Goal: Information Seeking & Learning: Find specific page/section

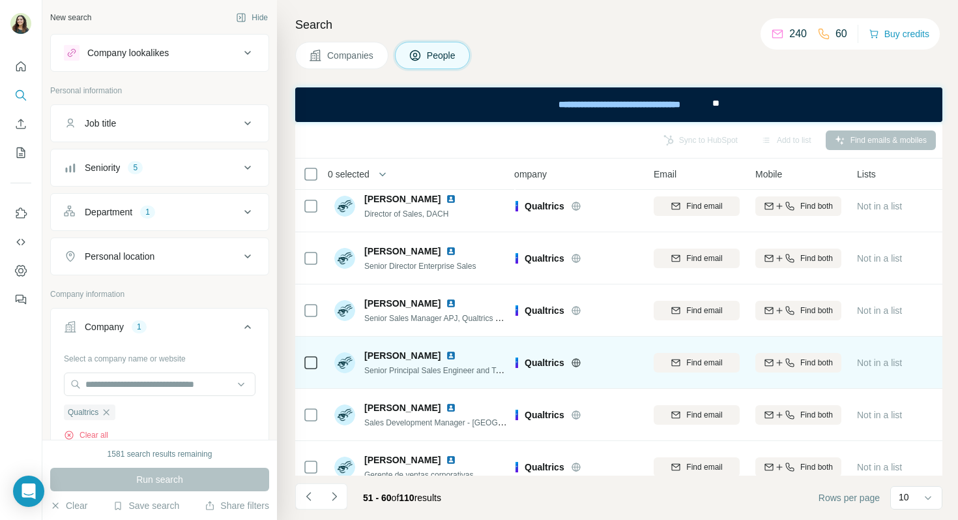
scroll to position [236, 14]
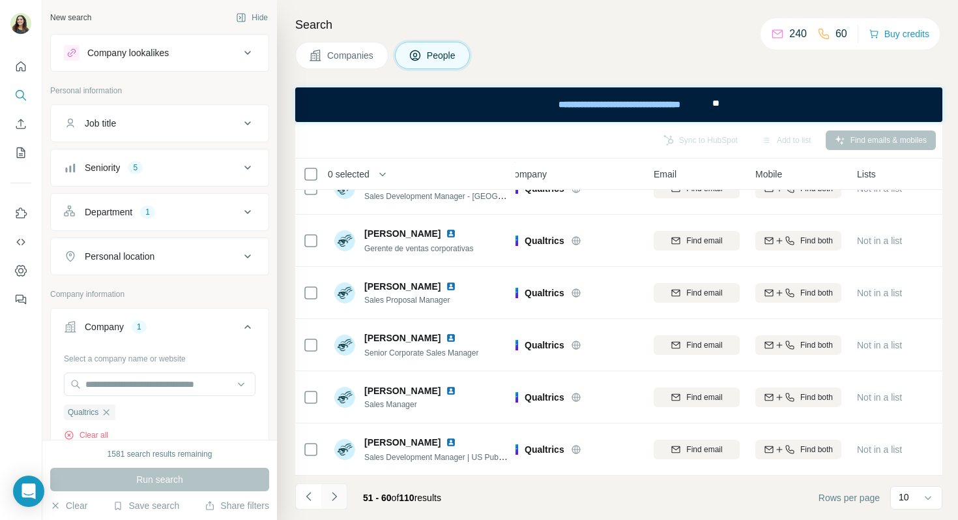
click at [336, 492] on icon "Navigate to next page" at bounding box center [334, 496] width 13 height 13
click at [171, 173] on div "Seniority 5" at bounding box center [152, 167] width 176 height 13
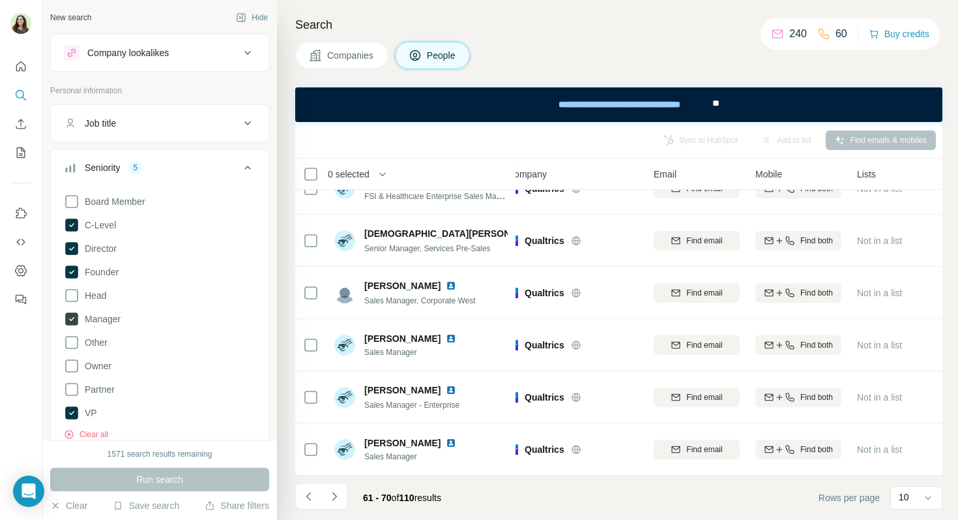
click at [74, 318] on icon at bounding box center [71, 318] width 13 height 13
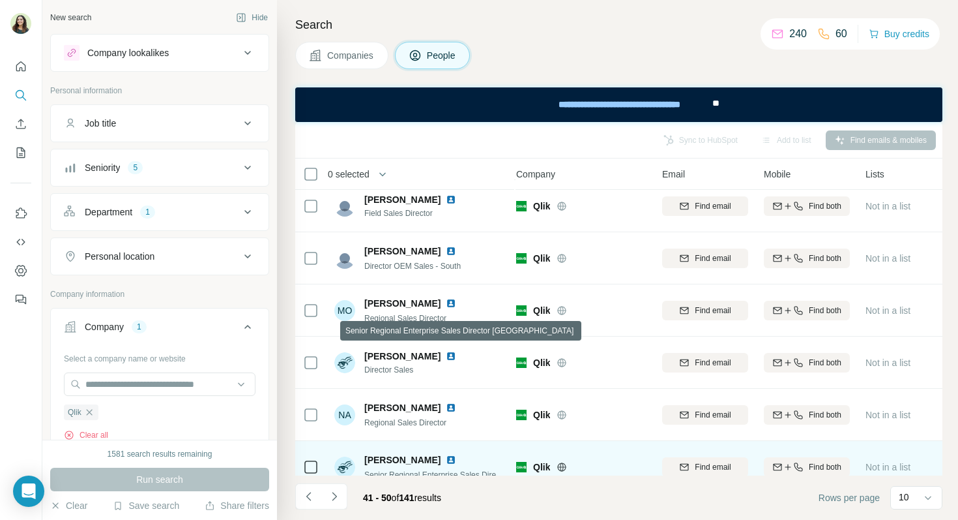
scroll to position [0, 6]
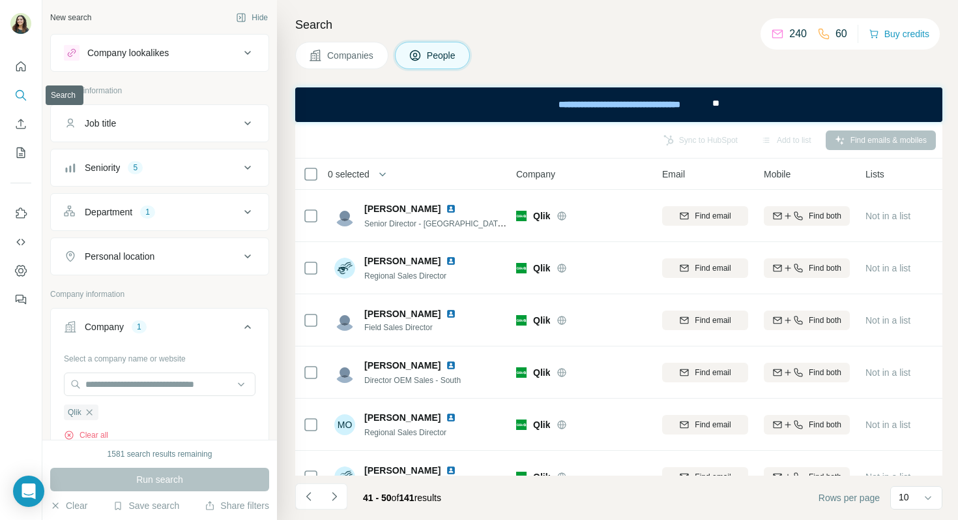
click at [22, 96] on icon "Search" at bounding box center [20, 95] width 13 height 13
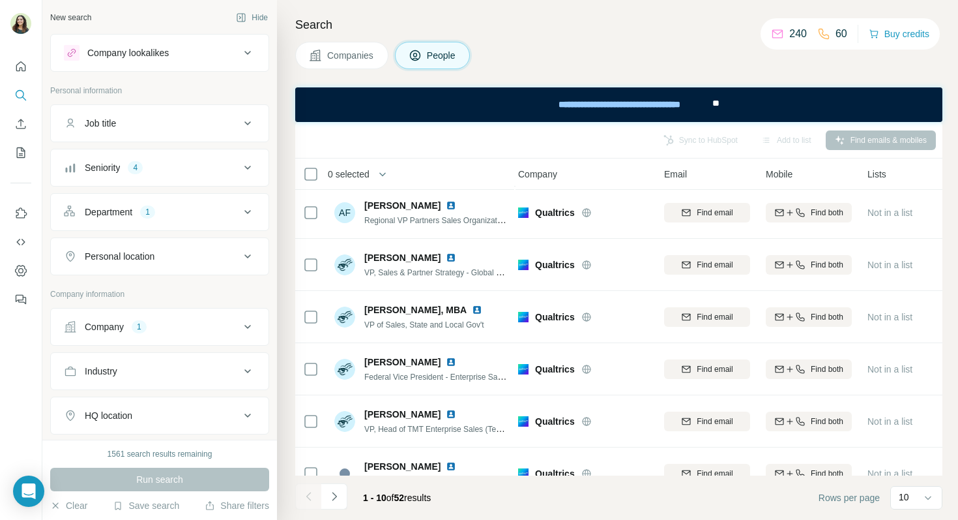
scroll to position [236, 4]
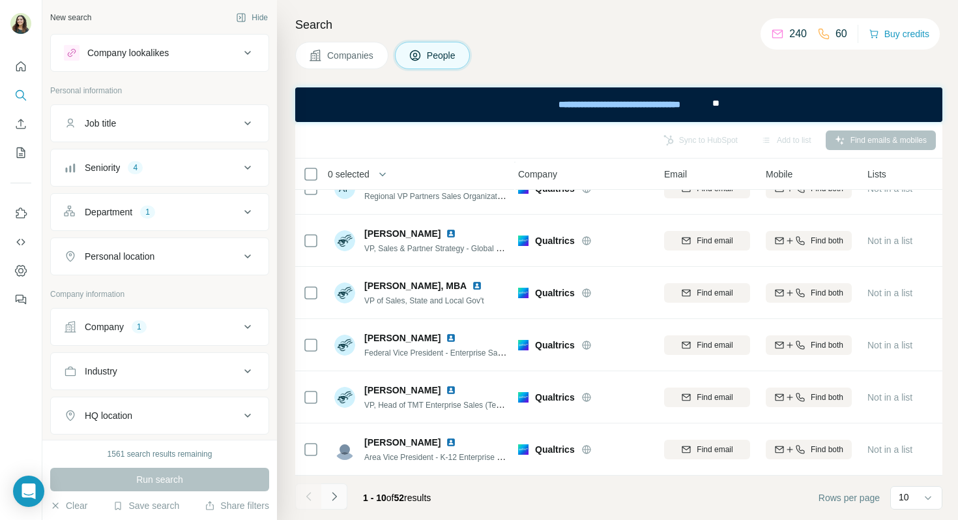
click at [336, 494] on icon "Navigate to next page" at bounding box center [334, 496] width 13 height 13
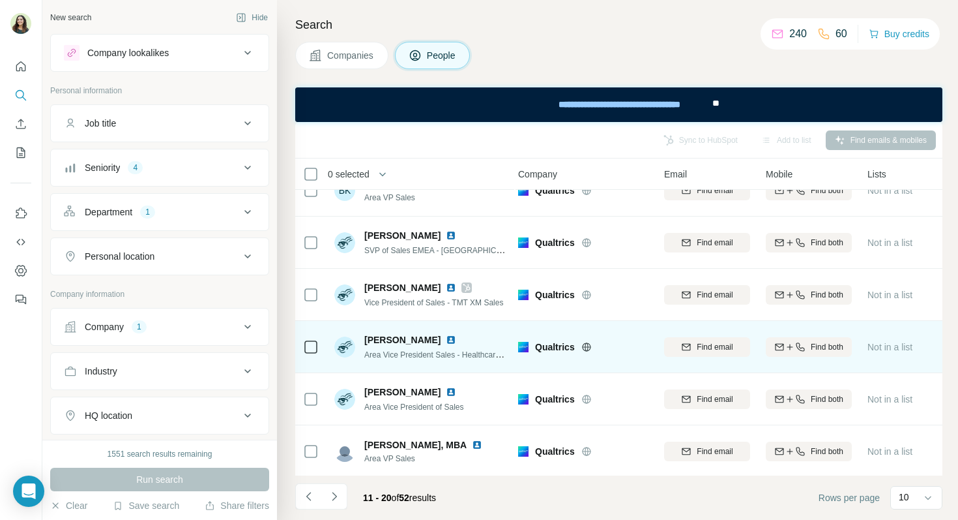
scroll to position [26, 4]
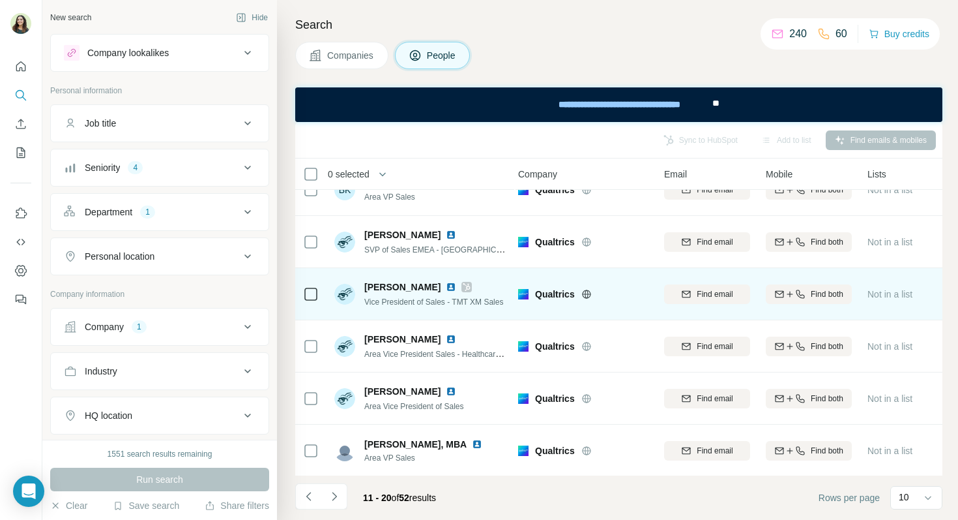
click at [446, 286] on img at bounding box center [451, 287] width 10 height 10
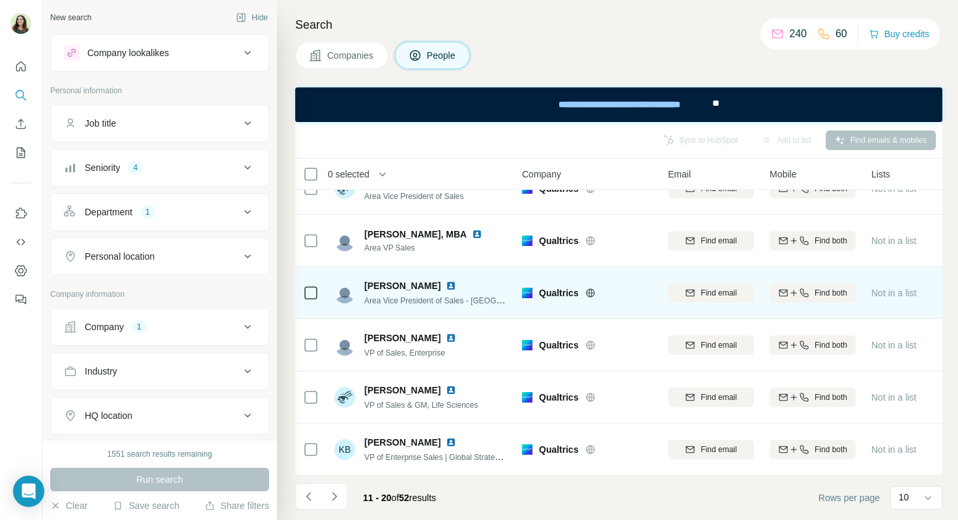
scroll to position [236, 3]
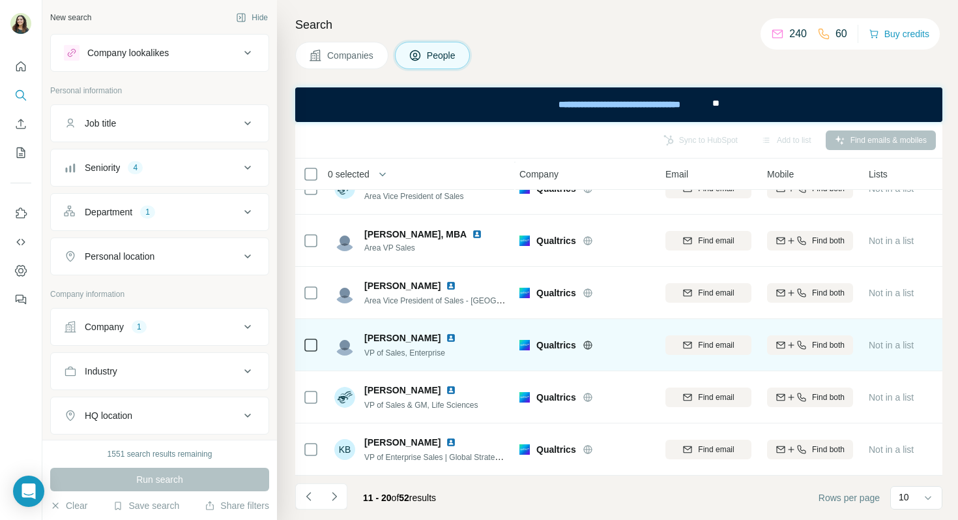
click at [446, 337] on img at bounding box center [451, 338] width 10 height 10
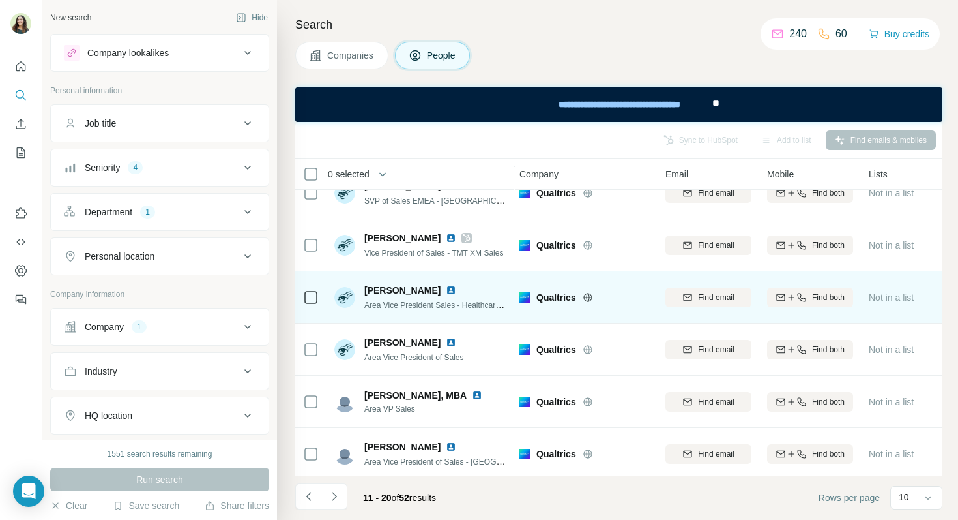
scroll to position [82, 3]
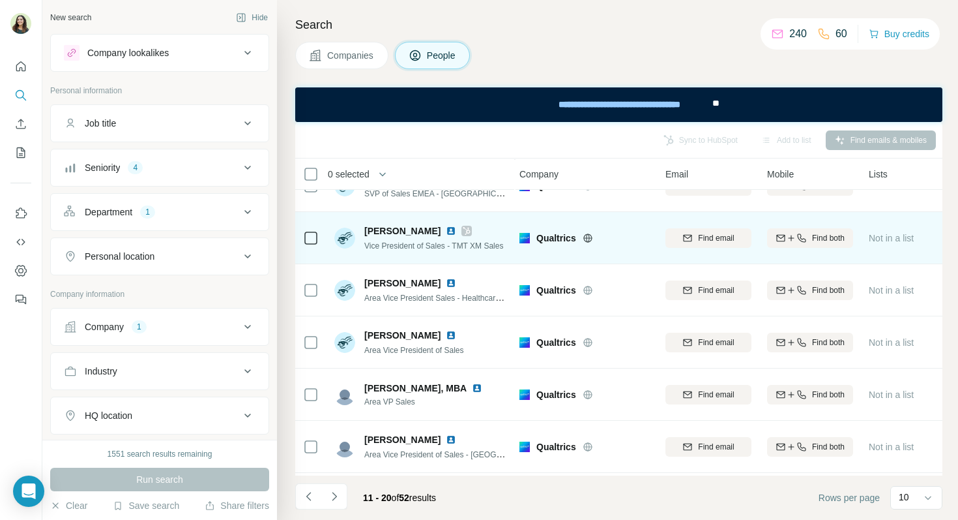
click at [446, 229] on img at bounding box center [451, 231] width 10 height 10
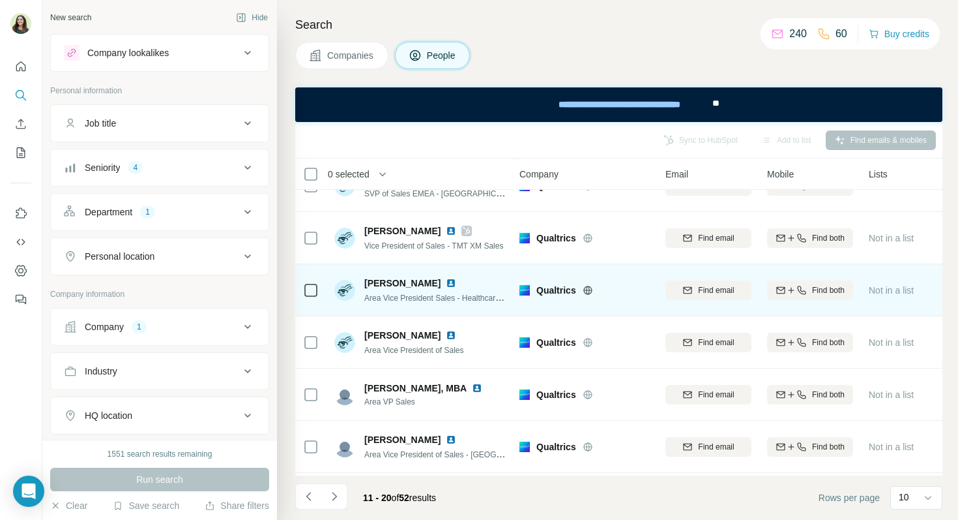
click at [446, 282] on img at bounding box center [451, 283] width 10 height 10
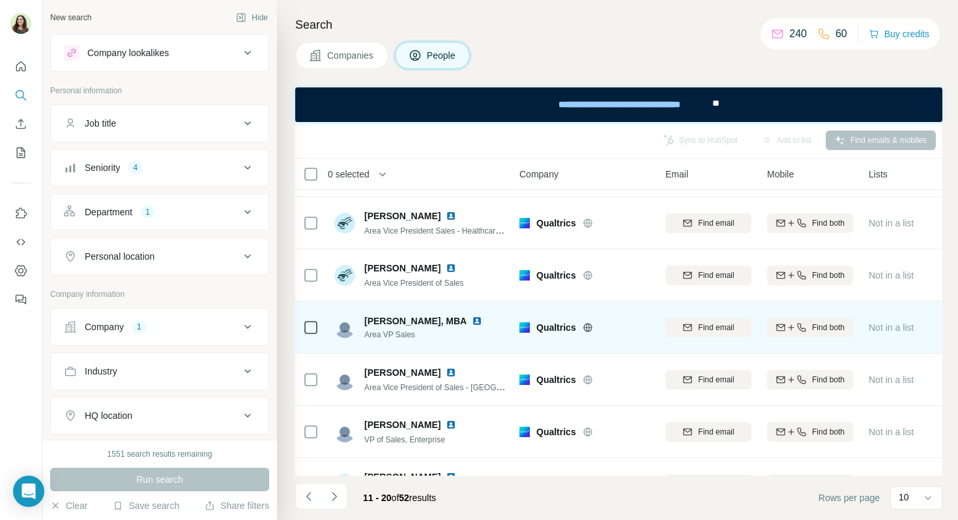
scroll to position [156, 3]
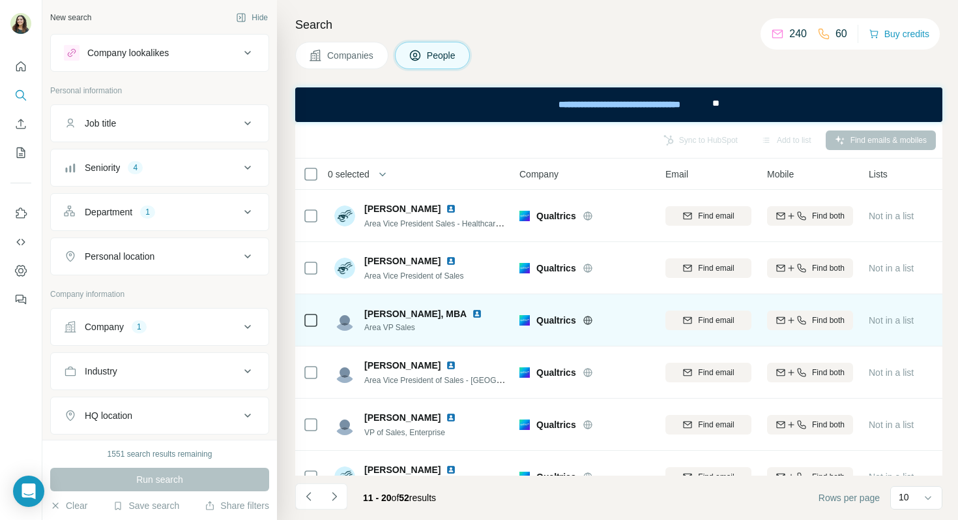
click at [472, 314] on img at bounding box center [477, 313] width 10 height 10
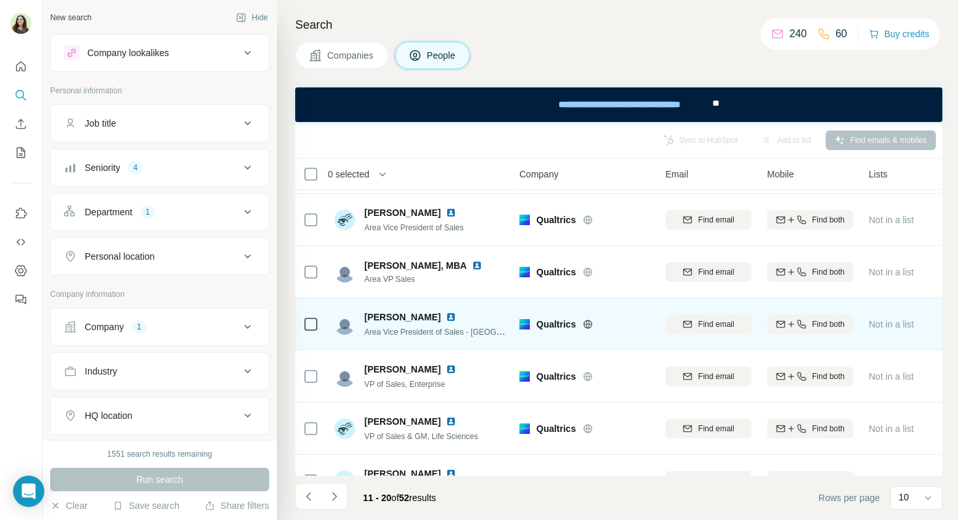
scroll to position [236, 3]
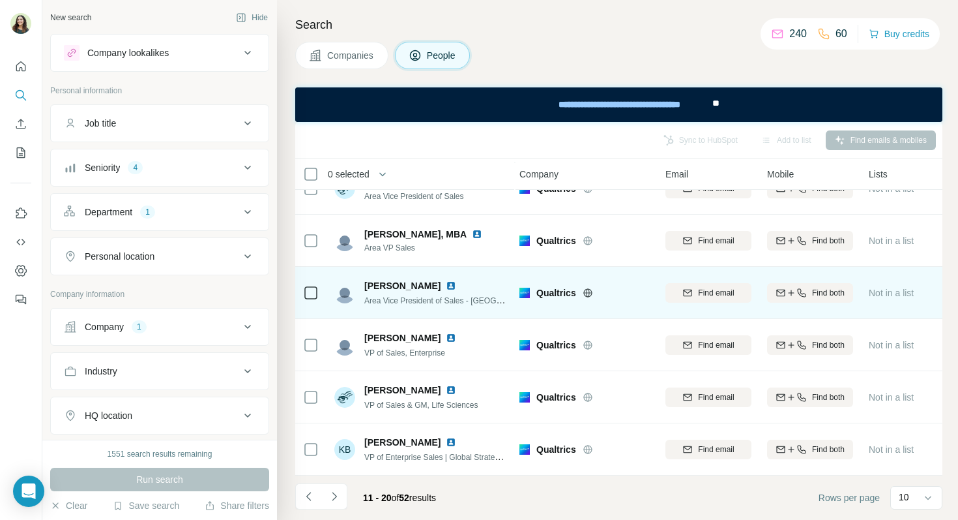
click at [446, 286] on img at bounding box center [451, 285] width 10 height 10
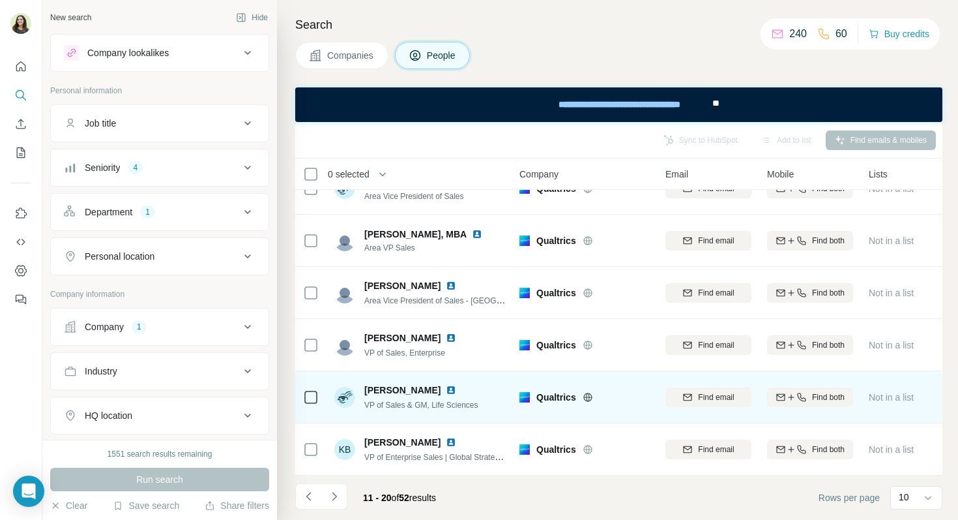
click at [446, 393] on img at bounding box center [451, 390] width 10 height 10
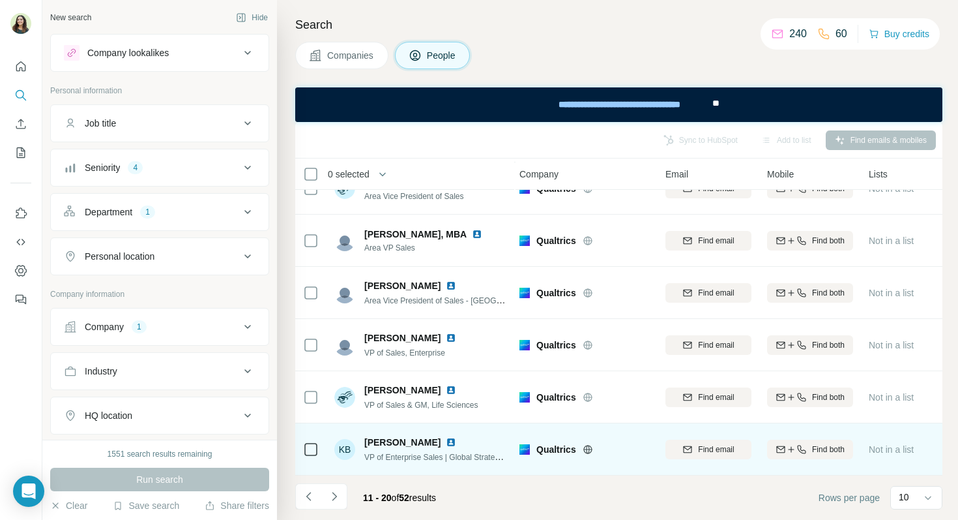
click at [446, 444] on img at bounding box center [451, 442] width 10 height 10
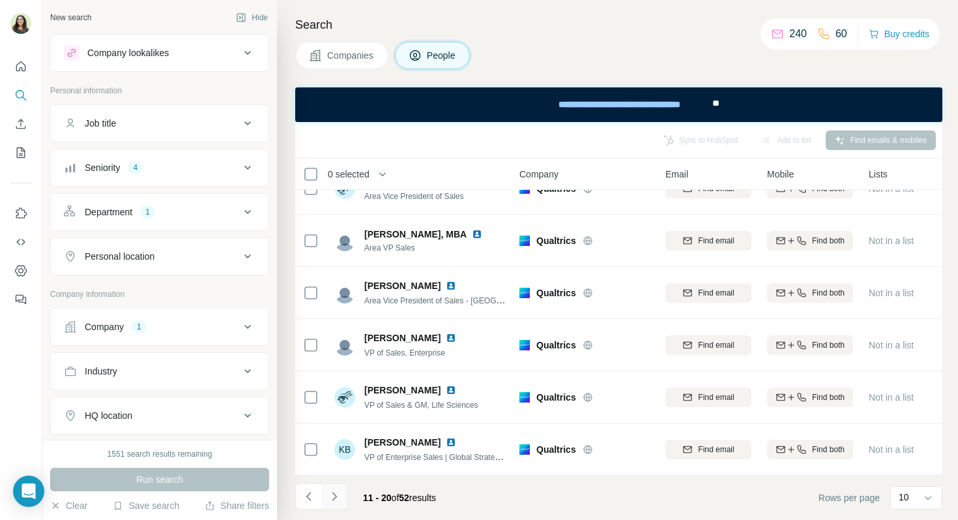
click at [336, 499] on icon "Navigate to next page" at bounding box center [334, 496] width 13 height 13
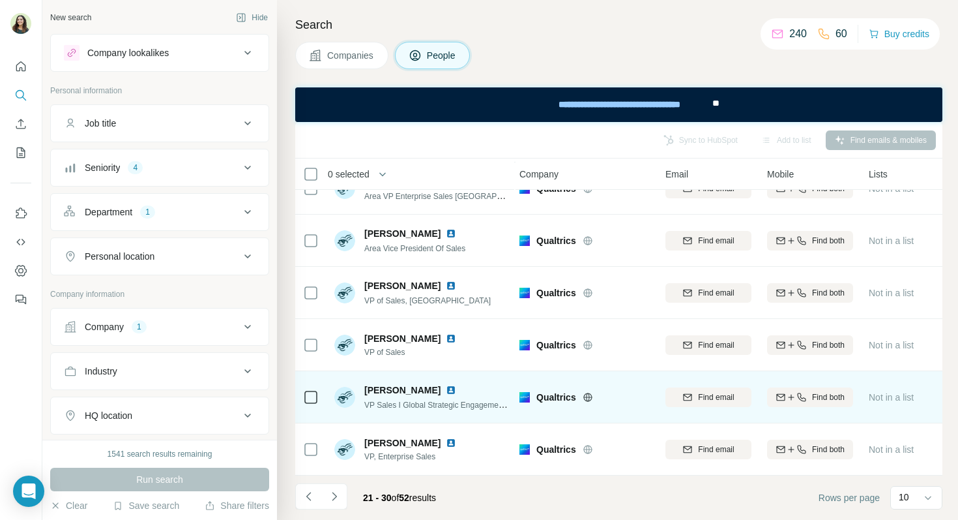
scroll to position [0, 3]
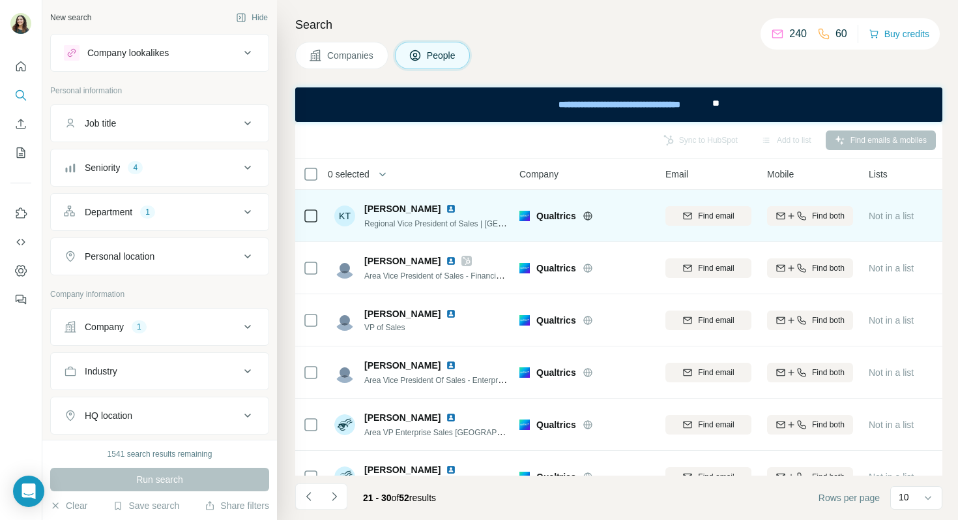
click at [446, 206] on img at bounding box center [451, 208] width 10 height 10
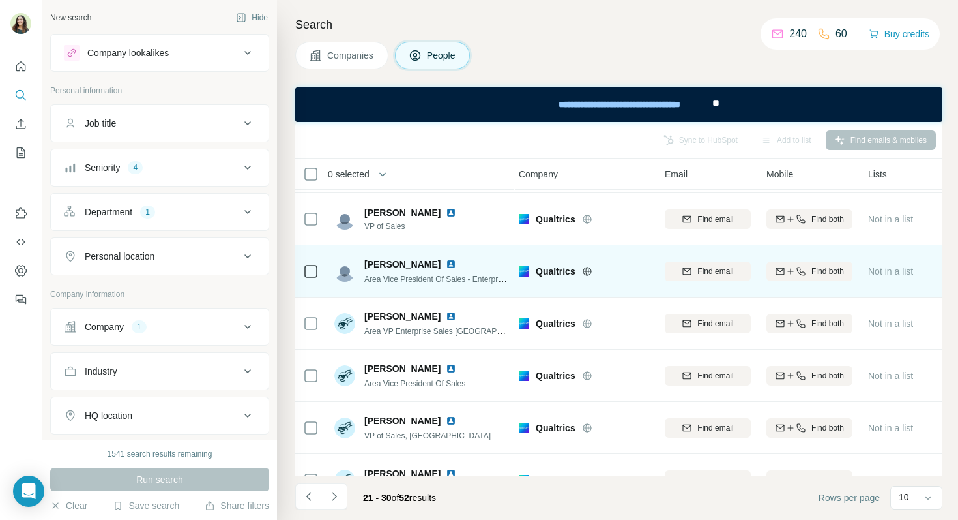
scroll to position [102, 3]
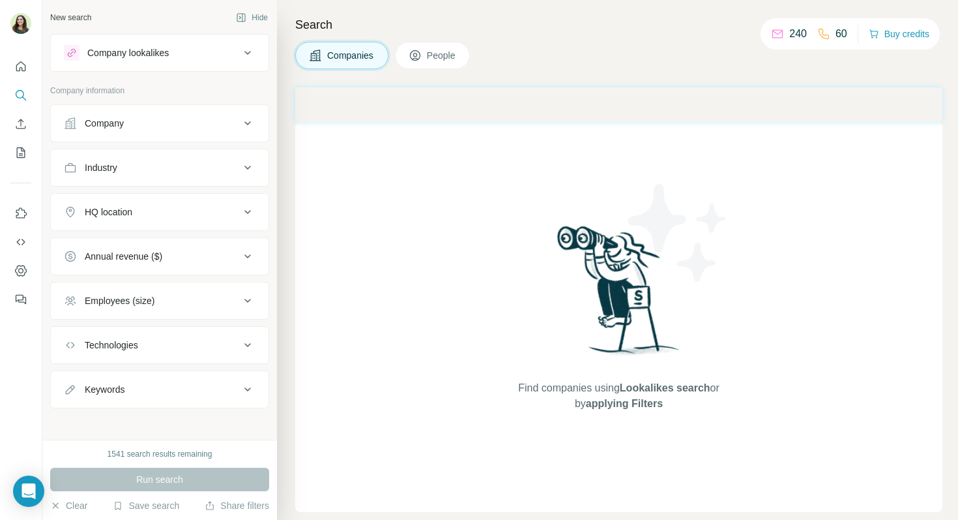
click at [186, 66] on button "Company lookalikes" at bounding box center [160, 52] width 218 height 31
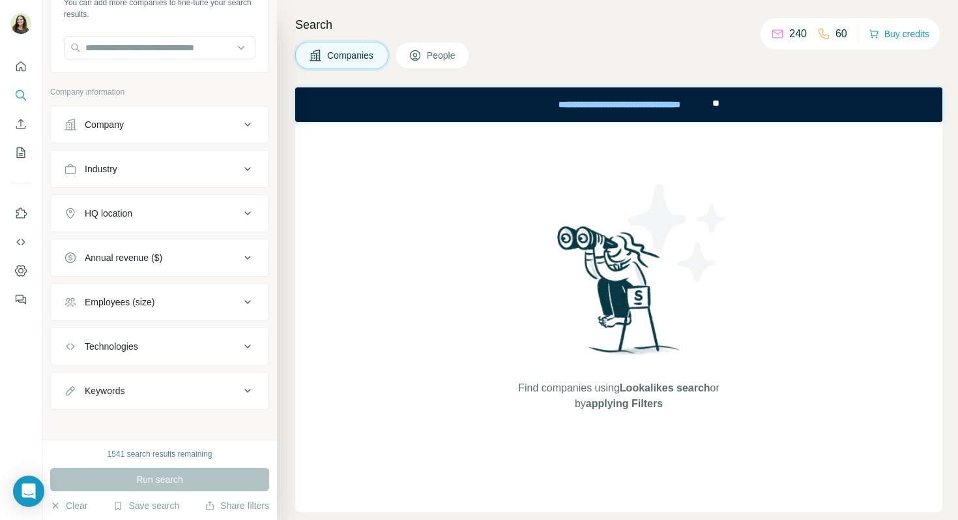
scroll to position [107, 0]
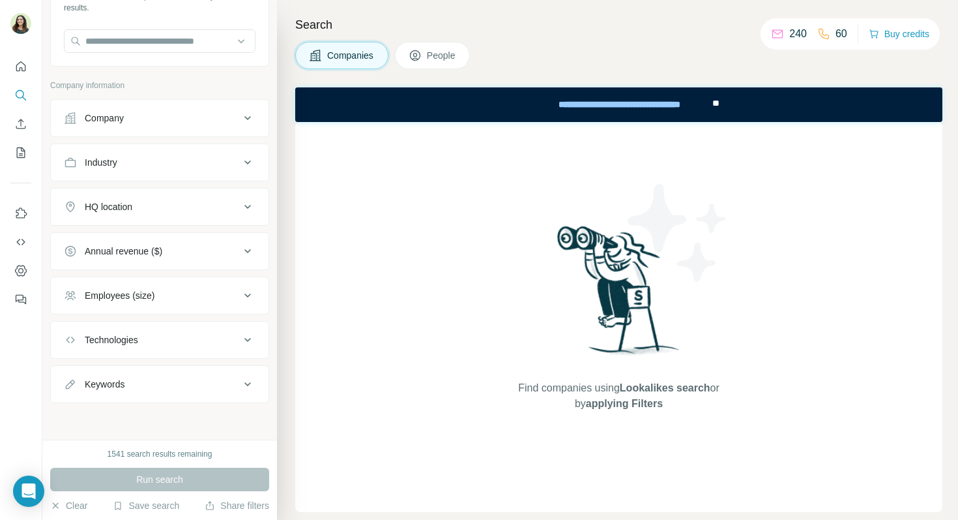
click at [432, 52] on span "People" at bounding box center [442, 55] width 30 height 13
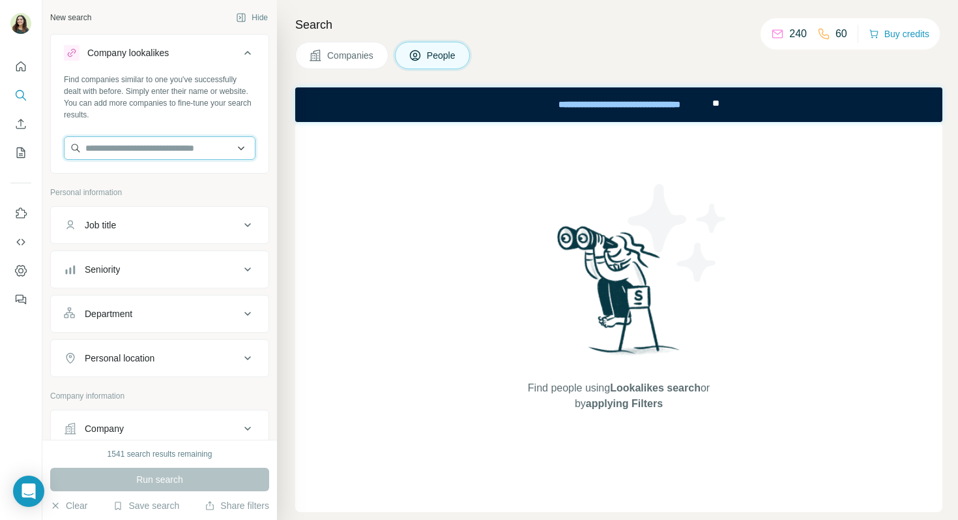
click at [141, 153] on input "text" at bounding box center [160, 147] width 192 height 23
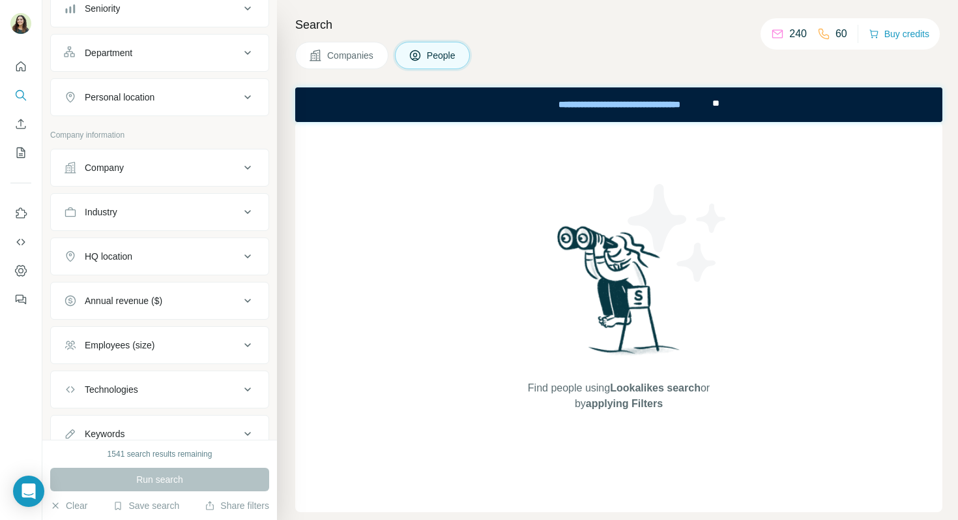
scroll to position [261, 0]
click at [147, 171] on div "Company" at bounding box center [152, 166] width 176 height 13
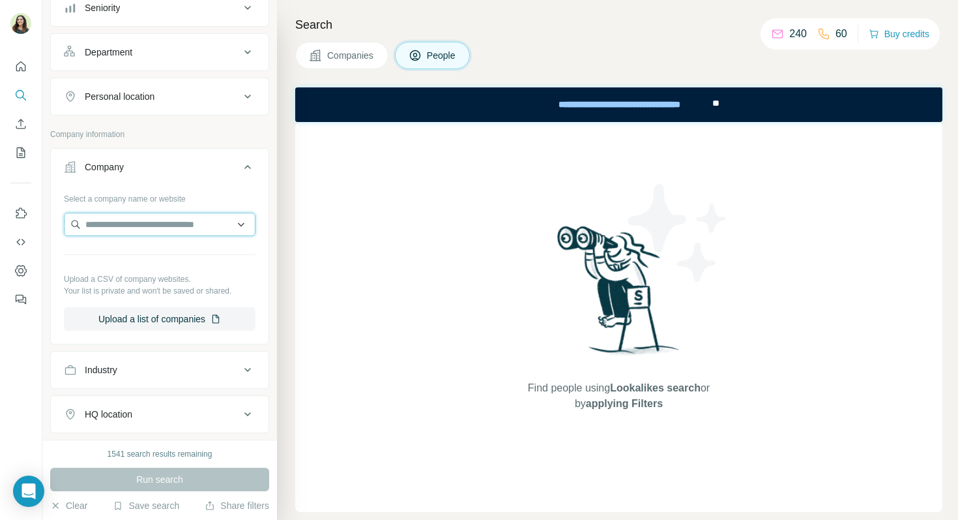
click at [110, 228] on input "text" at bounding box center [160, 224] width 192 height 23
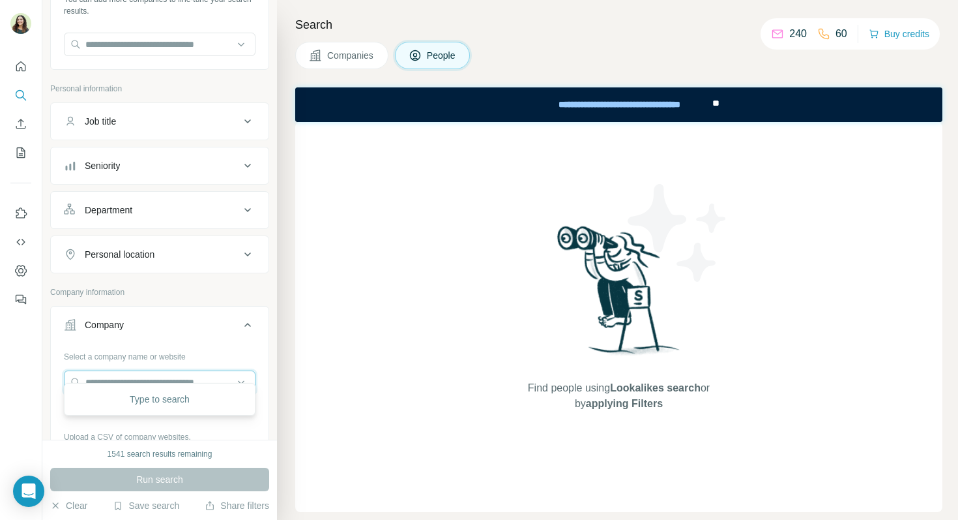
scroll to position [1, 0]
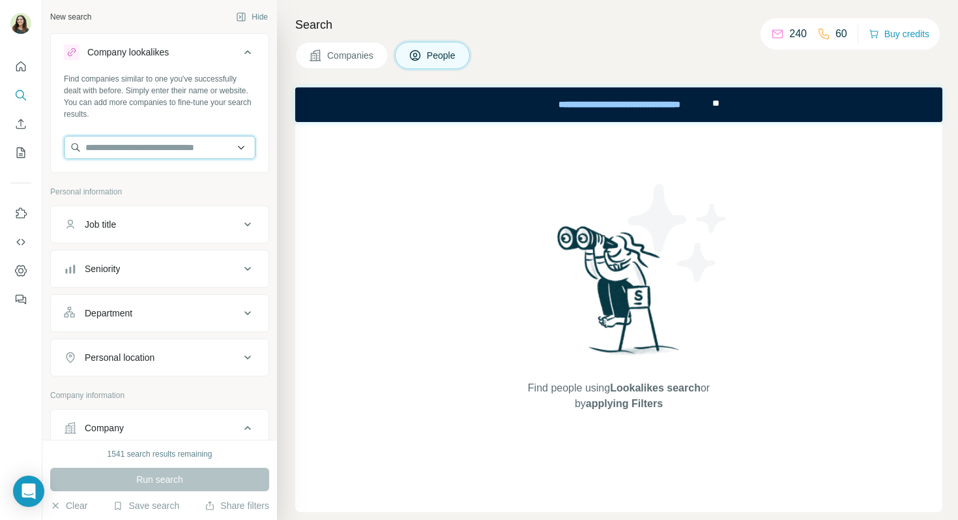
click at [112, 145] on input "text" at bounding box center [160, 147] width 192 height 23
type input "*"
click at [164, 93] on div "Find companies similar to one you've successfully dealt with before. Simply ent…" at bounding box center [160, 96] width 192 height 47
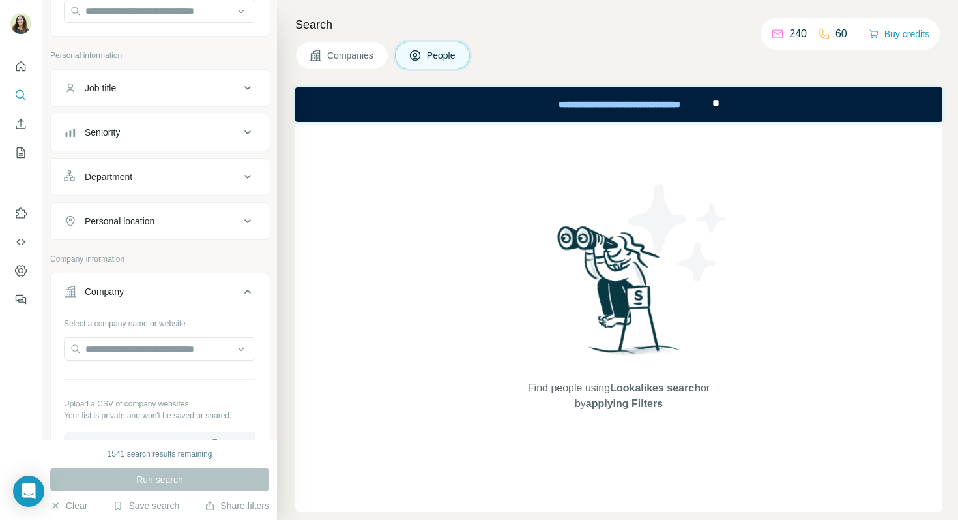
scroll to position [152, 0]
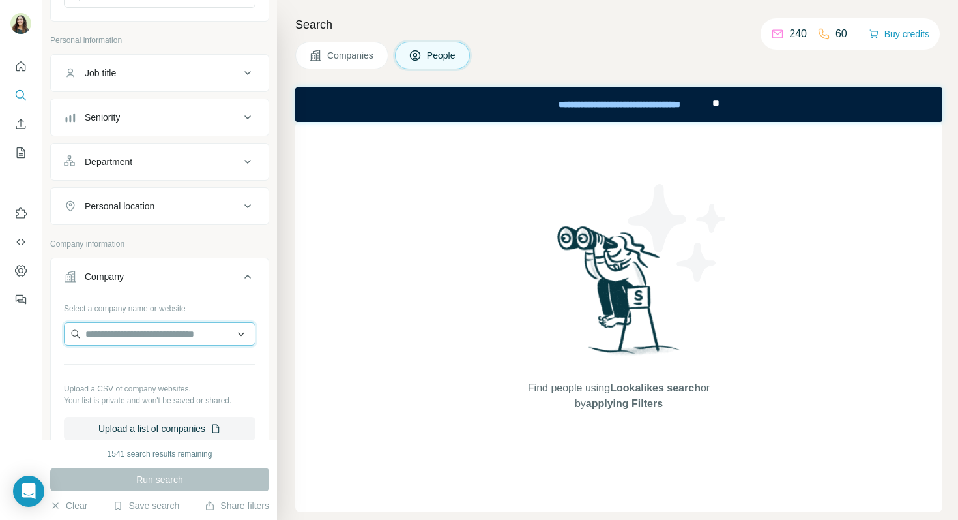
click at [111, 324] on input "text" at bounding box center [160, 333] width 192 height 23
type input "*"
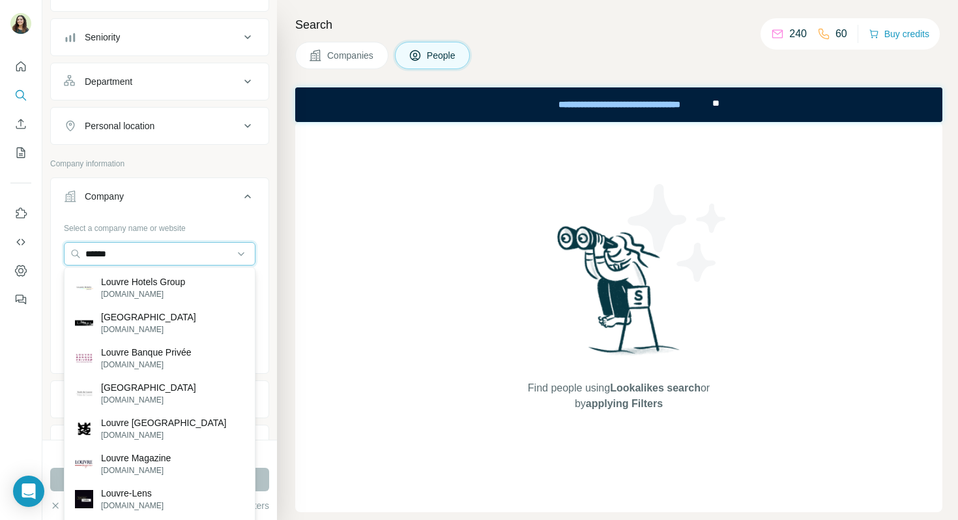
scroll to position [233, 0]
type input "******"
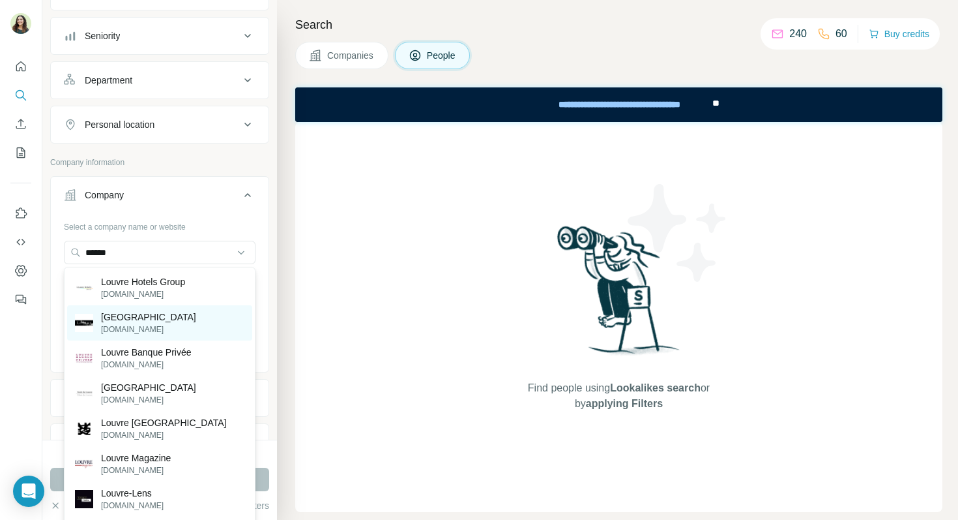
click at [139, 321] on div "Louvre louvre.fr" at bounding box center [159, 322] width 185 height 35
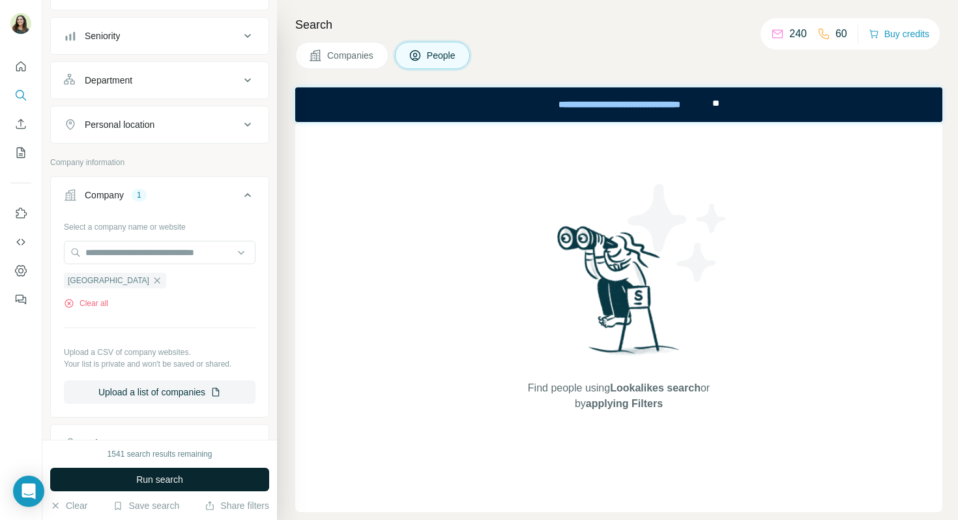
click at [150, 475] on span "Run search" at bounding box center [159, 479] width 47 height 13
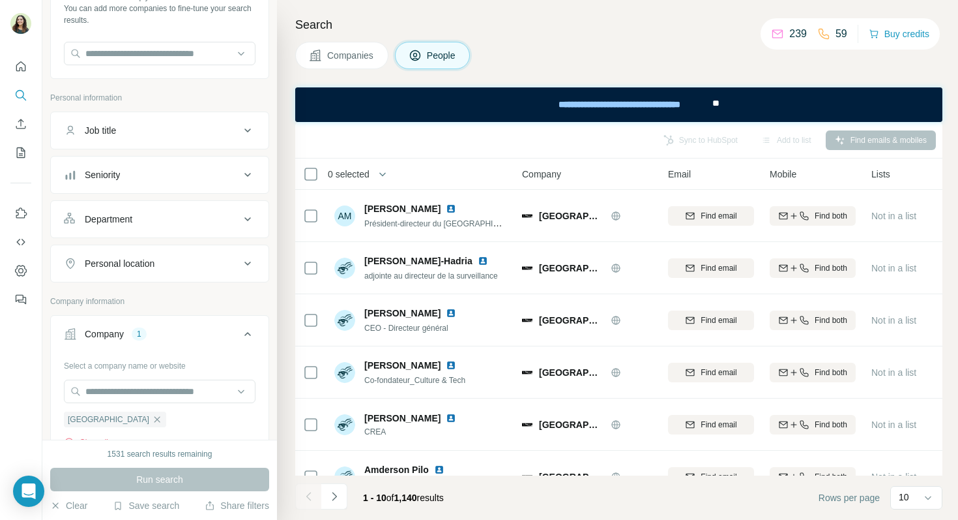
scroll to position [89, 0]
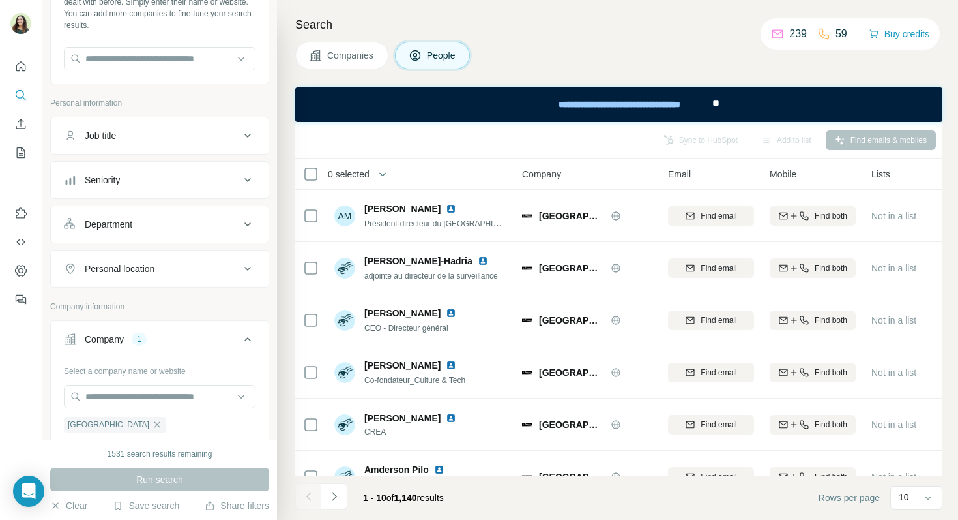
click at [119, 220] on div "Department" at bounding box center [109, 224] width 48 height 13
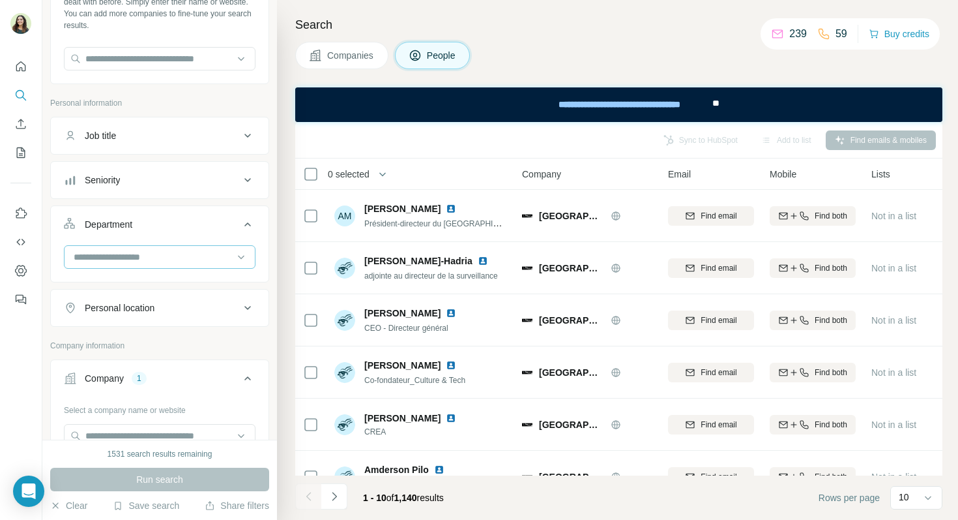
click at [132, 258] on input at bounding box center [152, 257] width 161 height 14
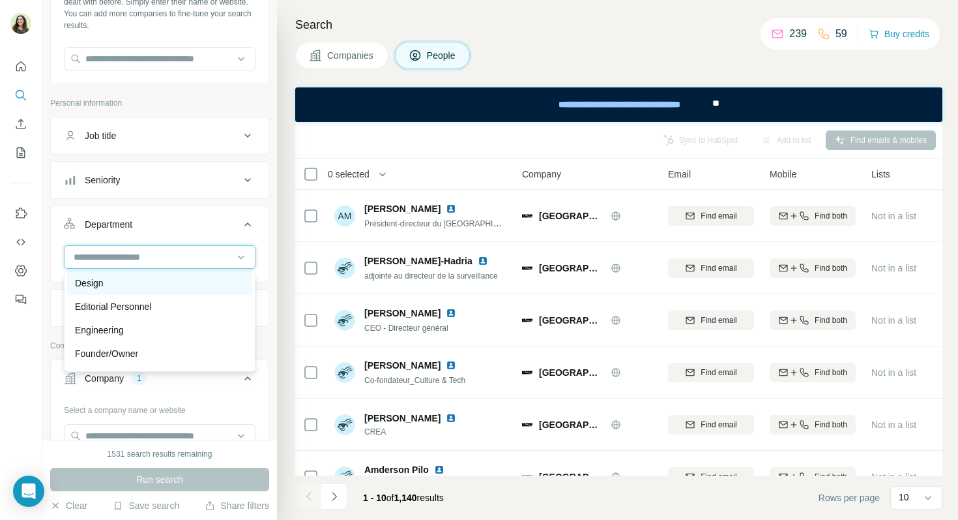
scroll to position [108, 0]
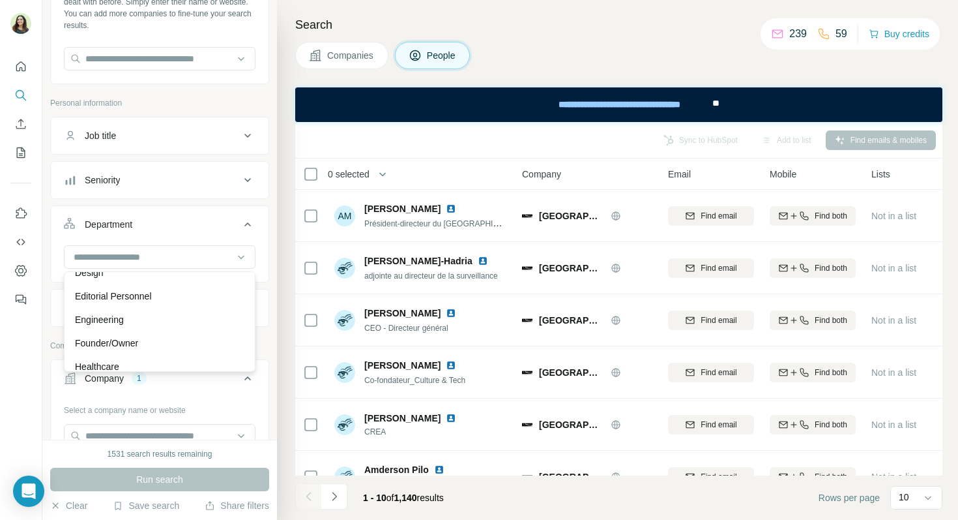
click at [126, 225] on div "Department" at bounding box center [109, 224] width 48 height 13
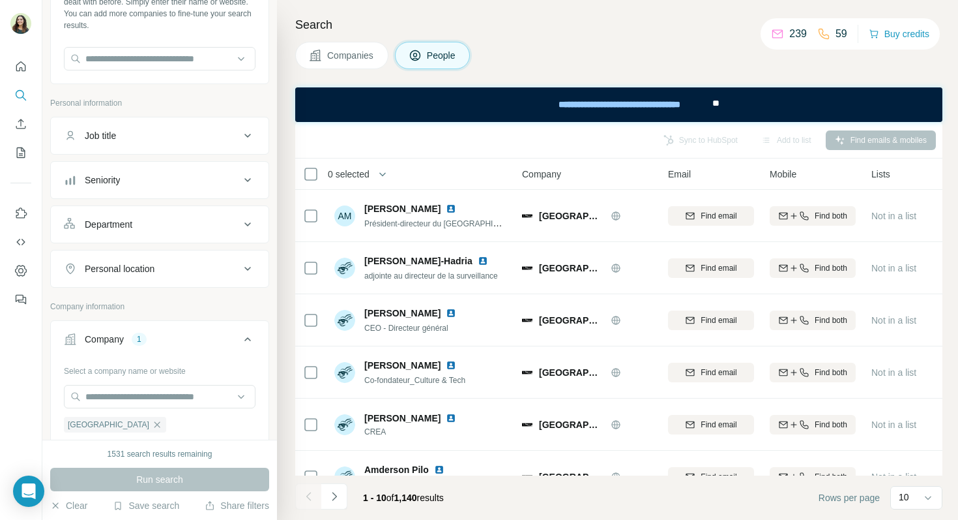
click at [129, 143] on button "Job title" at bounding box center [160, 135] width 218 height 31
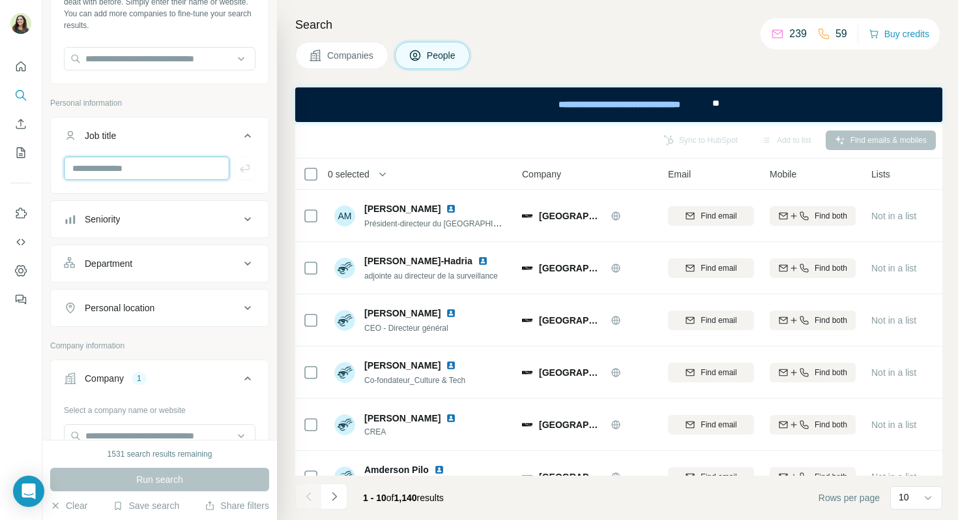
click at [118, 173] on input "text" at bounding box center [147, 167] width 166 height 23
type input "**********"
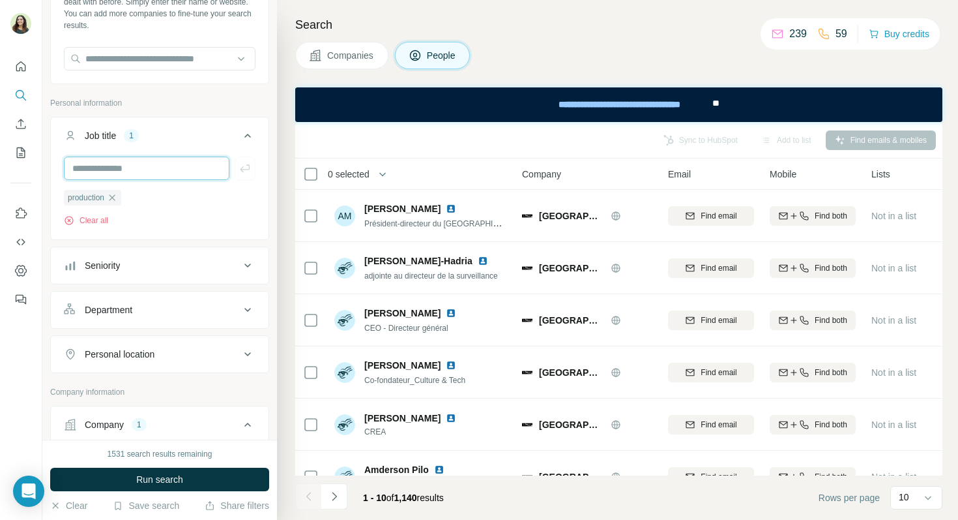
type input "*"
type input "*****"
click at [162, 486] on button "Run search" at bounding box center [159, 479] width 219 height 23
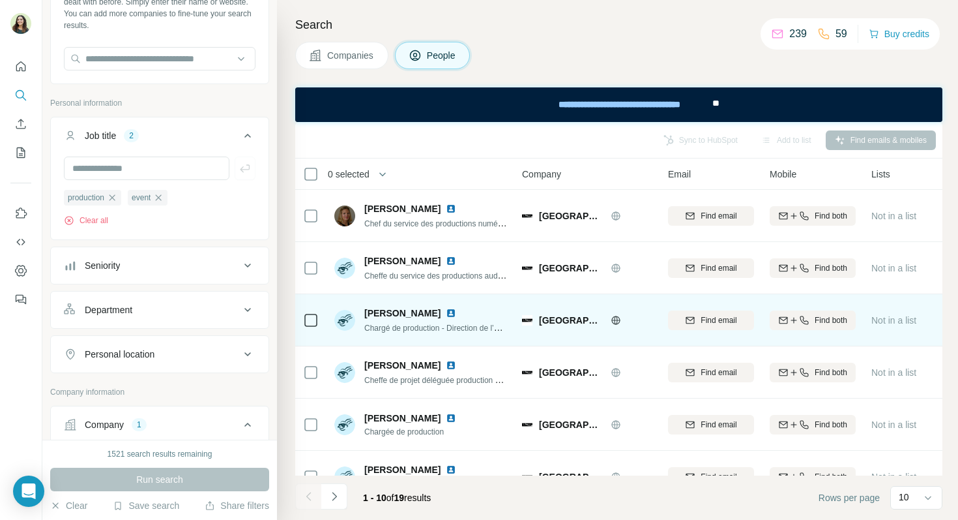
click at [446, 314] on img at bounding box center [451, 313] width 10 height 10
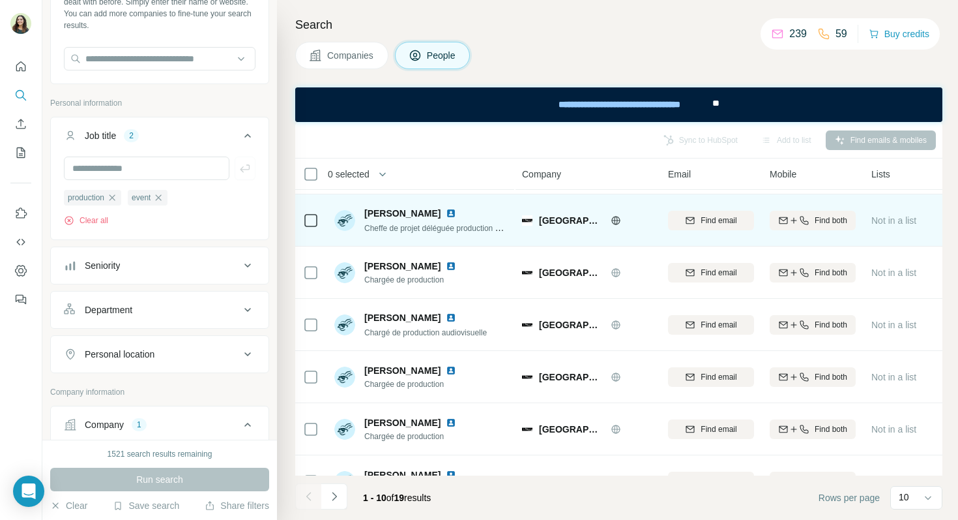
scroll to position [153, 0]
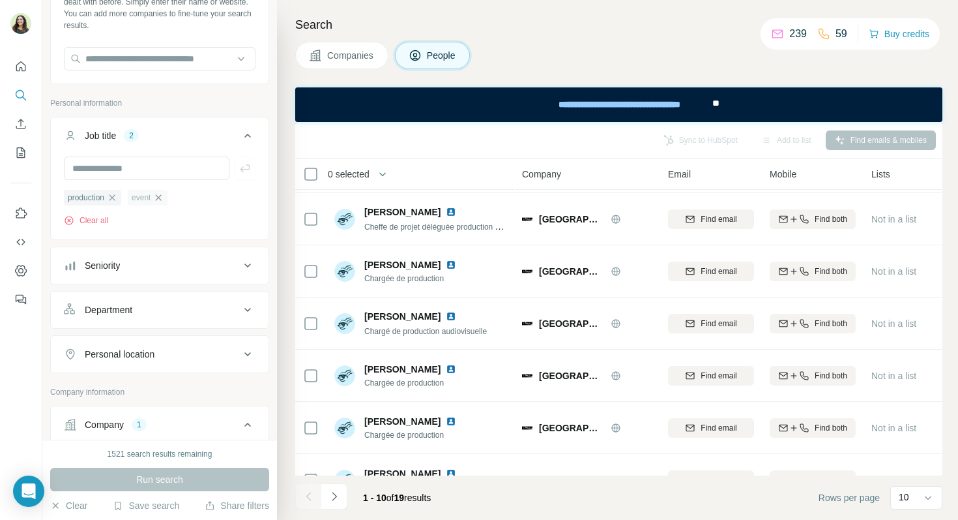
click at [163, 198] on icon "button" at bounding box center [158, 197] width 10 height 10
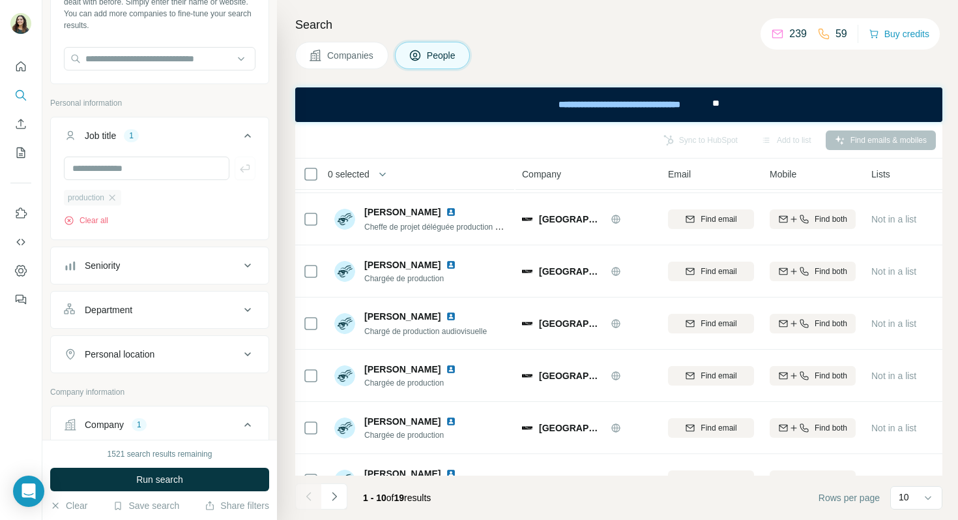
click at [104, 200] on span "production" at bounding box center [86, 198] width 37 height 12
click at [117, 200] on icon "button" at bounding box center [112, 197] width 10 height 10
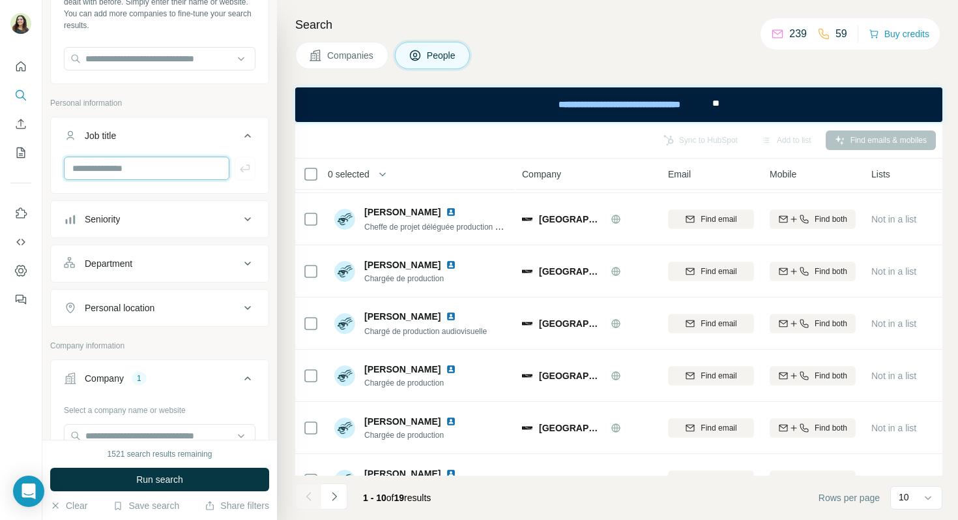
click at [108, 168] on input "text" at bounding box center [147, 167] width 166 height 23
type input "*"
type input "*****"
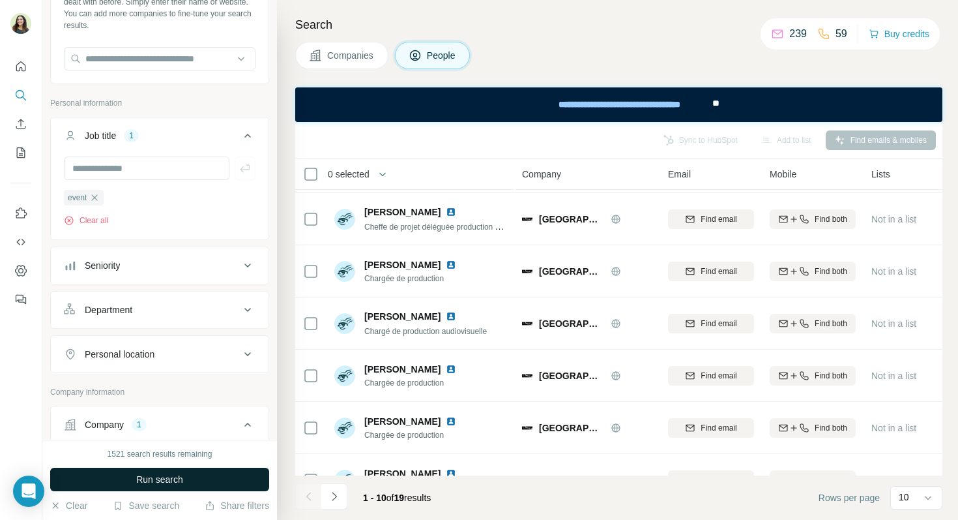
click at [159, 474] on span "Run search" at bounding box center [159, 479] width 47 height 13
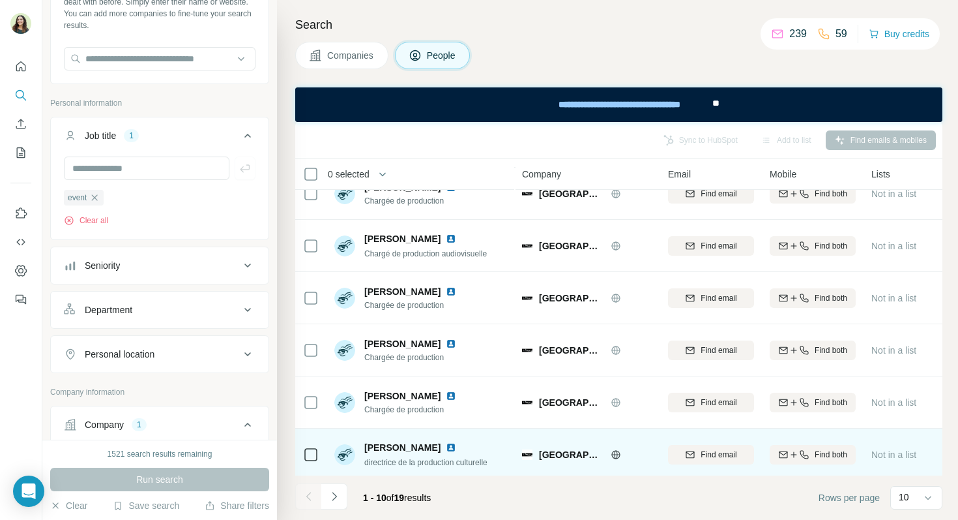
scroll to position [236, 0]
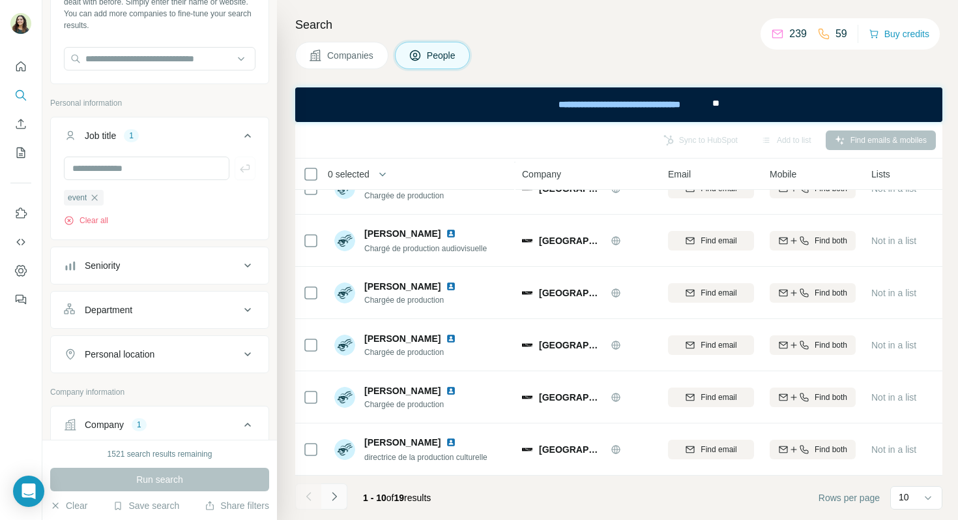
click at [336, 493] on icon "Navigate to next page" at bounding box center [334, 496] width 13 height 13
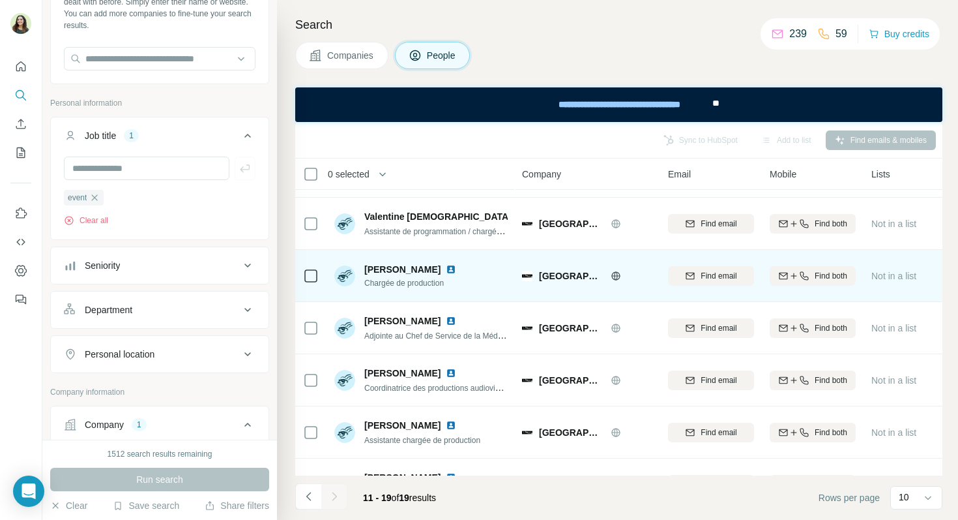
scroll to position [151, 0]
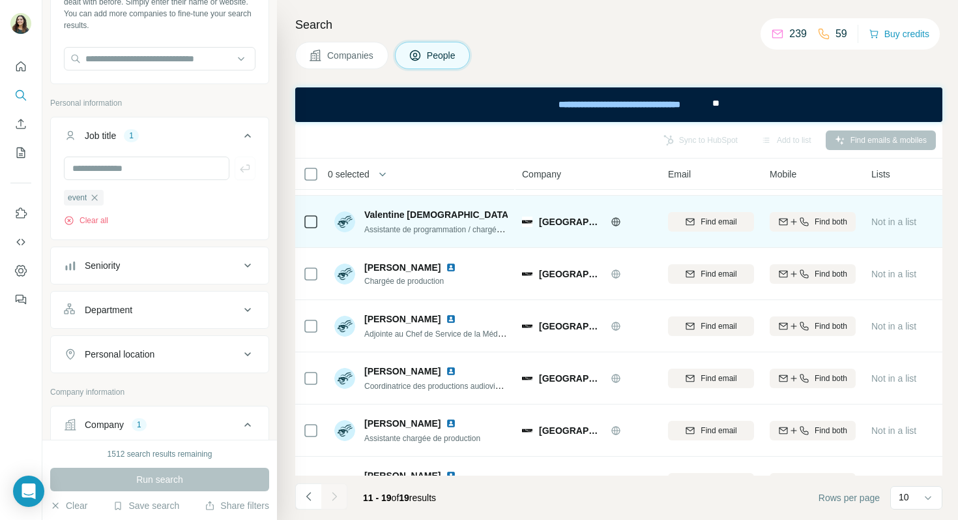
click at [517, 212] on img at bounding box center [522, 214] width 10 height 10
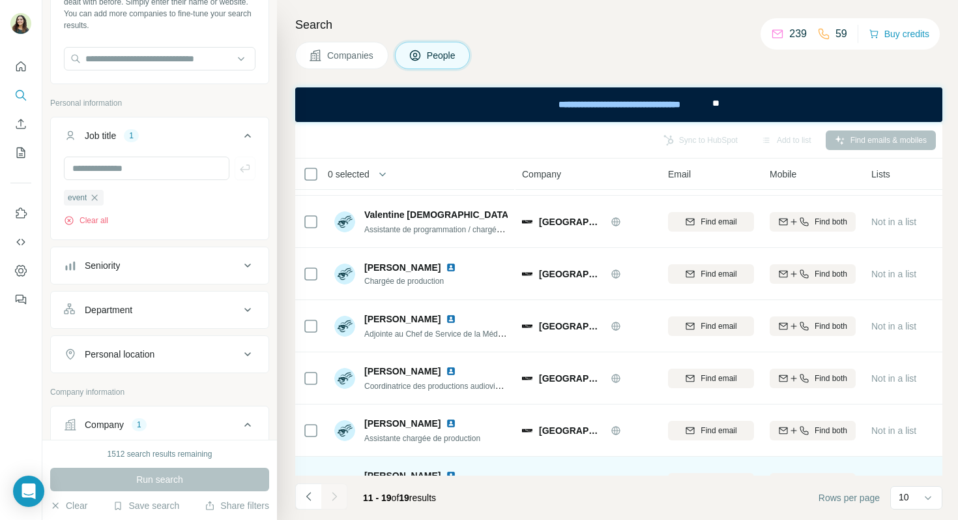
scroll to position [184, 0]
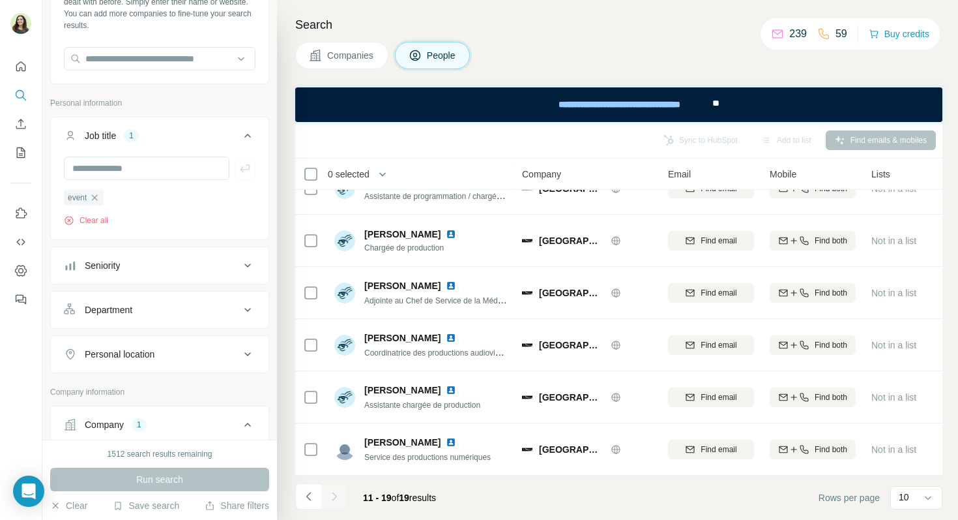
click at [309, 497] on icon "Navigate to previous page" at bounding box center [309, 496] width 13 height 13
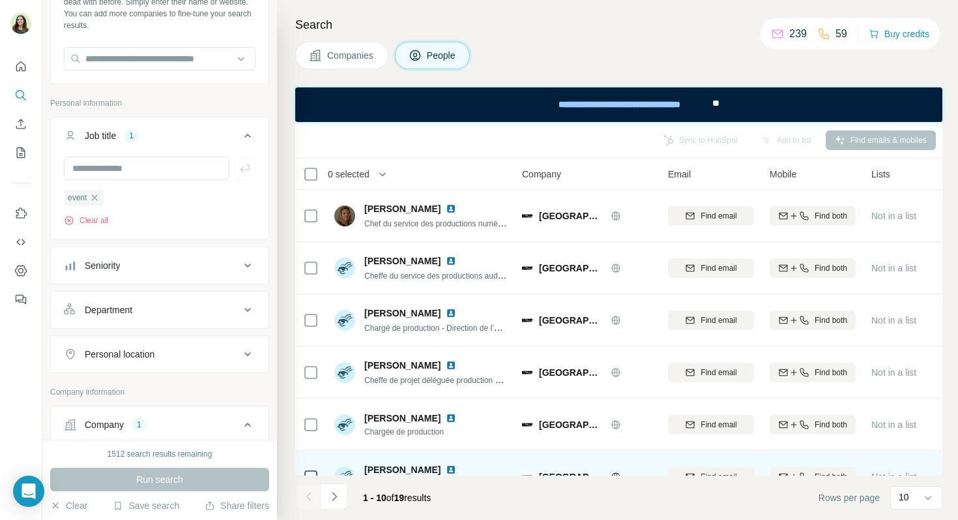
scroll to position [236, 0]
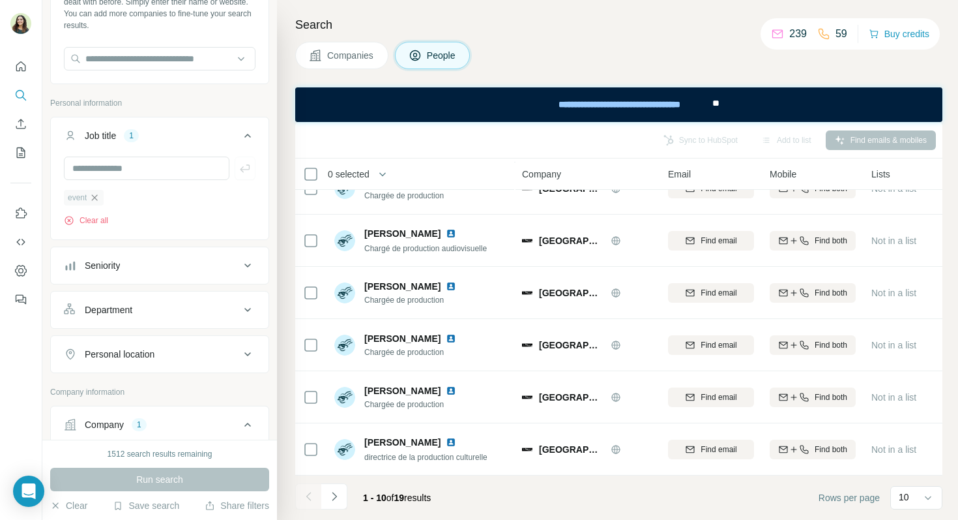
click at [95, 197] on icon "button" at bounding box center [94, 197] width 10 height 10
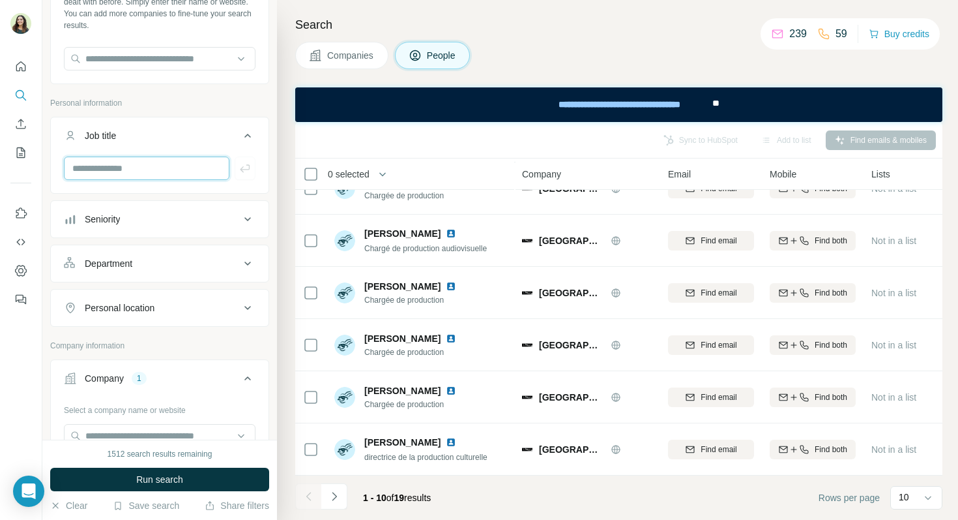
click at [91, 170] on input "text" at bounding box center [147, 167] width 166 height 23
type input "**********"
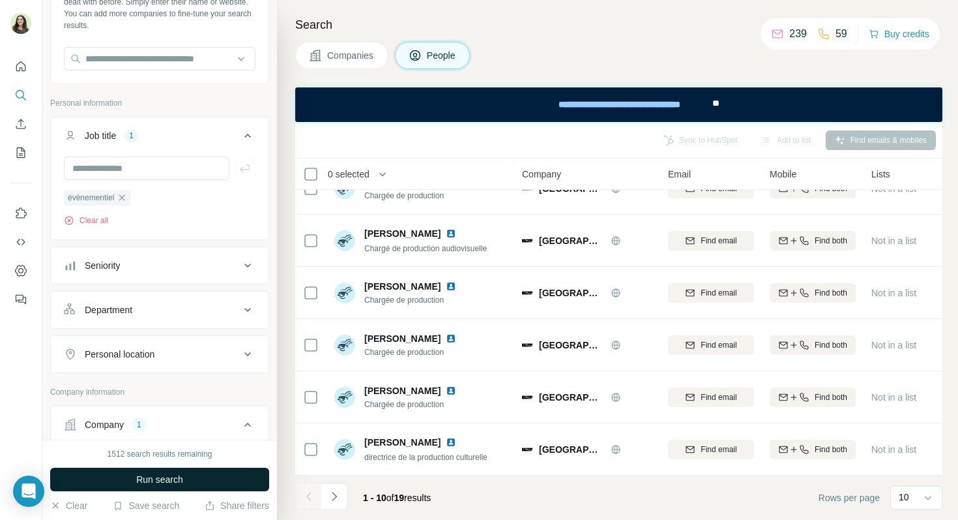
click at [165, 483] on span "Run search" at bounding box center [159, 479] width 47 height 13
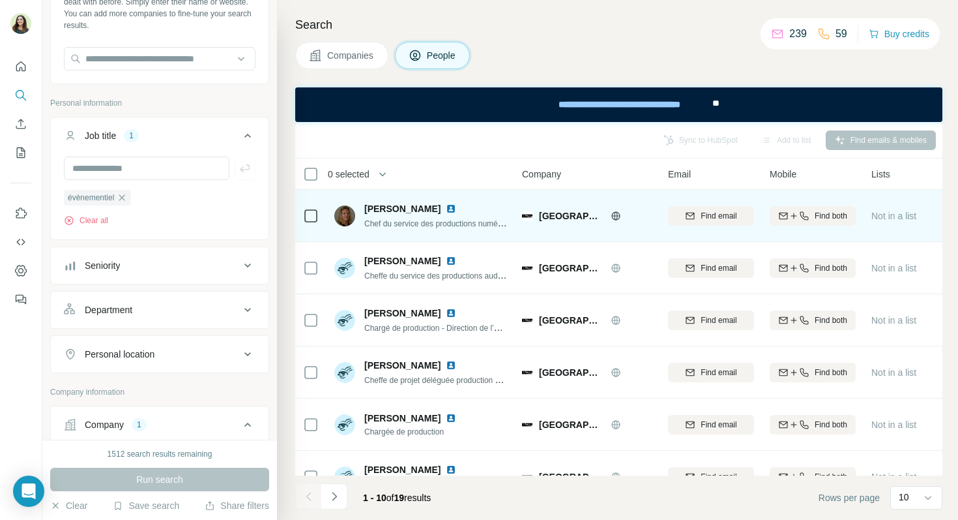
click at [446, 207] on img at bounding box center [451, 208] width 10 height 10
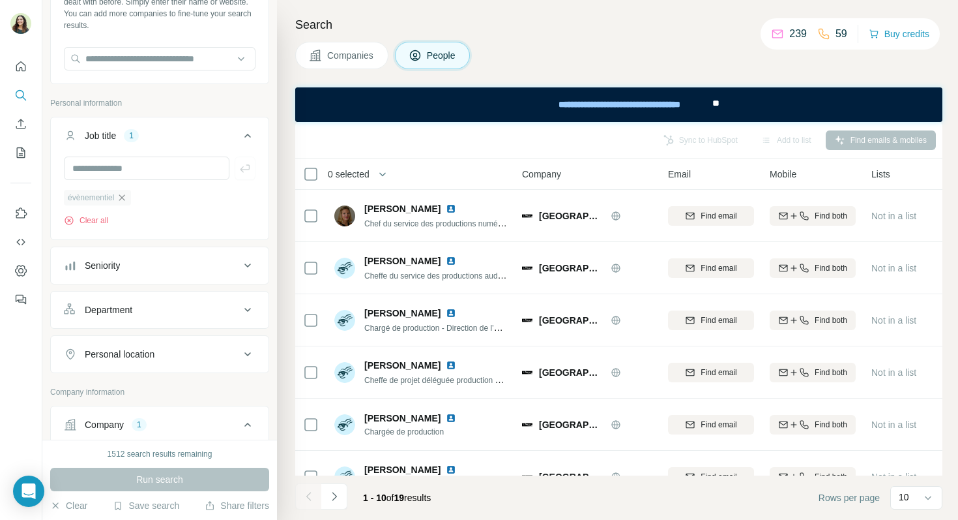
click at [126, 194] on icon "button" at bounding box center [122, 197] width 10 height 10
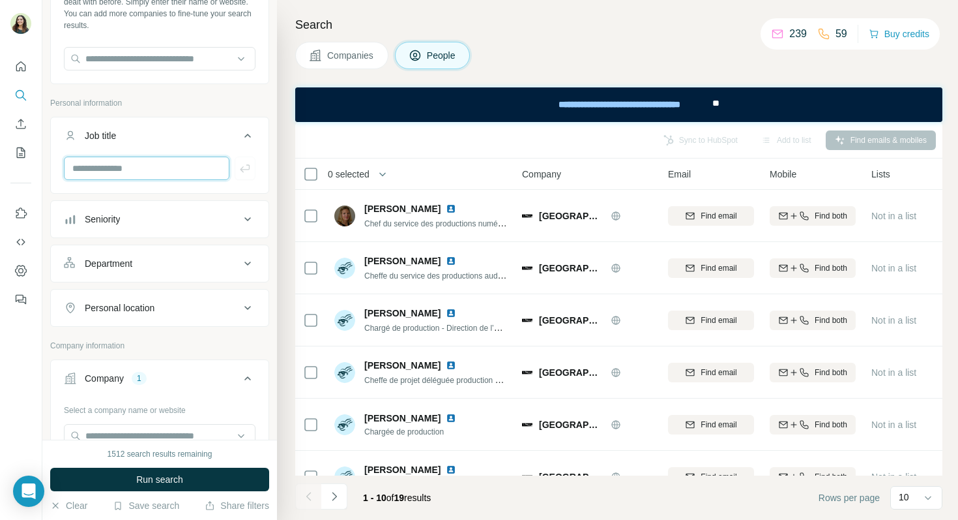
click at [112, 168] on input "text" at bounding box center [147, 167] width 166 height 23
type input "*********"
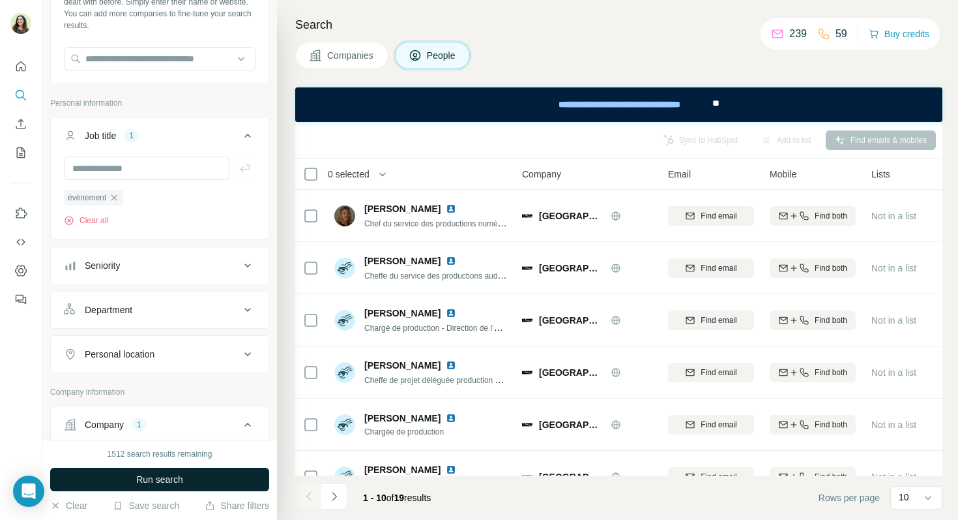
click at [151, 478] on span "Run search" at bounding box center [159, 479] width 47 height 13
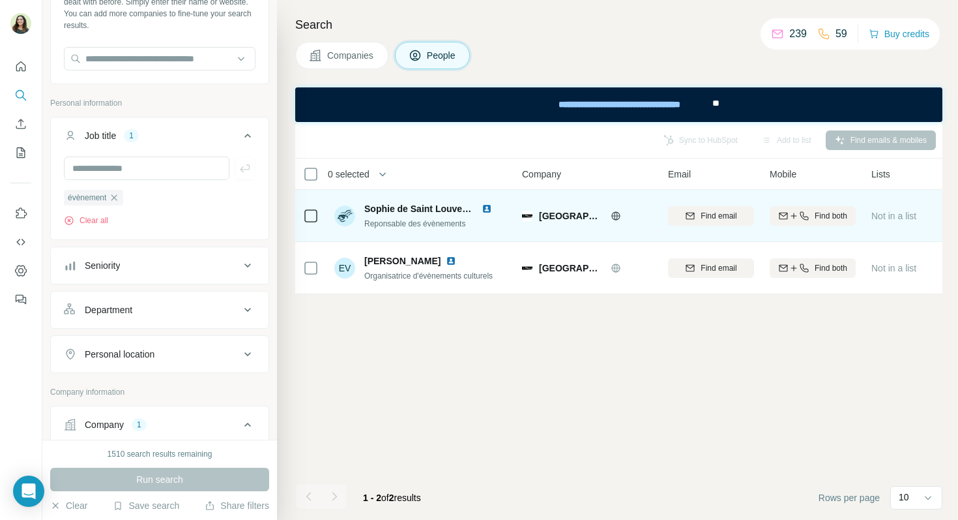
click at [486, 209] on img at bounding box center [487, 208] width 10 height 10
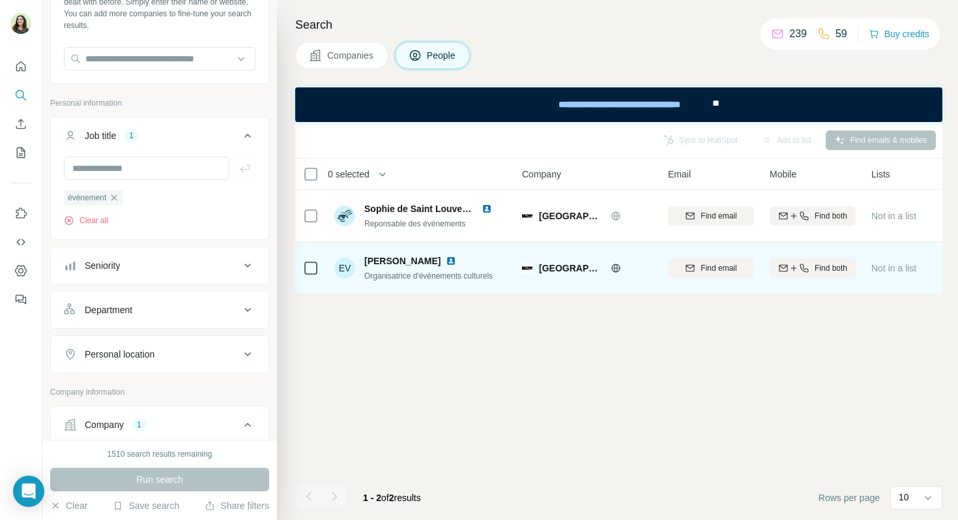
click at [447, 262] on img at bounding box center [451, 261] width 10 height 10
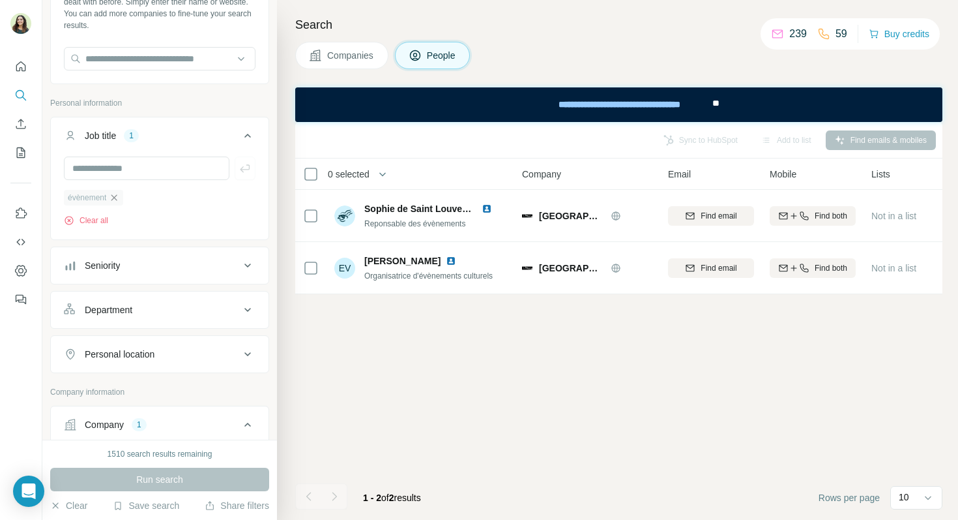
click at [117, 199] on icon "button" at bounding box center [114, 197] width 10 height 10
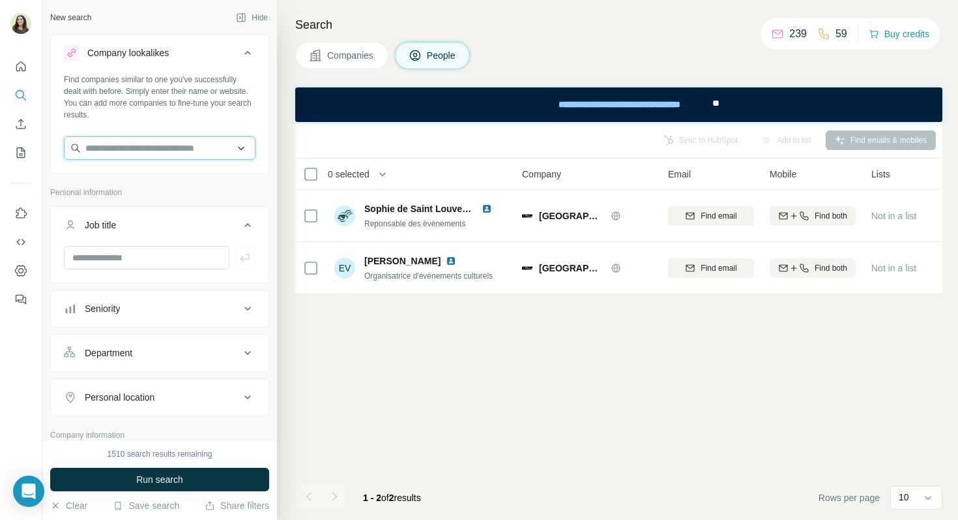
click at [145, 152] on input "text" at bounding box center [160, 147] width 192 height 23
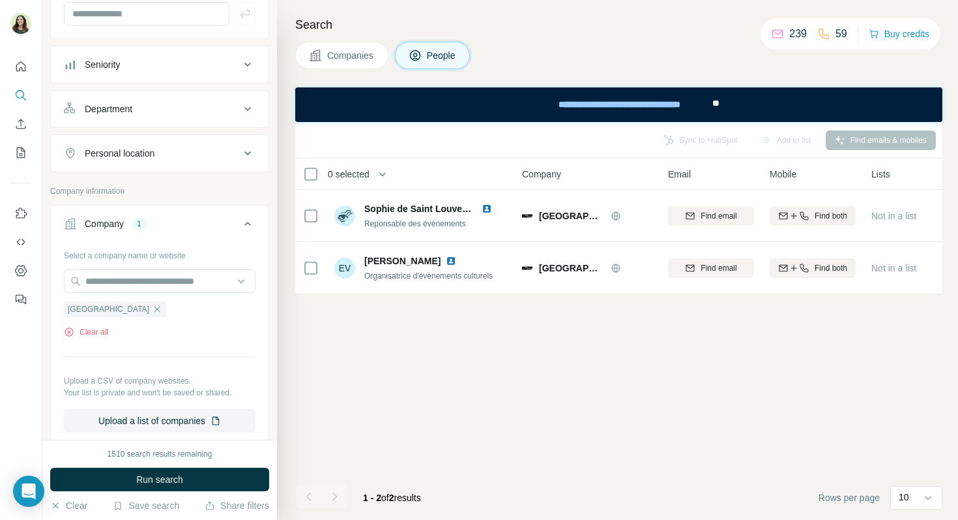
scroll to position [280, 0]
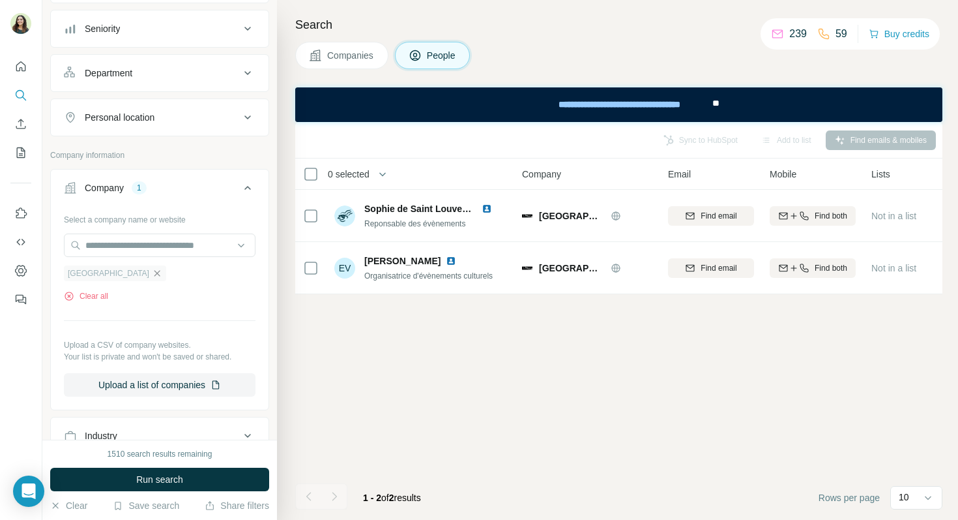
click at [155, 272] on icon "button" at bounding box center [158, 273] width 6 height 6
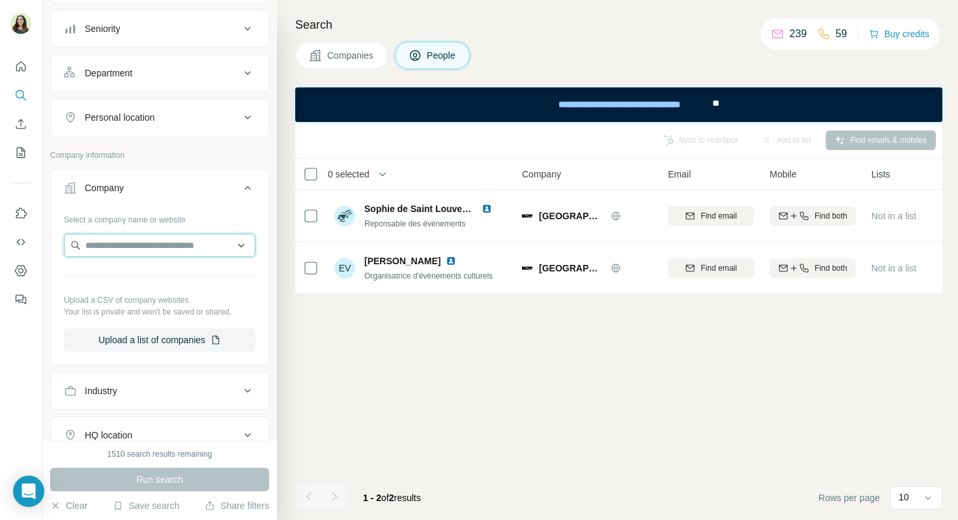
click at [100, 252] on input "text" at bounding box center [160, 244] width 192 height 23
type input "*"
paste input "**********"
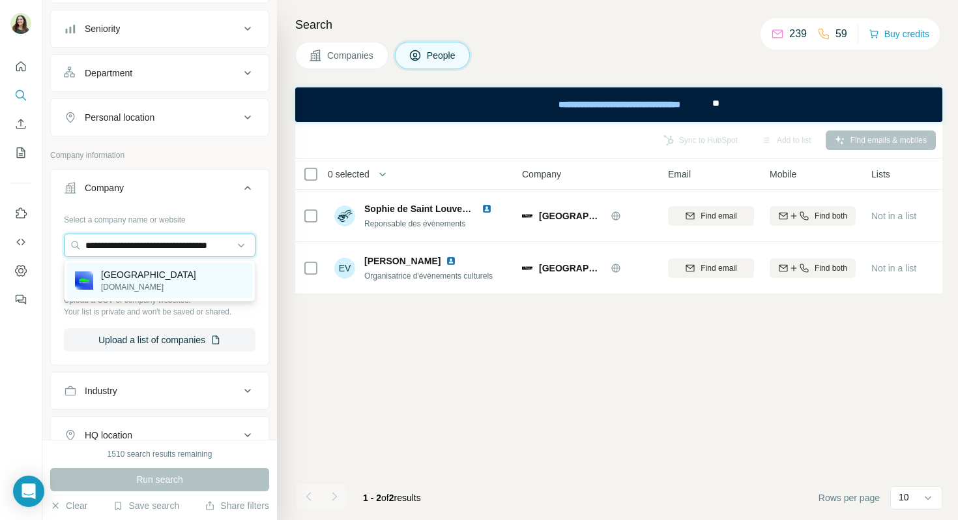
type input "**********"
click at [178, 280] on p "Paris La Défense Arena" at bounding box center [148, 274] width 95 height 13
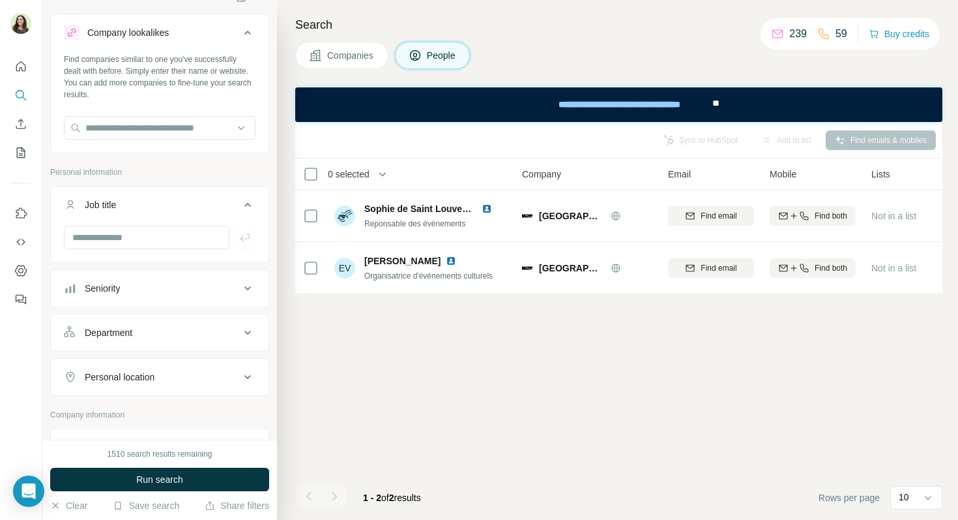
scroll to position [8, 0]
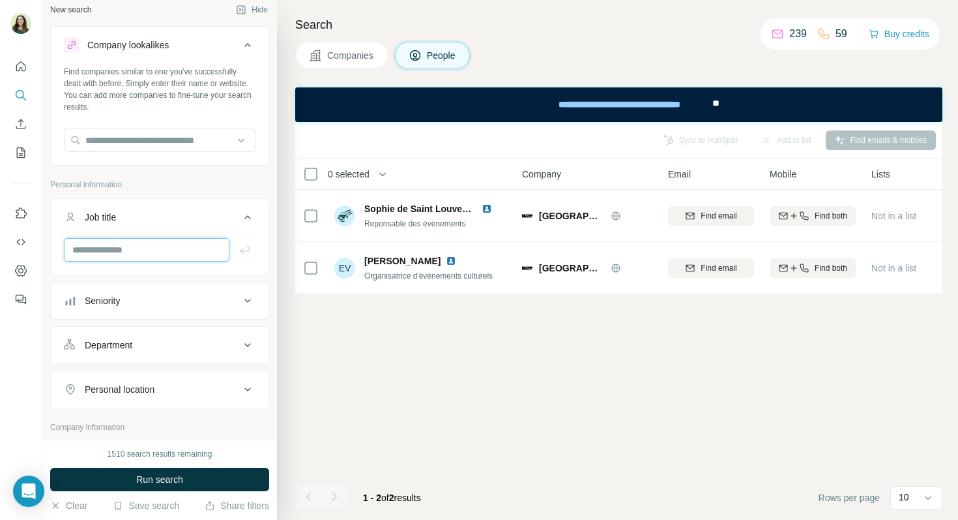
click at [128, 251] on input "text" at bounding box center [147, 249] width 166 height 23
type input "*********"
type input "**********"
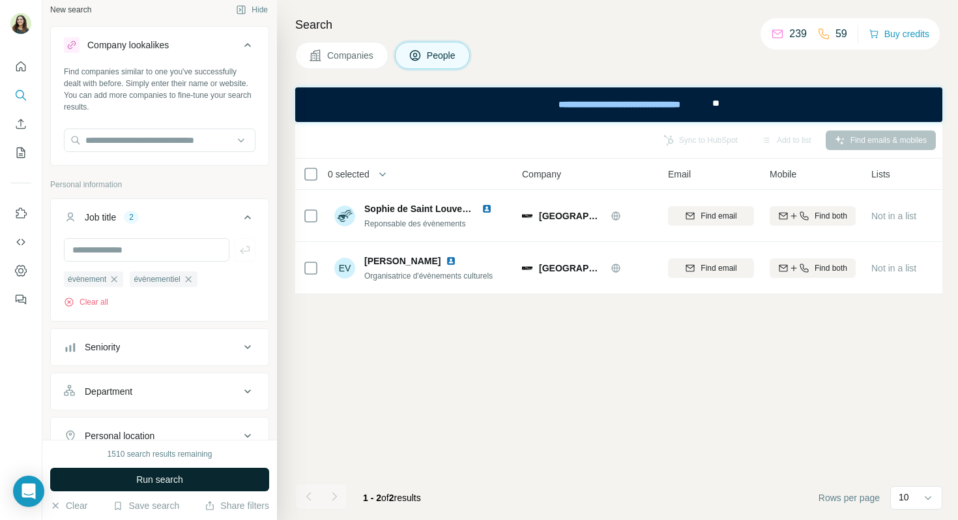
click at [138, 479] on span "Run search" at bounding box center [159, 479] width 47 height 13
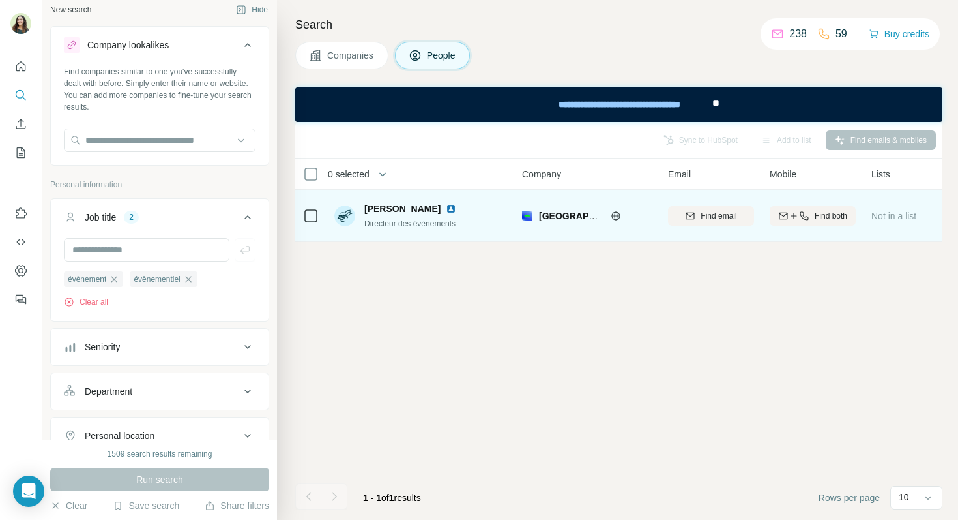
click at [453, 207] on img at bounding box center [451, 208] width 10 height 10
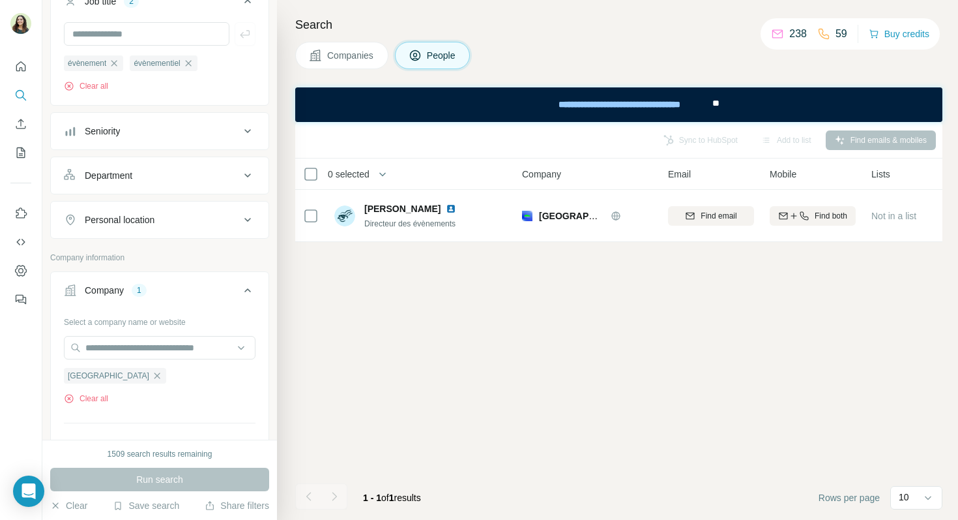
scroll to position [504, 0]
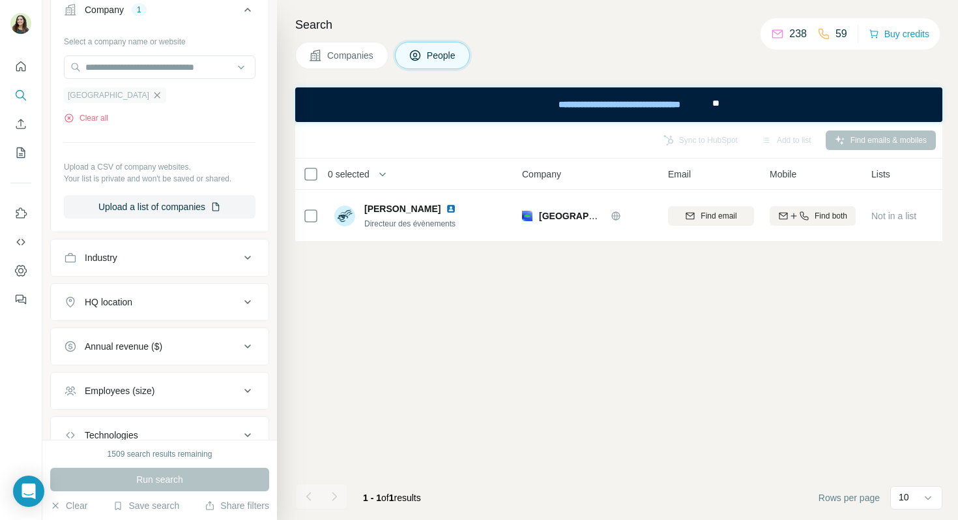
click at [160, 100] on icon "button" at bounding box center [157, 95] width 10 height 10
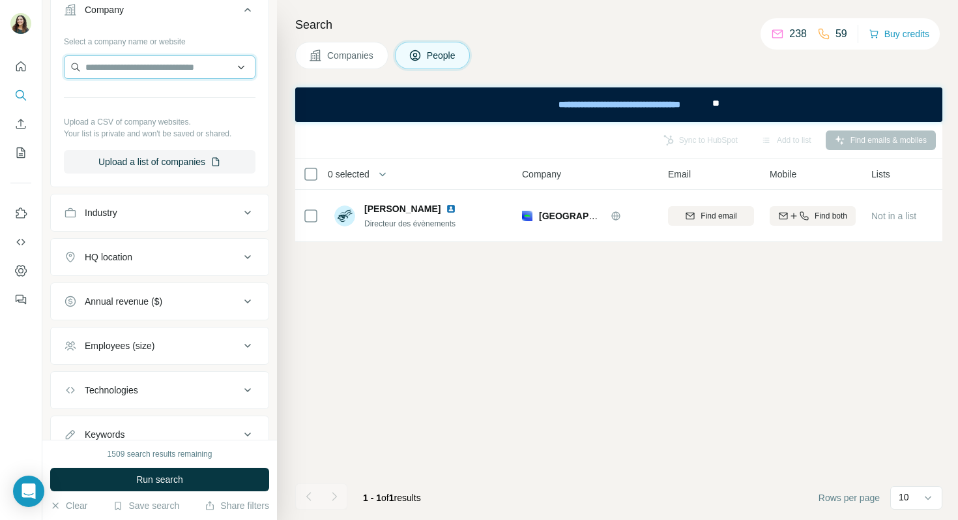
click at [118, 70] on input "text" at bounding box center [160, 66] width 192 height 23
type input "*"
paste input "**********"
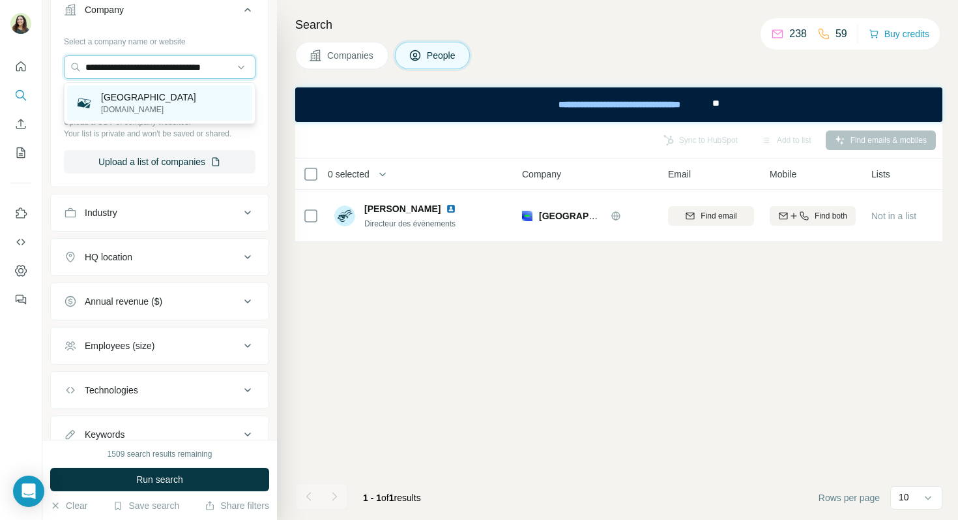
type input "**********"
click at [196, 106] on div "Palais Brongniart palaisbrongniart.com" at bounding box center [159, 102] width 185 height 35
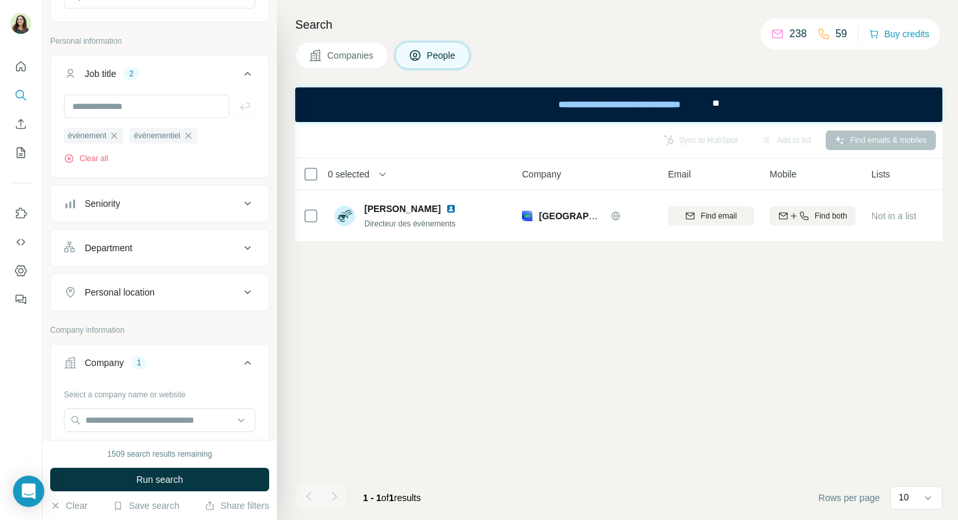
scroll to position [694, 0]
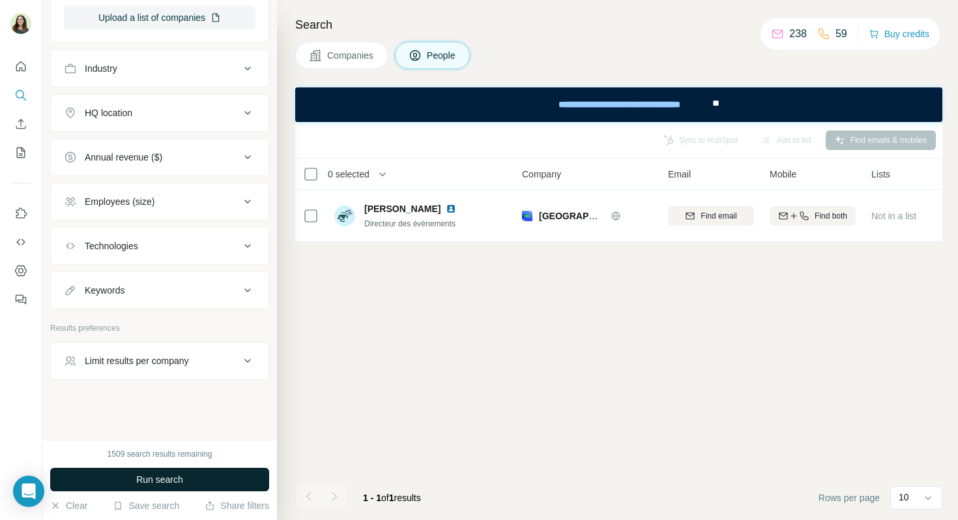
click at [193, 469] on button "Run search" at bounding box center [159, 479] width 219 height 23
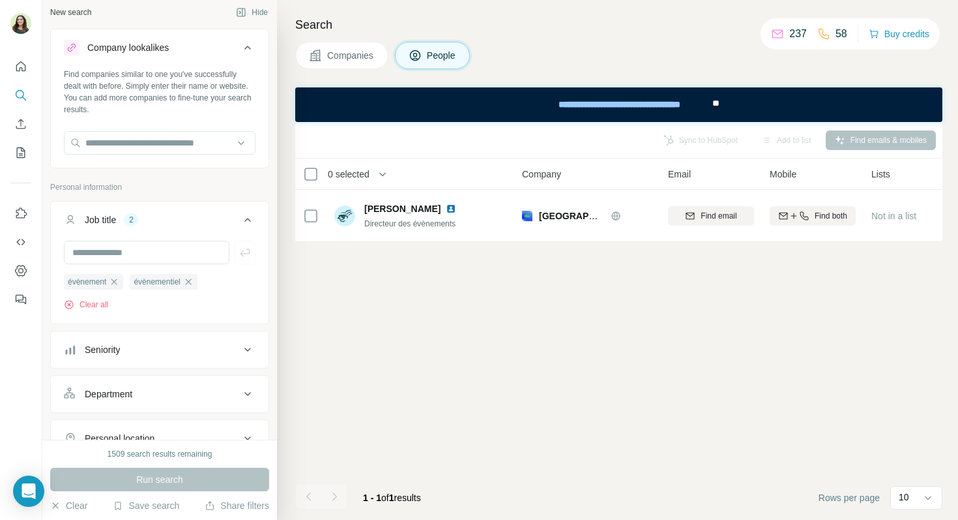
scroll to position [0, 0]
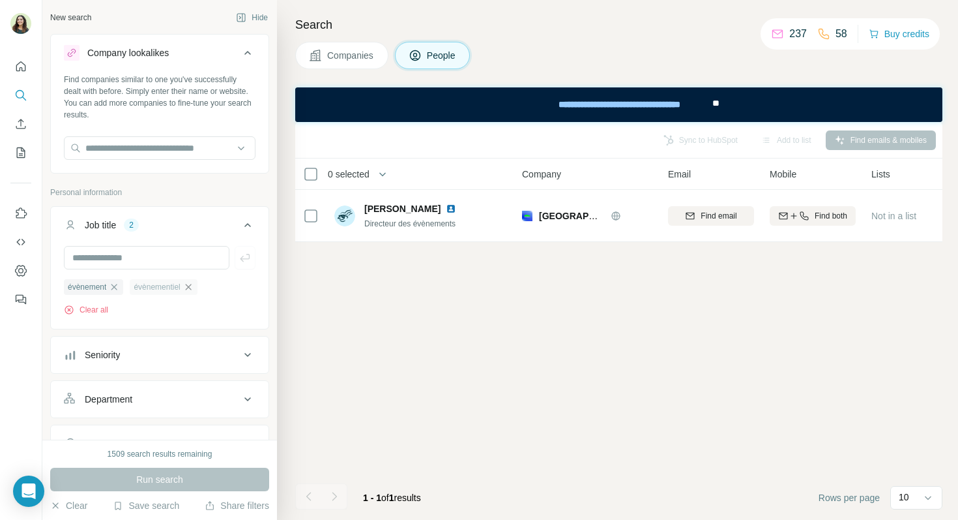
click at [193, 288] on icon "button" at bounding box center [188, 287] width 10 height 10
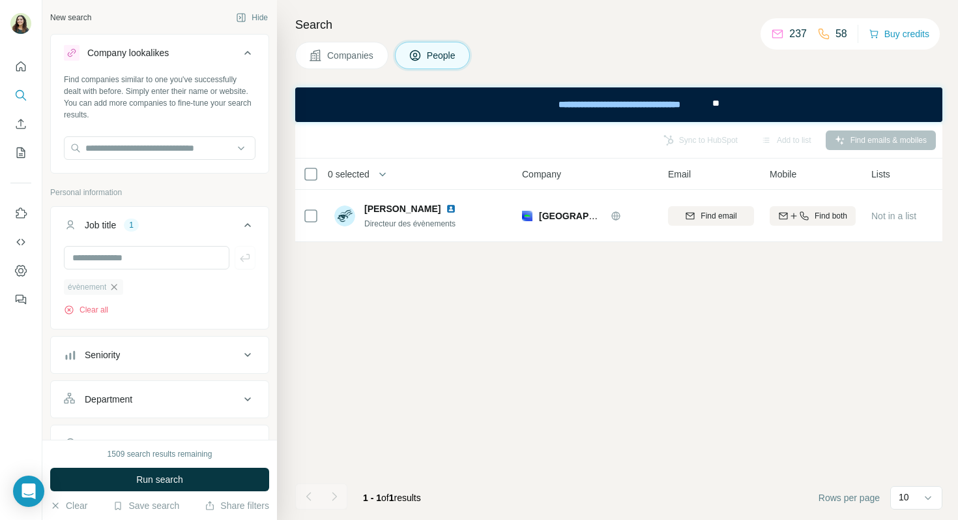
click at [117, 288] on icon "button" at bounding box center [114, 287] width 6 height 6
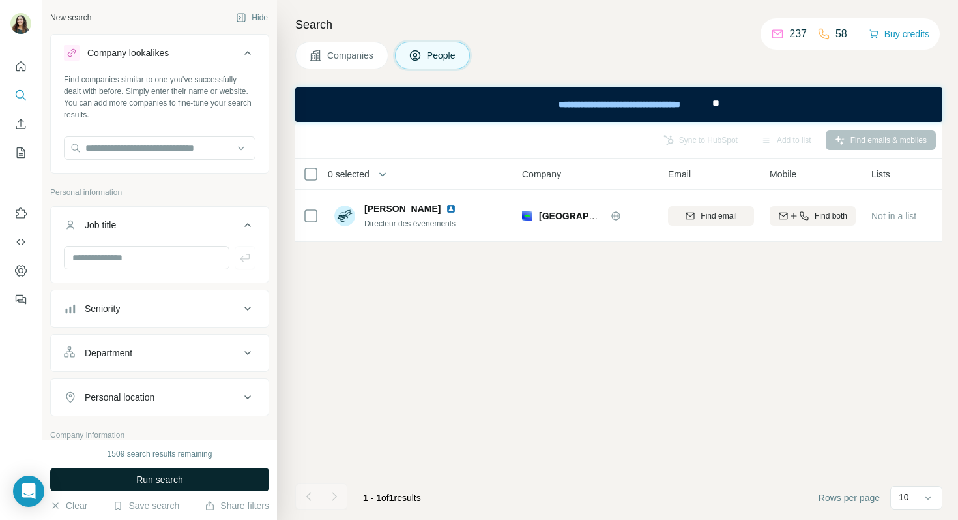
click at [170, 488] on button "Run search" at bounding box center [159, 479] width 219 height 23
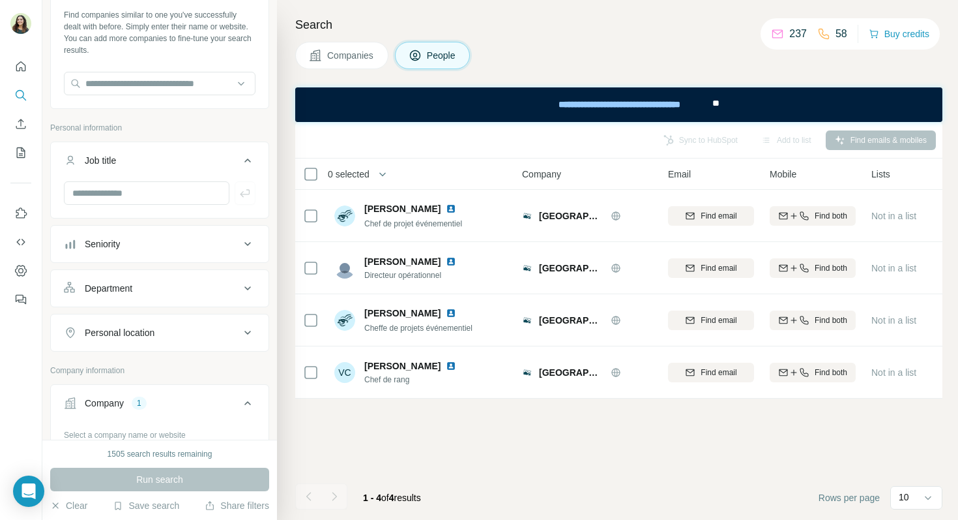
scroll to position [55, 0]
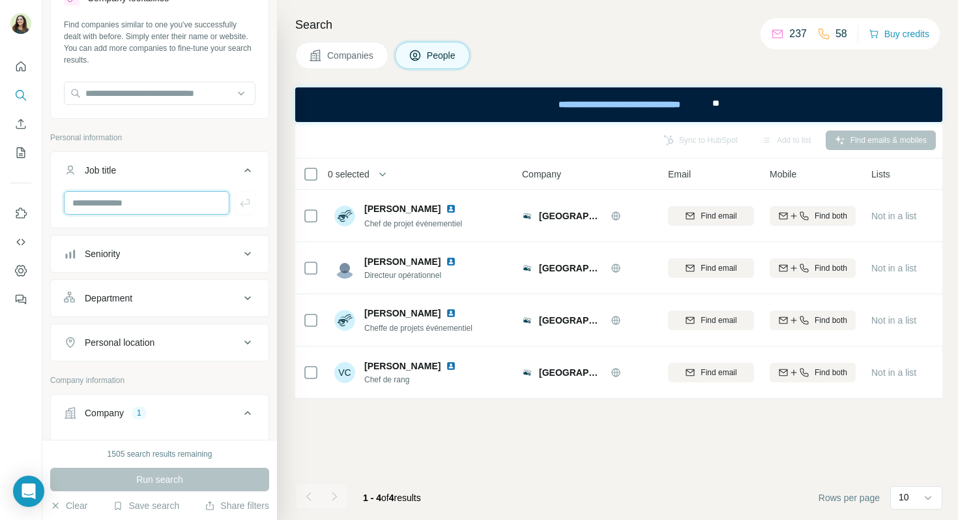
click at [110, 204] on input "text" at bounding box center [147, 202] width 166 height 23
type input "*********"
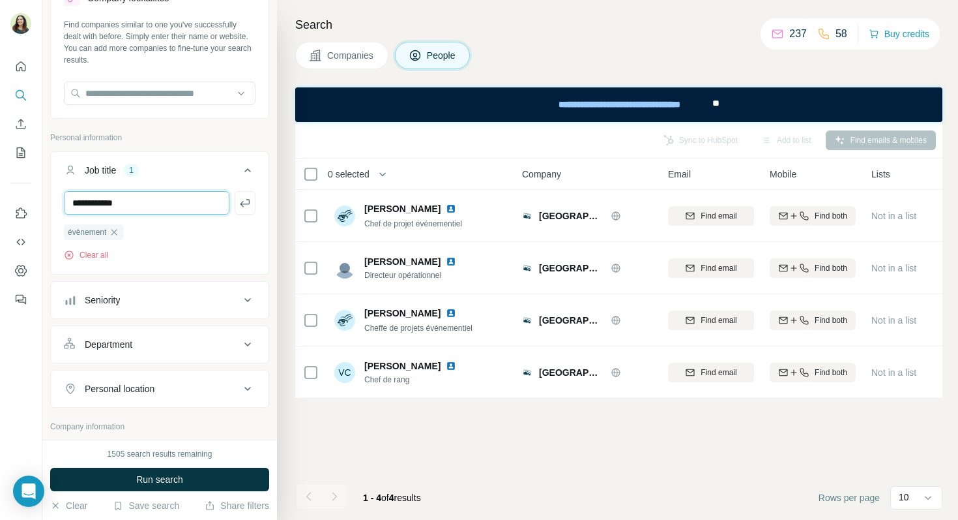
type input "**********"
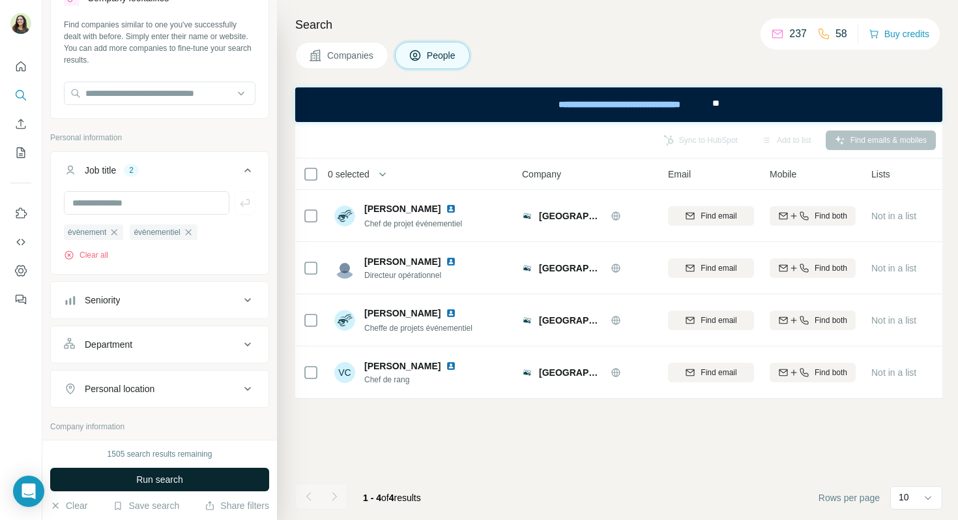
click at [158, 484] on span "Run search" at bounding box center [159, 479] width 47 height 13
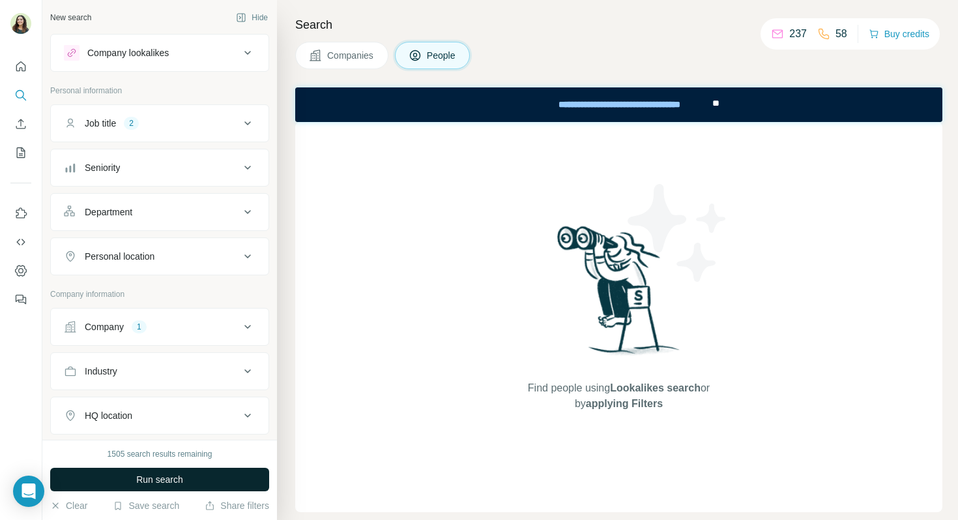
click at [178, 482] on span "Run search" at bounding box center [159, 479] width 47 height 13
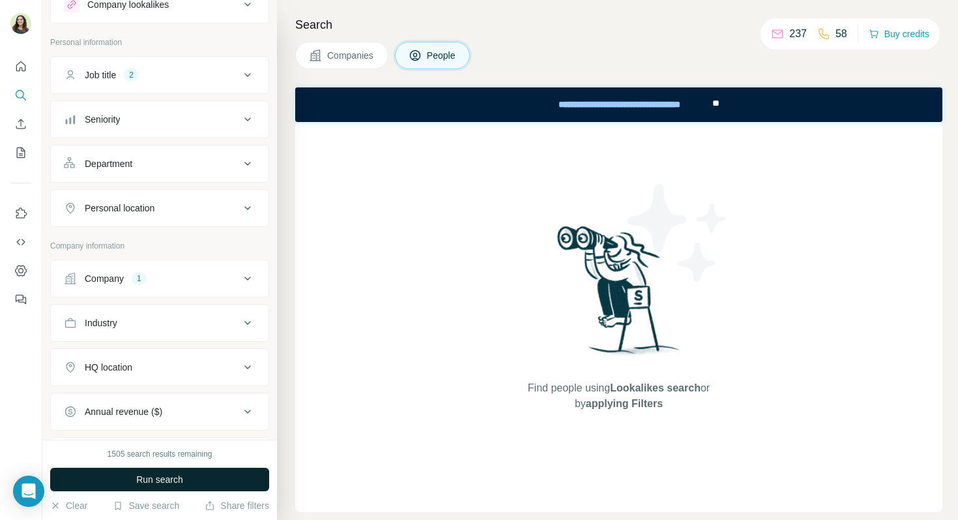
scroll to position [48, 0]
click at [188, 286] on button "Company 1" at bounding box center [160, 278] width 218 height 31
click at [160, 479] on span "Run search" at bounding box center [159, 479] width 47 height 13
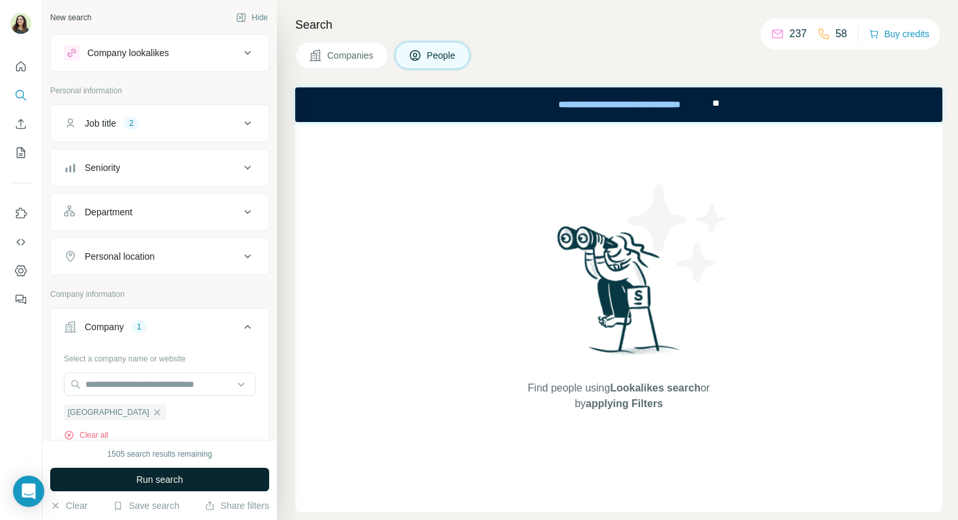
click at [170, 113] on button "Job title 2" at bounding box center [160, 123] width 218 height 31
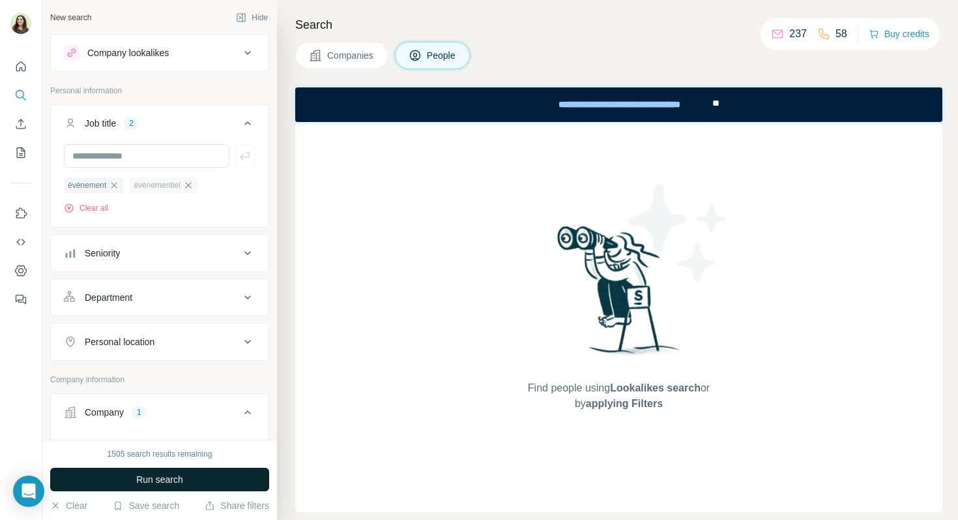
click at [194, 190] on icon "button" at bounding box center [188, 185] width 10 height 10
click at [119, 184] on icon "button" at bounding box center [114, 185] width 10 height 10
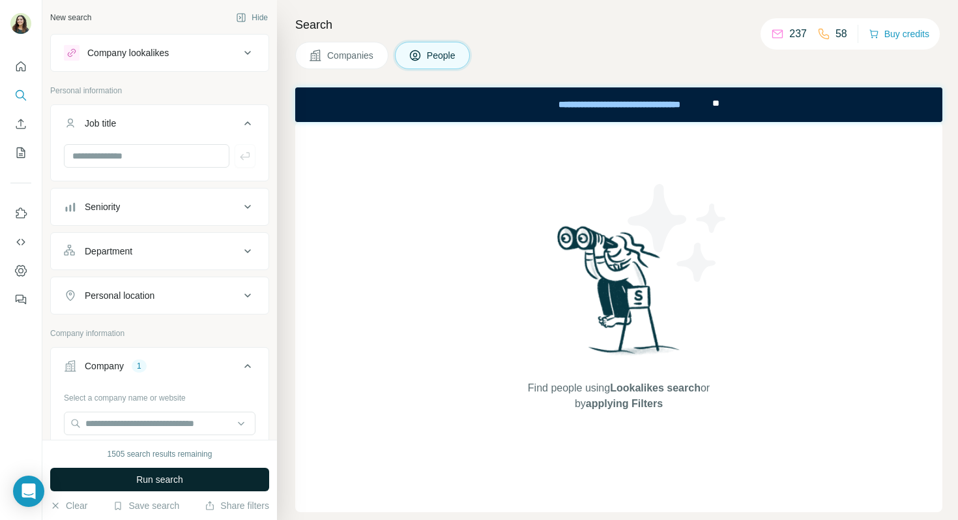
click at [183, 477] on span "Run search" at bounding box center [159, 479] width 47 height 13
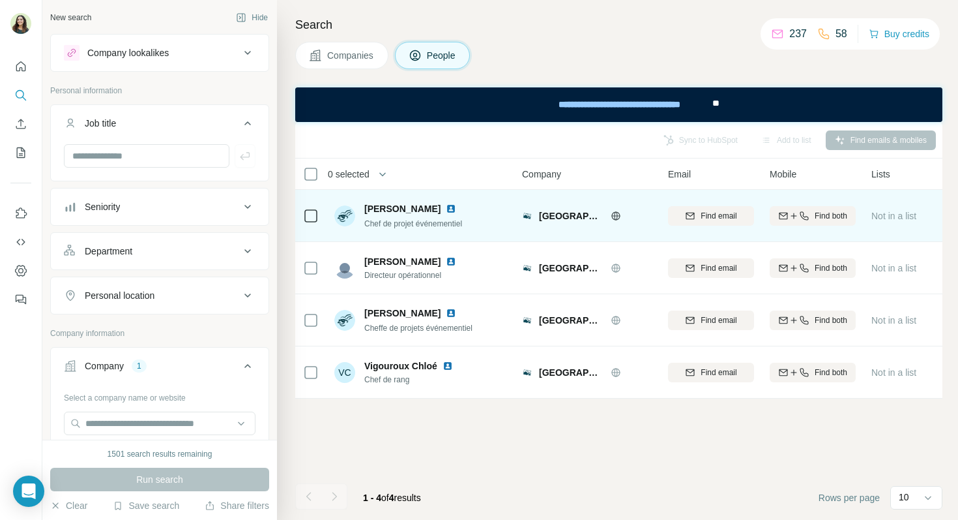
click at [446, 208] on img at bounding box center [451, 208] width 10 height 10
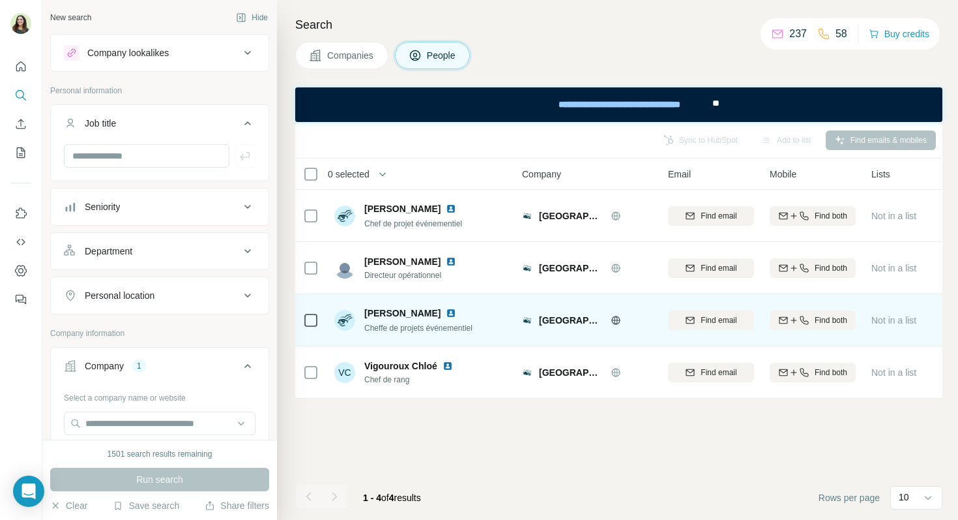
click at [446, 310] on img at bounding box center [451, 313] width 10 height 10
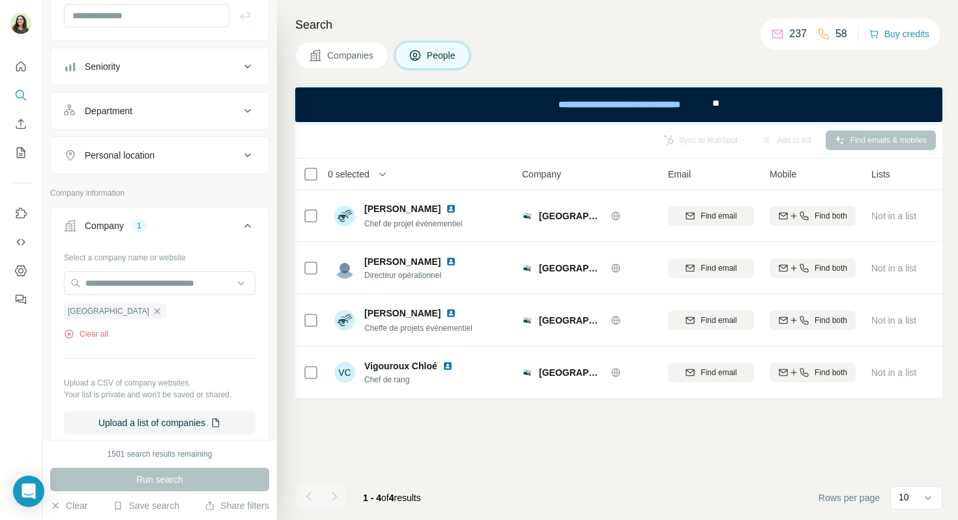
scroll to position [141, 0]
click at [152, 308] on icon "button" at bounding box center [157, 309] width 10 height 10
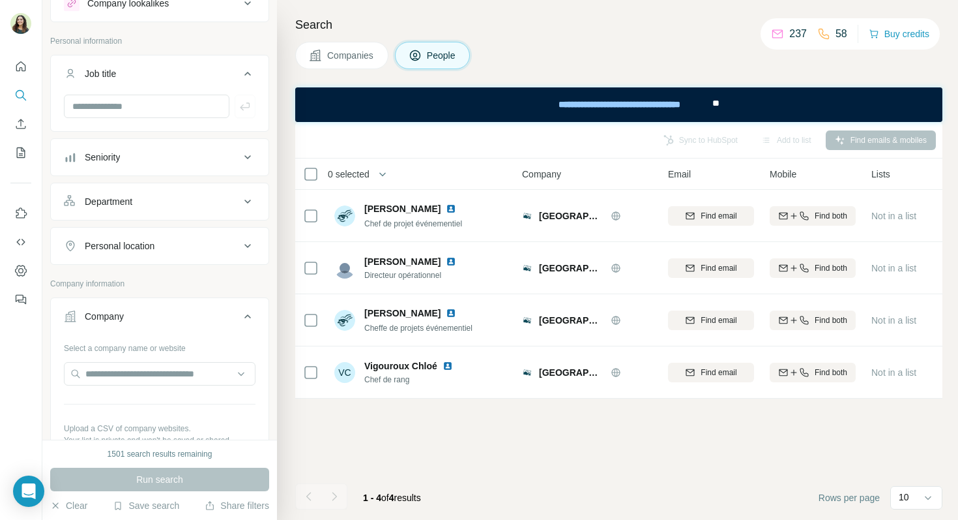
scroll to position [50, 0]
click at [128, 106] on input "text" at bounding box center [147, 105] width 166 height 23
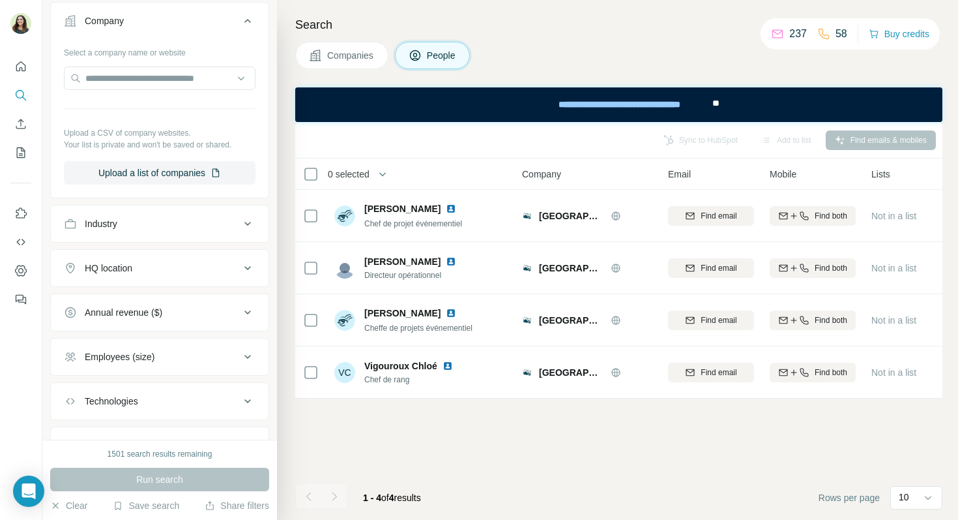
scroll to position [348, 0]
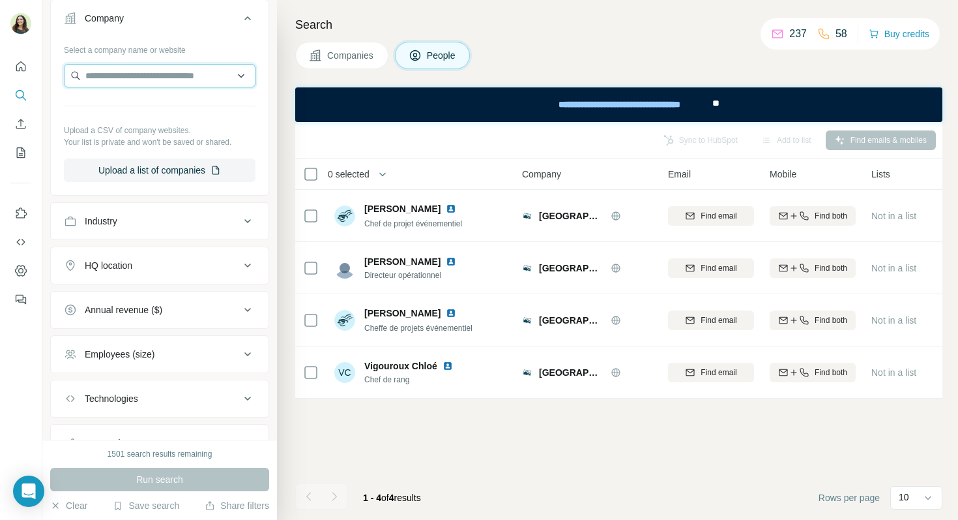
click at [95, 79] on input "text" at bounding box center [160, 75] width 192 height 23
paste input "**********"
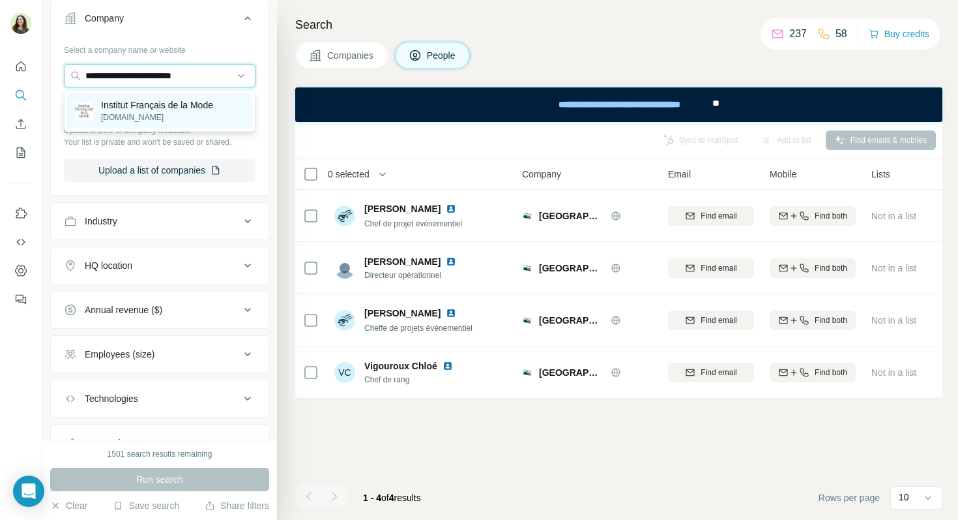
type input "**********"
click at [163, 107] on p "Institut Français de la Mode" at bounding box center [157, 104] width 112 height 13
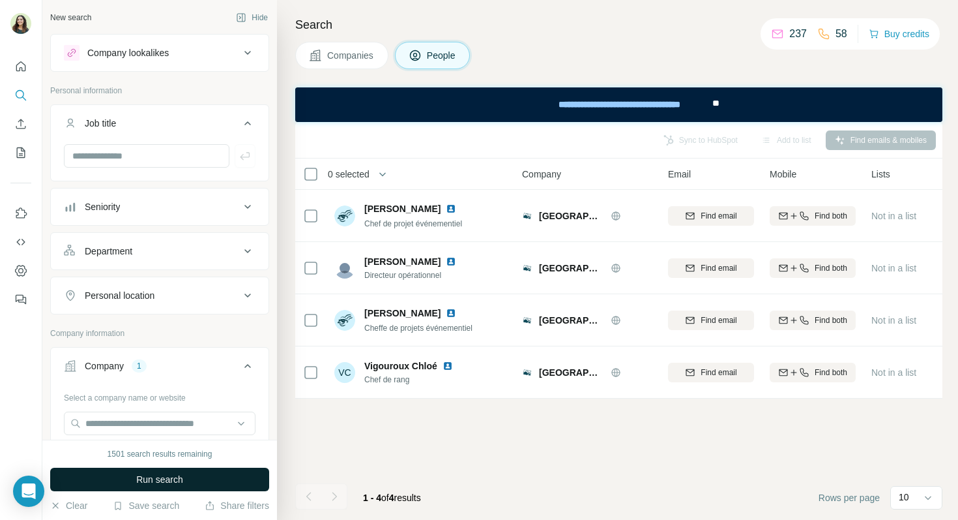
click at [162, 482] on span "Run search" at bounding box center [159, 479] width 47 height 13
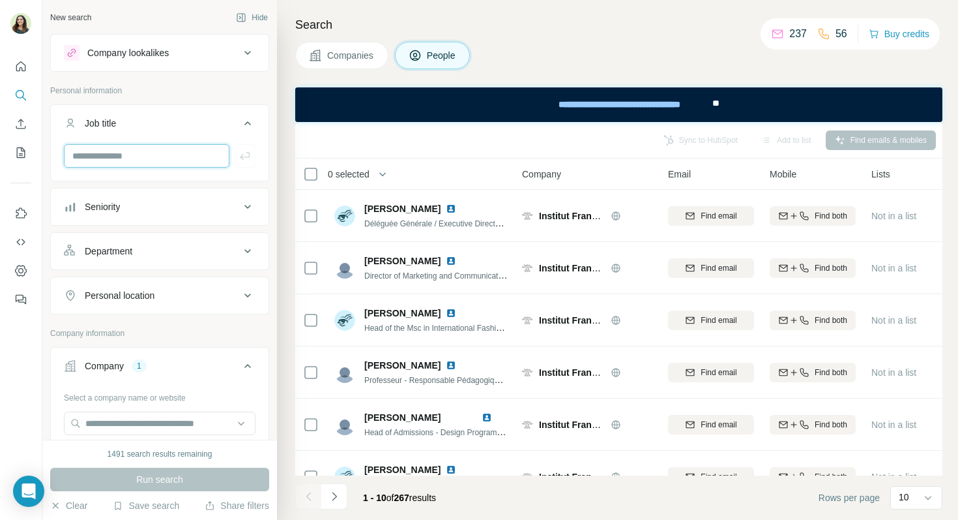
click at [113, 161] on input "text" at bounding box center [147, 155] width 166 height 23
type input "*********"
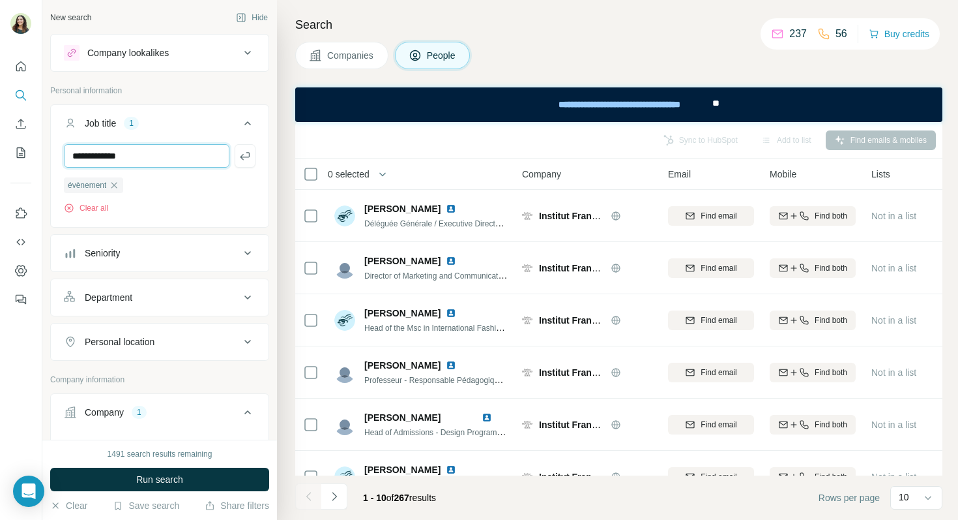
type input "**********"
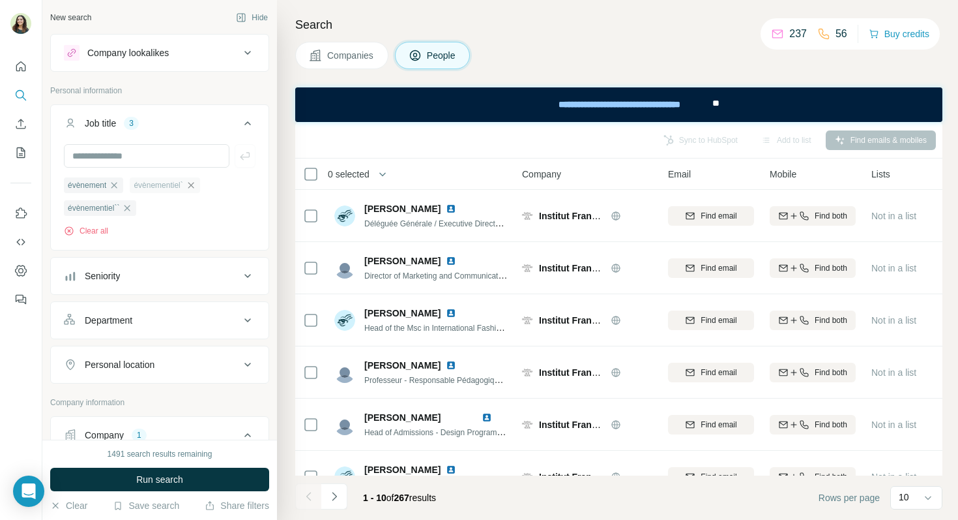
click at [196, 186] on icon "button" at bounding box center [191, 185] width 10 height 10
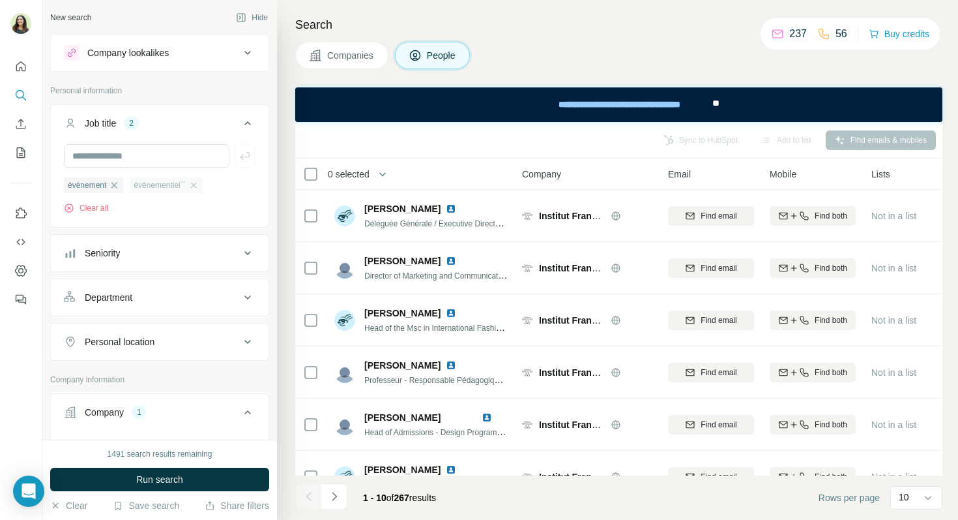
click at [202, 183] on div "évènementiel``" at bounding box center [166, 185] width 72 height 16
click at [199, 187] on icon "button" at bounding box center [193, 185] width 10 height 10
click at [135, 159] on input "text" at bounding box center [147, 155] width 166 height 23
type input "**********"
click at [165, 481] on span "Run search" at bounding box center [159, 479] width 47 height 13
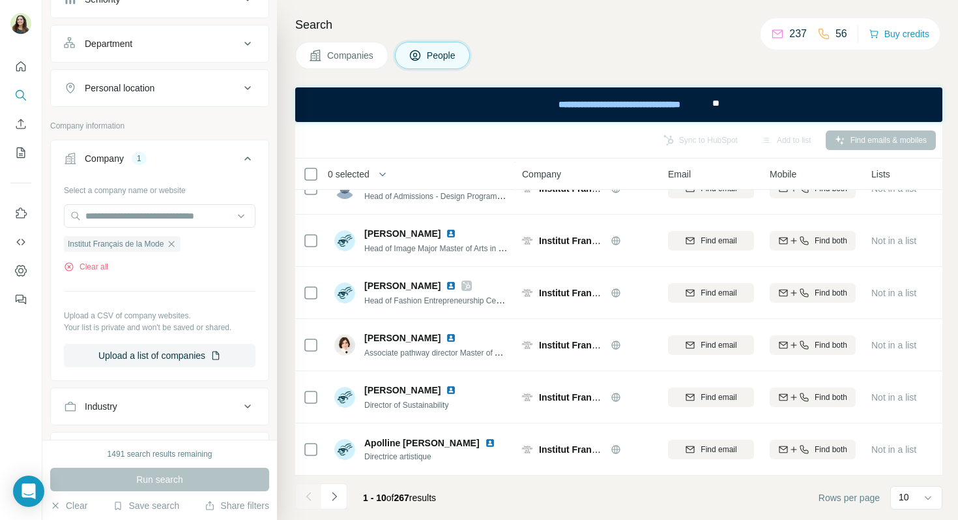
scroll to position [212, 0]
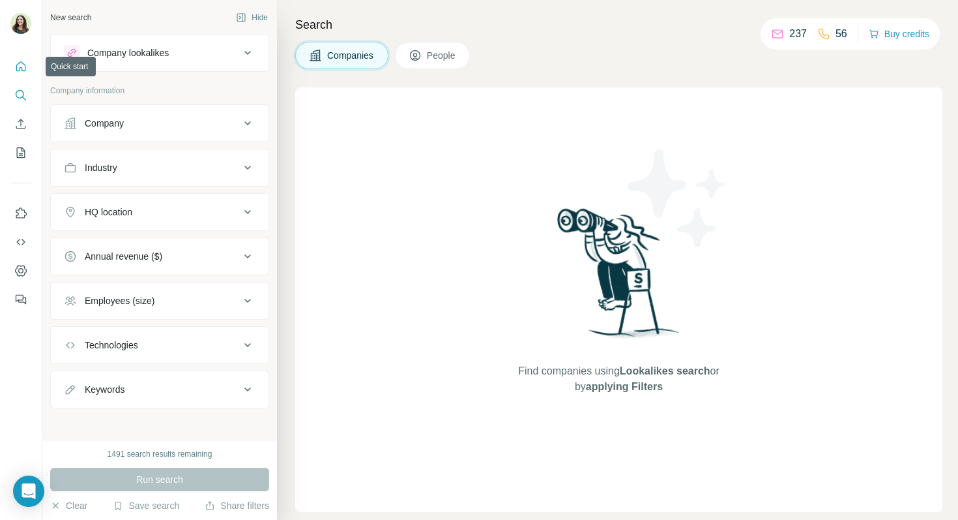
click at [18, 65] on icon "Quick start" at bounding box center [20, 66] width 13 height 13
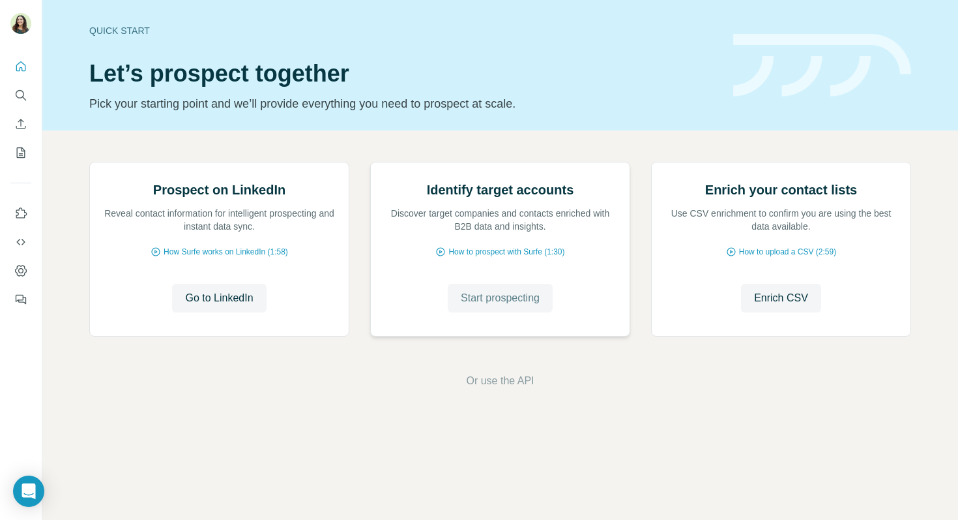
click at [520, 312] on button "Start prospecting" at bounding box center [500, 298] width 105 height 29
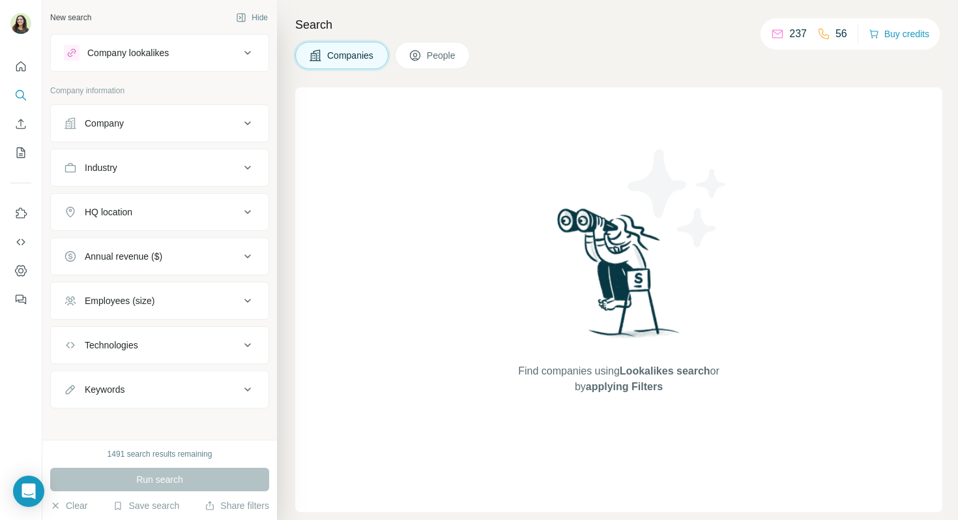
click at [151, 126] on div "Company" at bounding box center [152, 123] width 176 height 13
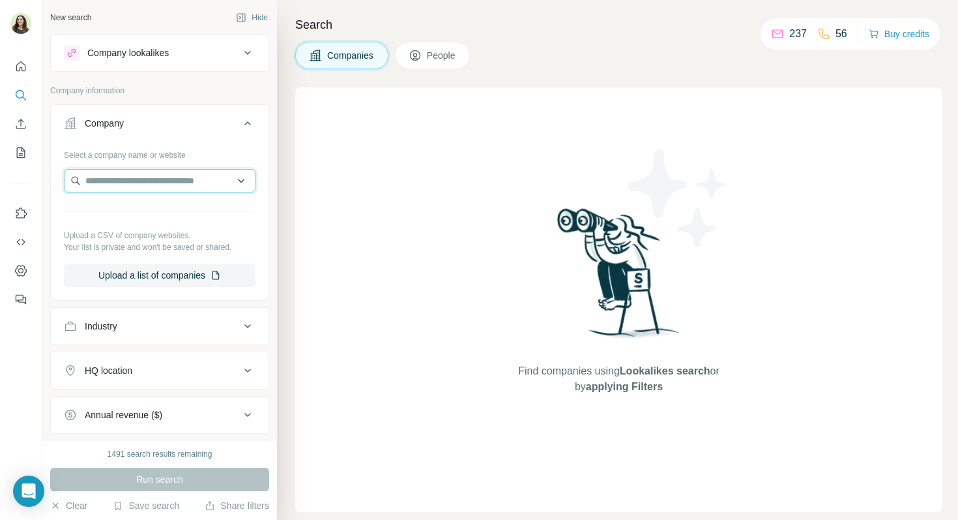
click at [150, 187] on input "text" at bounding box center [160, 180] width 192 height 23
paste input "**********"
type input "**********"
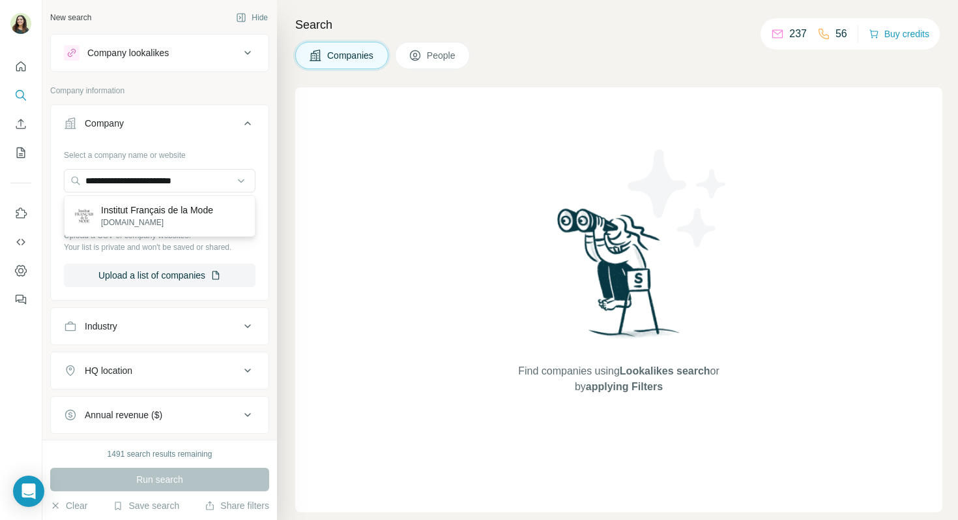
click at [170, 212] on p "Institut Français de la Mode" at bounding box center [157, 209] width 112 height 13
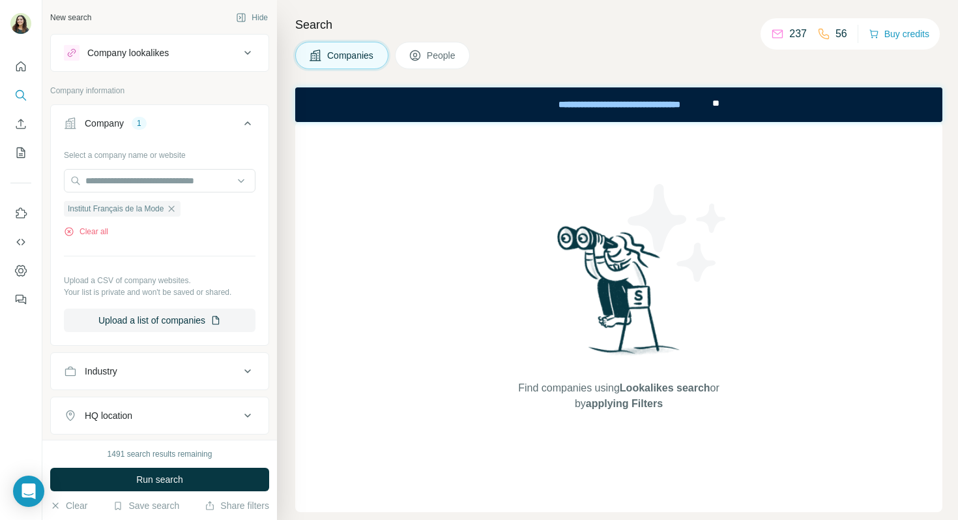
click at [175, 474] on span "Run search" at bounding box center [159, 479] width 47 height 13
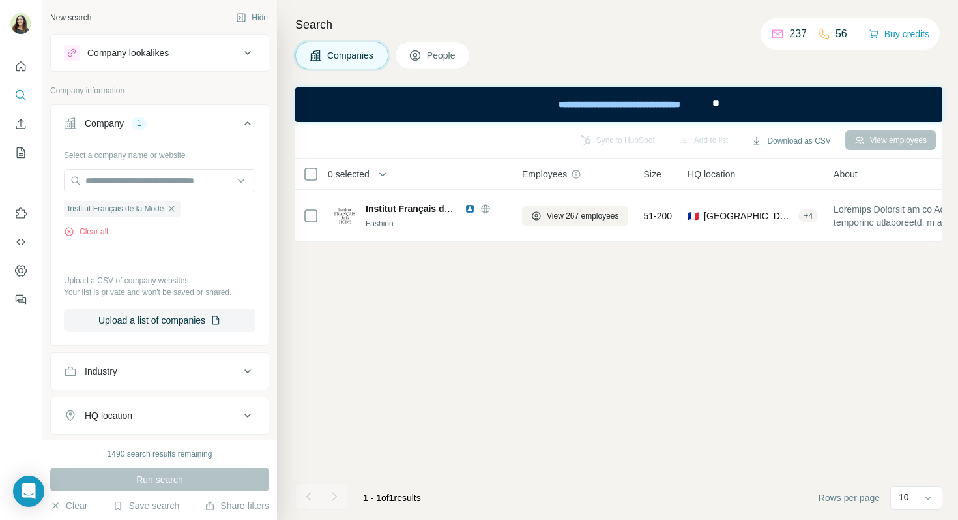
scroll to position [141, 0]
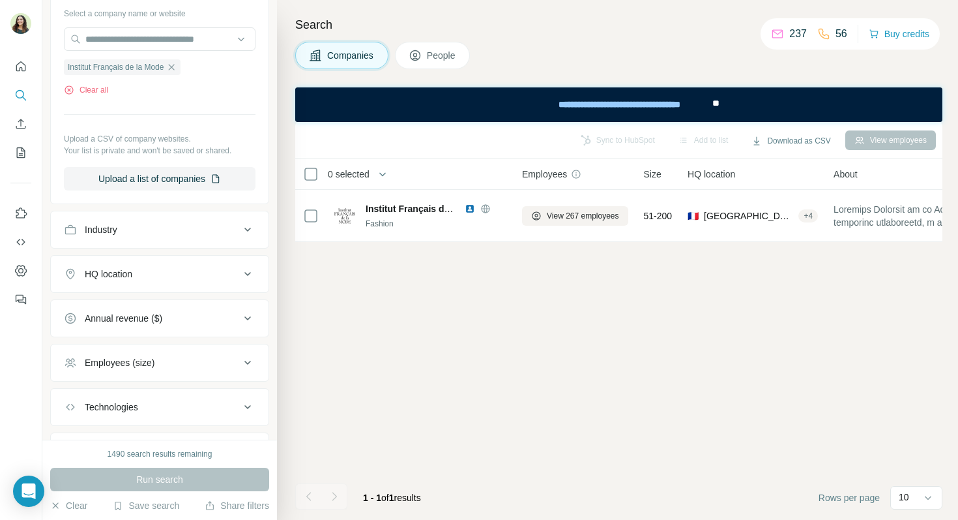
click at [447, 63] on button "People" at bounding box center [433, 55] width 76 height 27
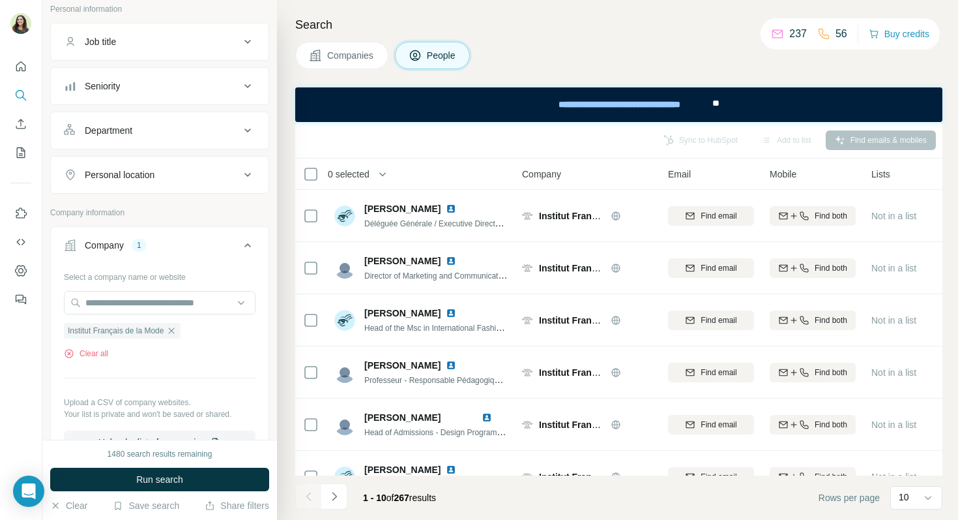
scroll to position [68, 0]
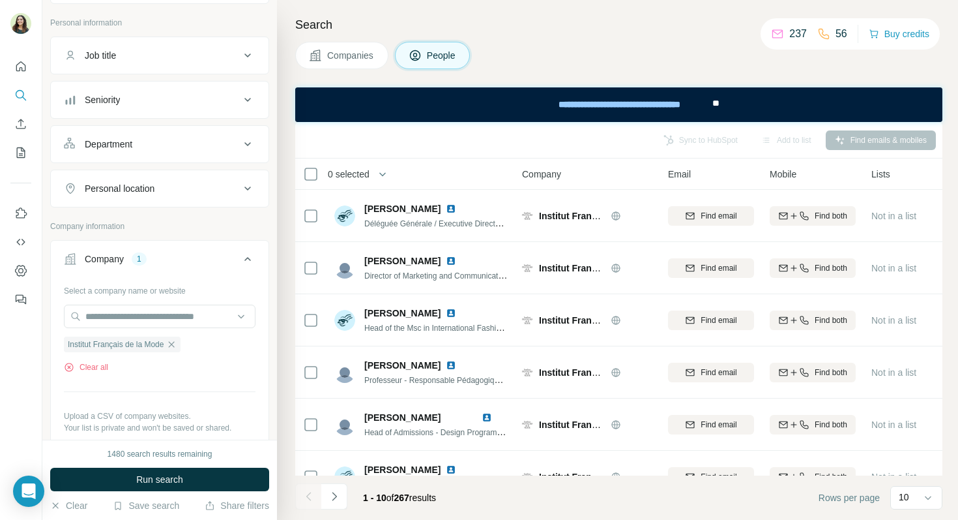
click at [160, 58] on div "Job title" at bounding box center [152, 55] width 176 height 13
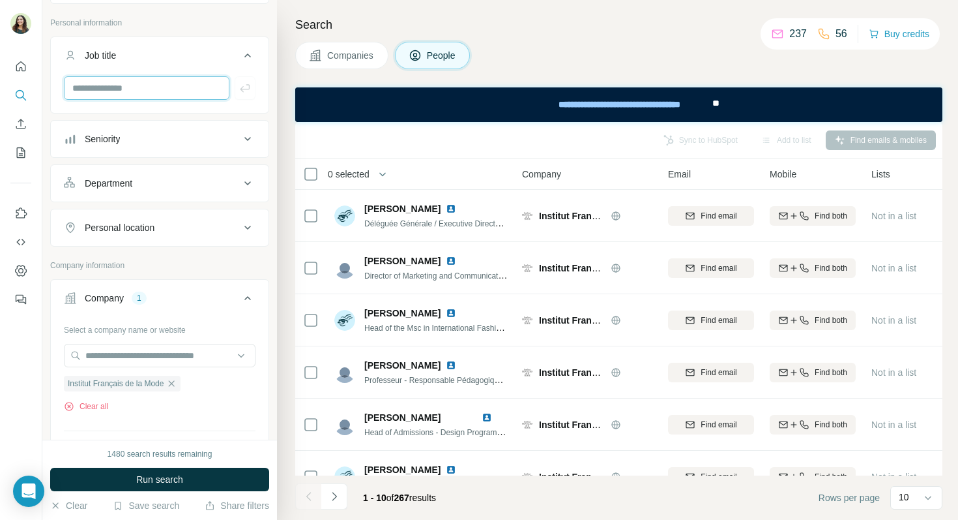
click at [116, 87] on input "text" at bounding box center [147, 87] width 166 height 23
type input "*********"
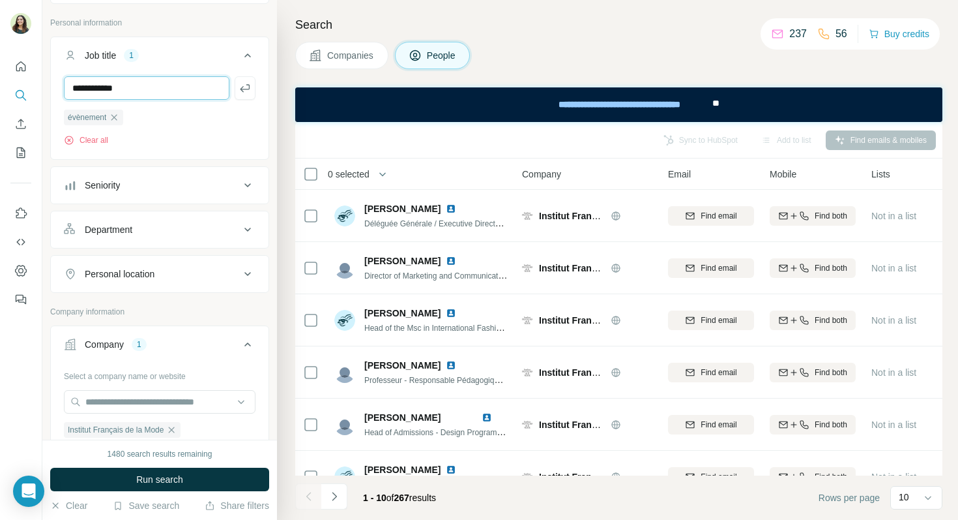
type input "**********"
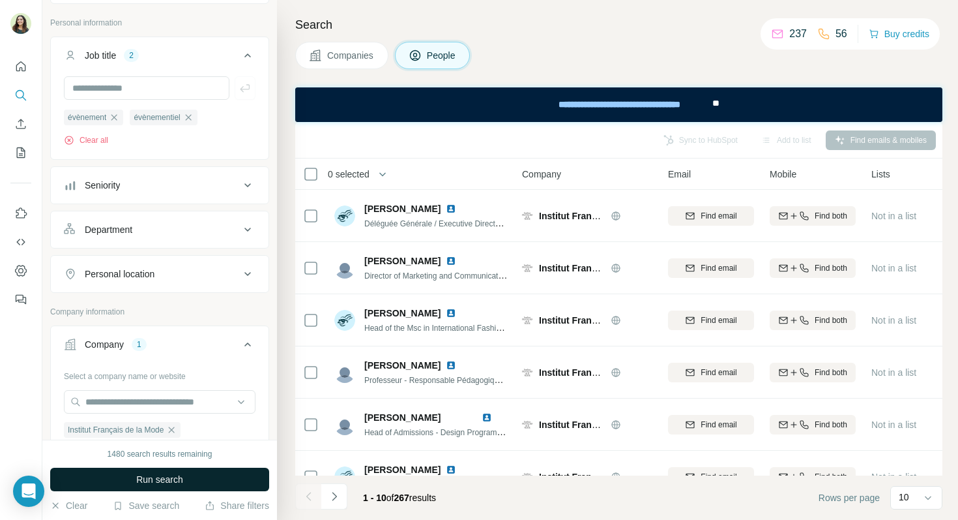
click at [179, 481] on span "Run search" at bounding box center [159, 479] width 47 height 13
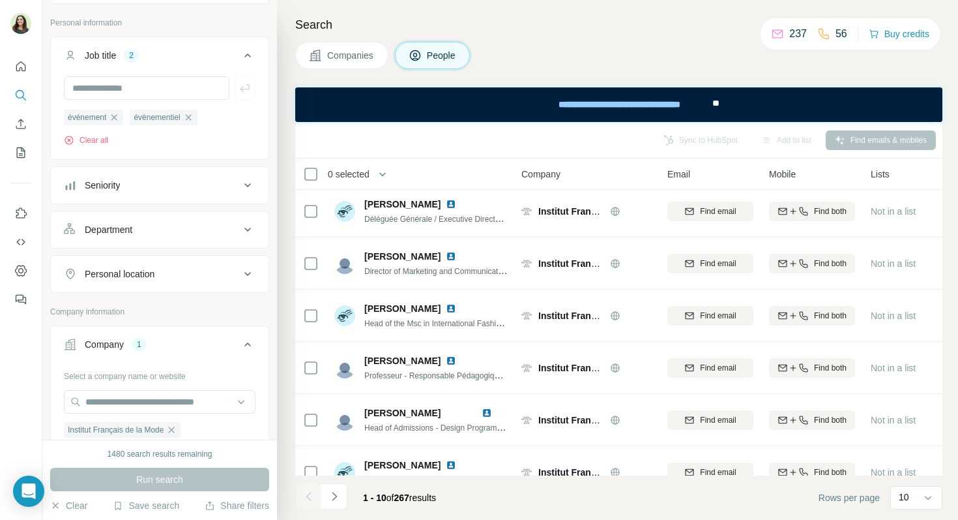
scroll to position [0, 1]
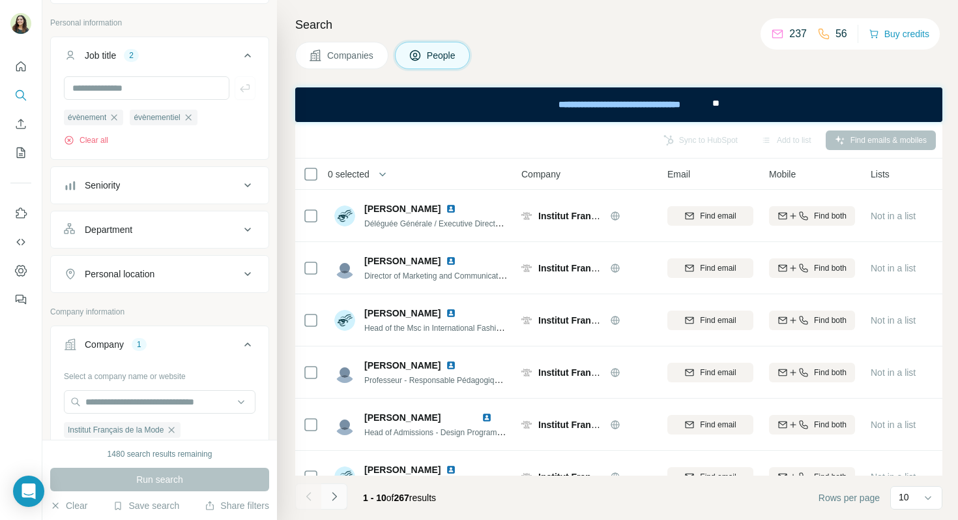
click at [327, 497] on button "Navigate to next page" at bounding box center [334, 496] width 26 height 26
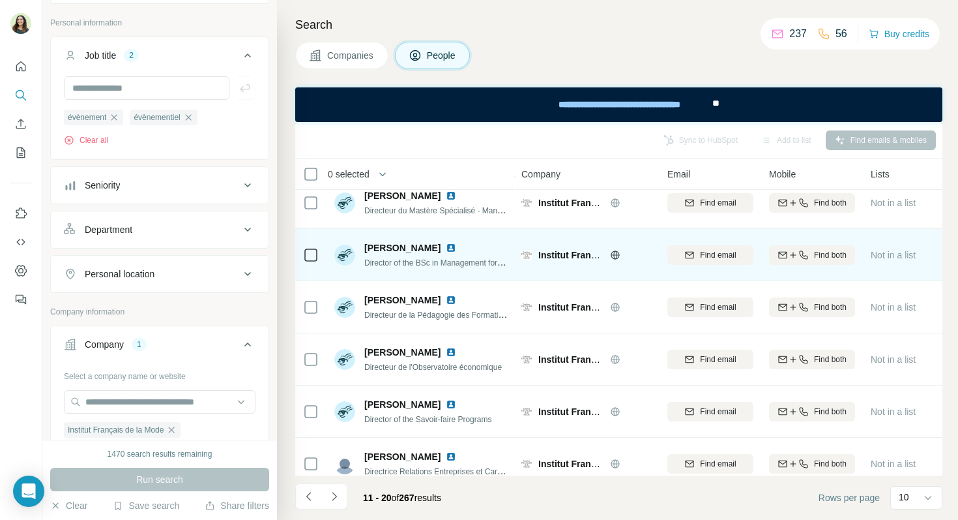
scroll to position [236, 1]
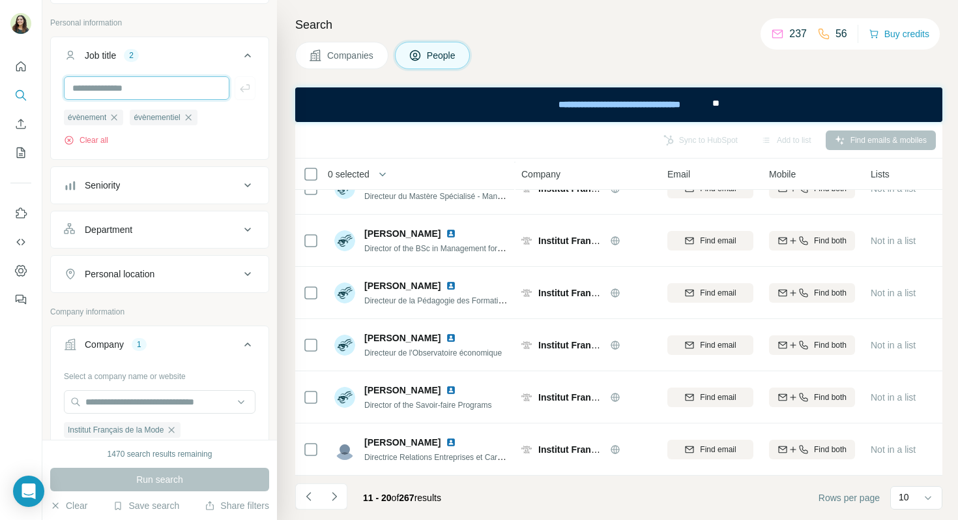
click at [156, 87] on input "text" at bounding box center [147, 87] width 166 height 23
type input "*****"
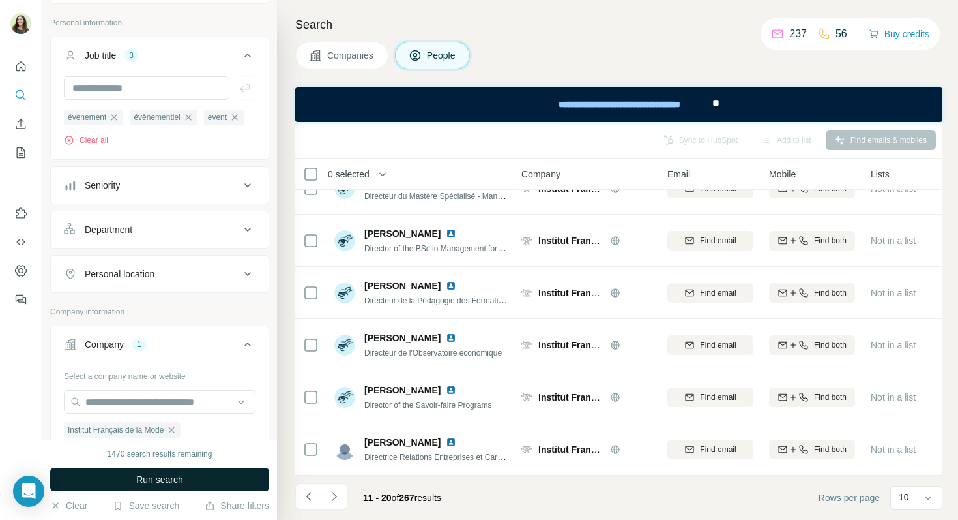
click at [181, 489] on button "Run search" at bounding box center [159, 479] width 219 height 23
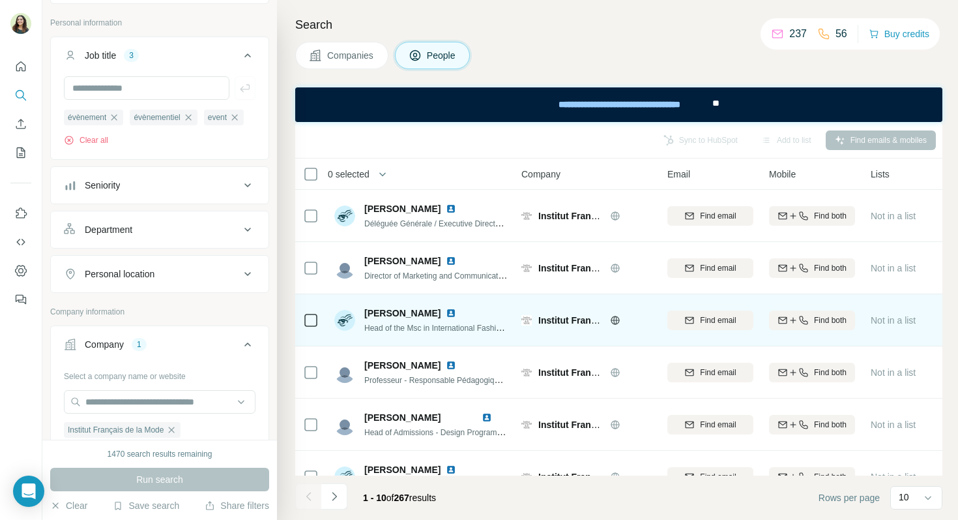
scroll to position [236, 1]
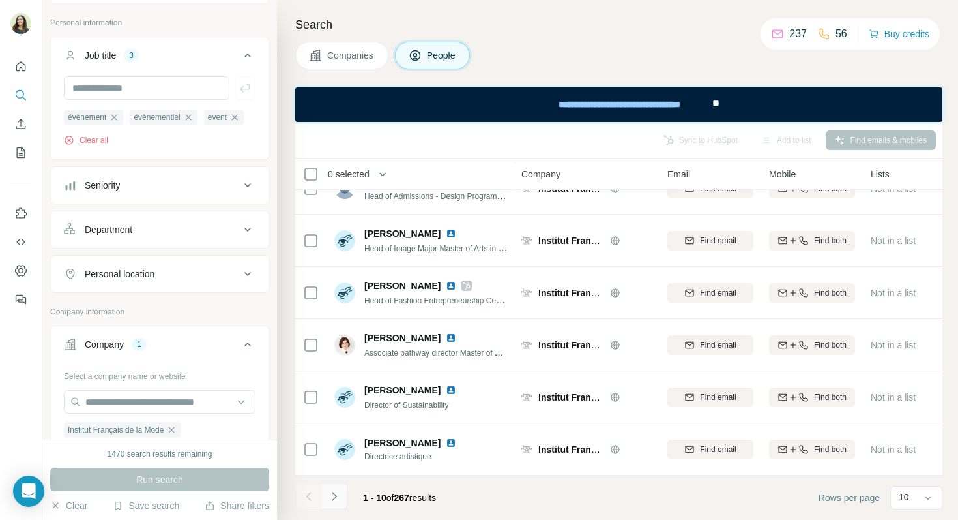
click at [344, 495] on button "Navigate to next page" at bounding box center [334, 496] width 26 height 26
click at [315, 494] on button "Navigate to previous page" at bounding box center [308, 496] width 26 height 26
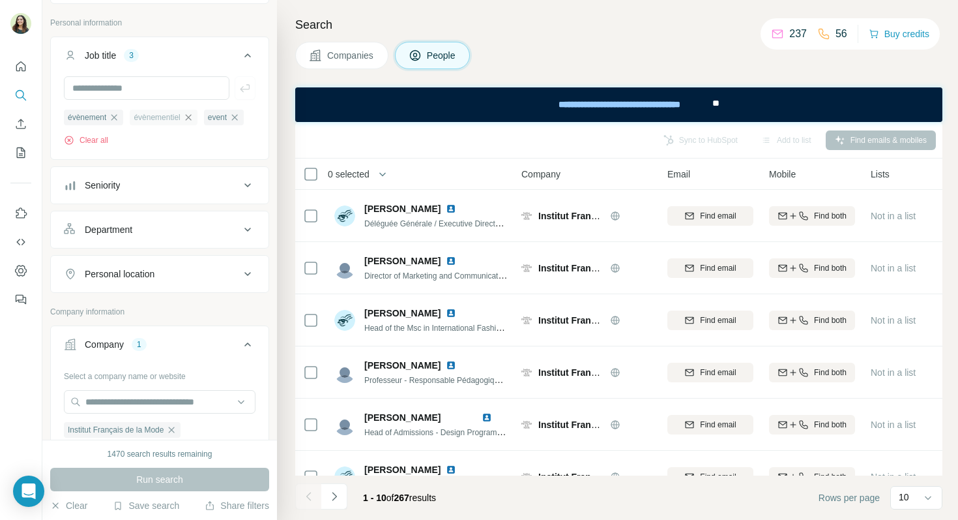
click at [193, 112] on icon "button" at bounding box center [188, 117] width 10 height 10
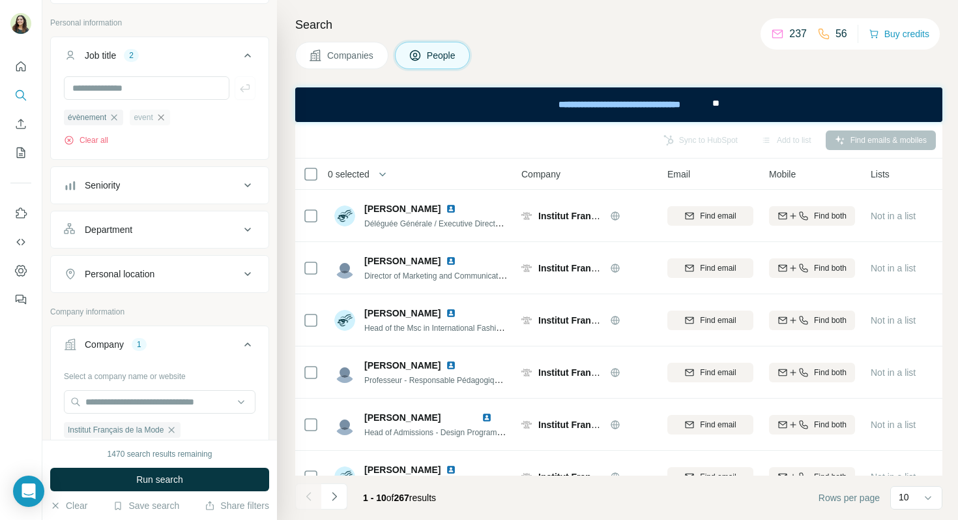
click at [166, 115] on icon "button" at bounding box center [161, 117] width 10 height 10
click at [117, 113] on icon "button" at bounding box center [114, 117] width 10 height 10
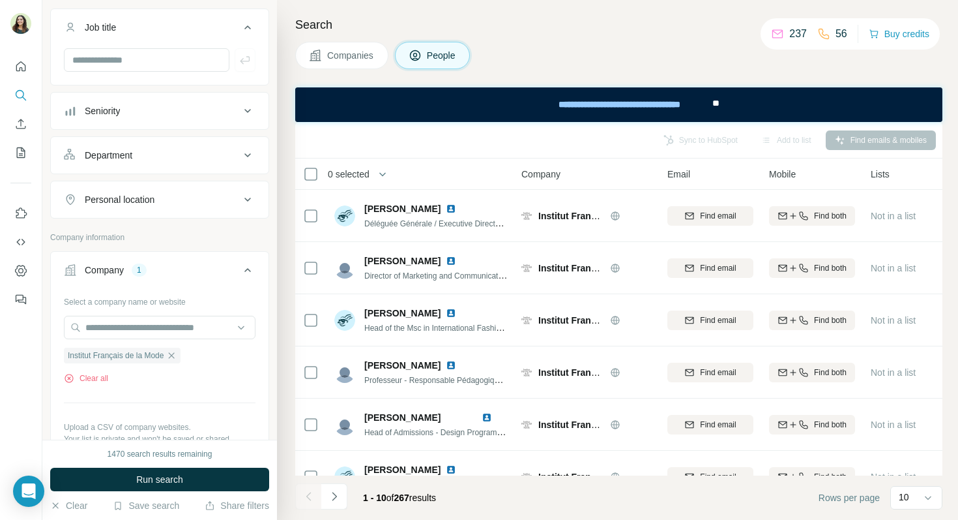
scroll to position [98, 0]
click at [140, 125] on div "Seniority" at bounding box center [159, 109] width 219 height 38
click at [138, 112] on div "Seniority" at bounding box center [152, 108] width 176 height 13
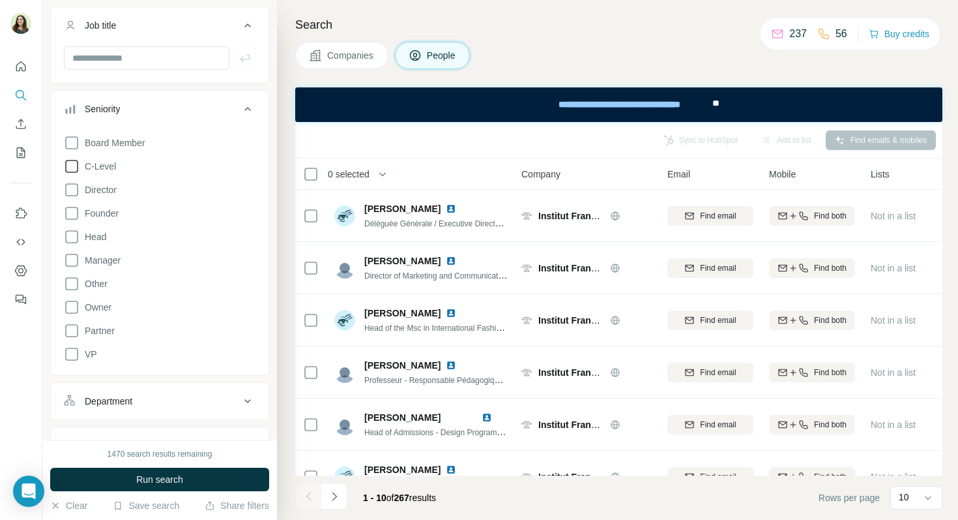
click at [76, 166] on icon at bounding box center [72, 166] width 16 height 16
click at [76, 192] on icon at bounding box center [72, 190] width 16 height 16
click at [76, 145] on icon at bounding box center [72, 143] width 16 height 16
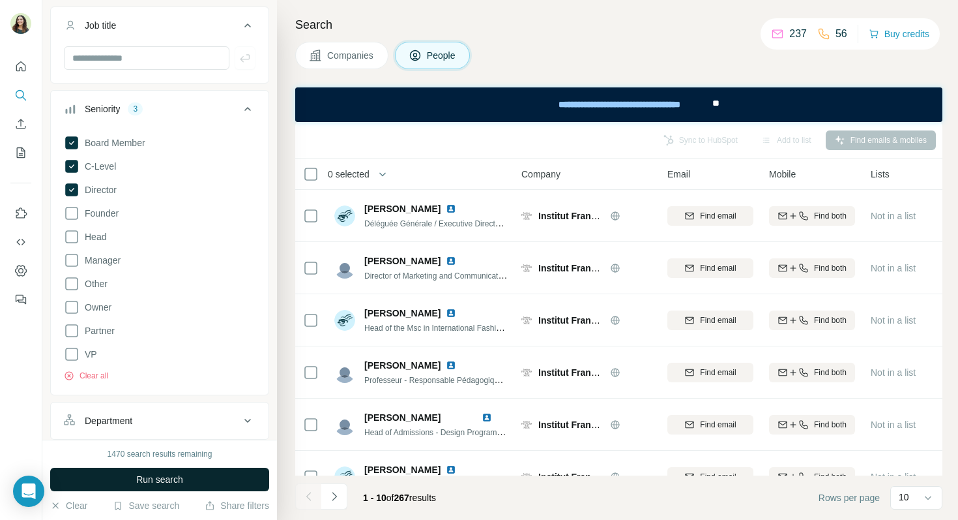
click at [133, 481] on button "Run search" at bounding box center [159, 479] width 219 height 23
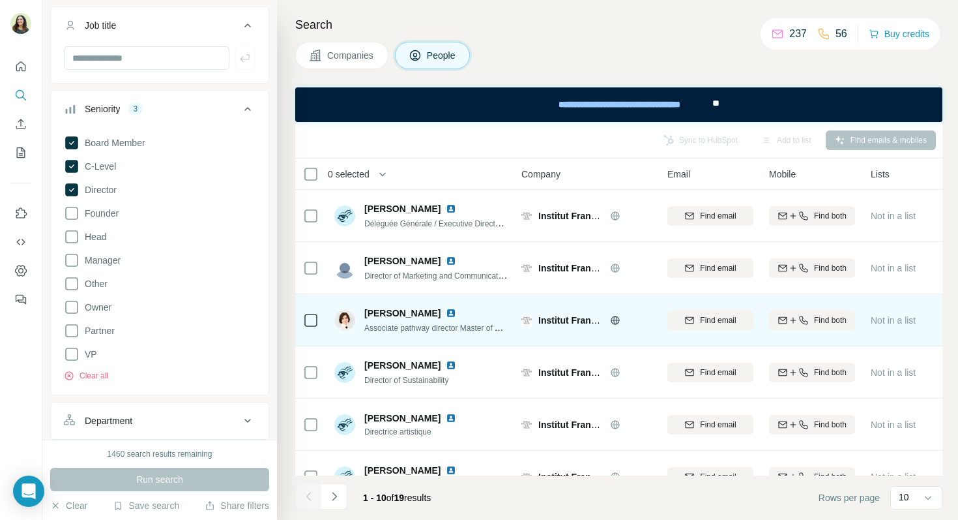
scroll to position [14, 1]
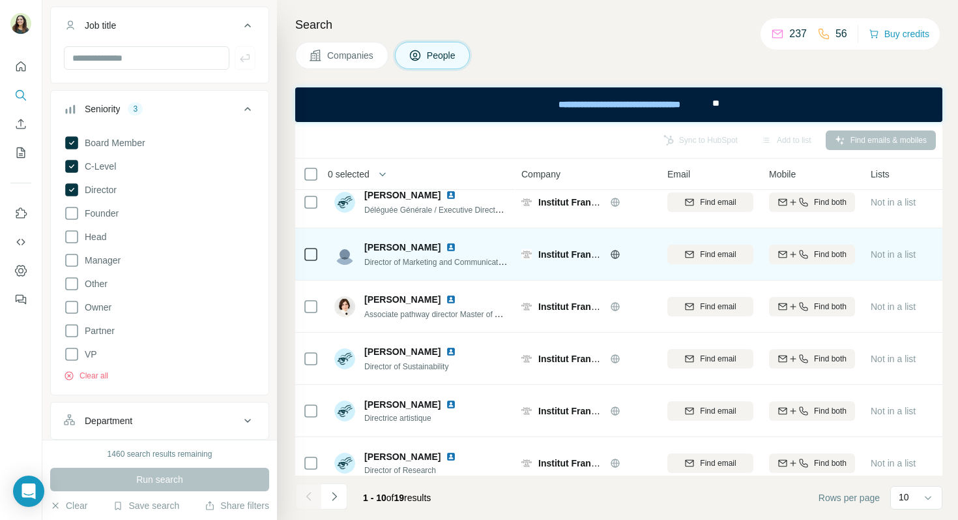
click at [456, 246] on img at bounding box center [451, 247] width 10 height 10
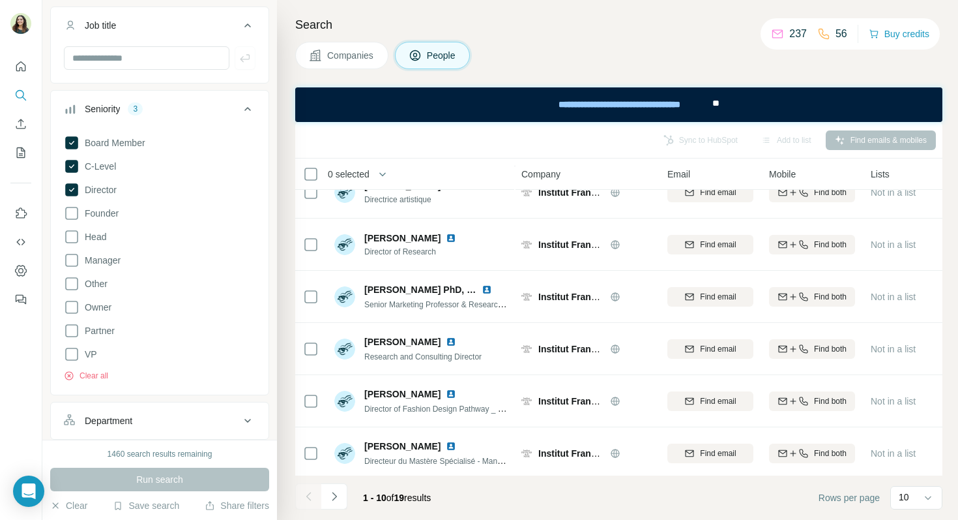
scroll to position [236, 1]
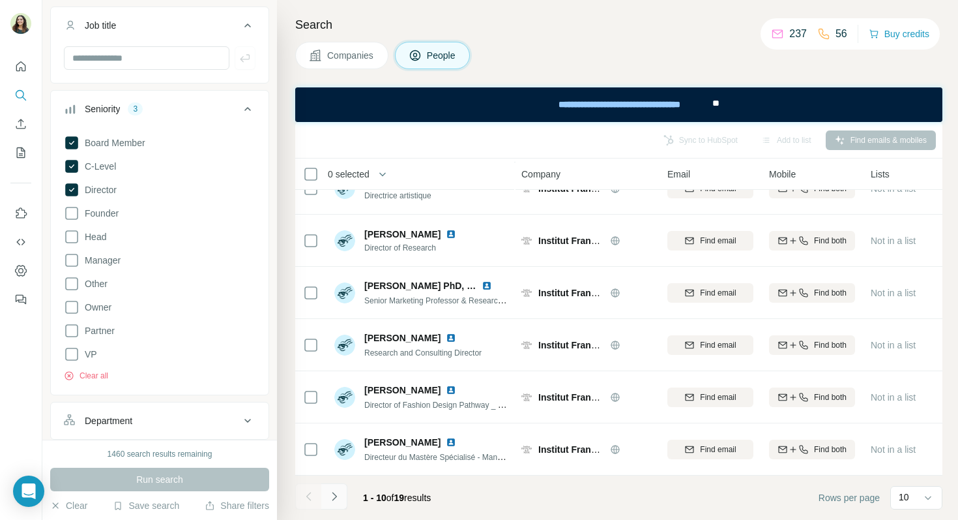
click at [329, 497] on icon "Navigate to next page" at bounding box center [334, 496] width 13 height 13
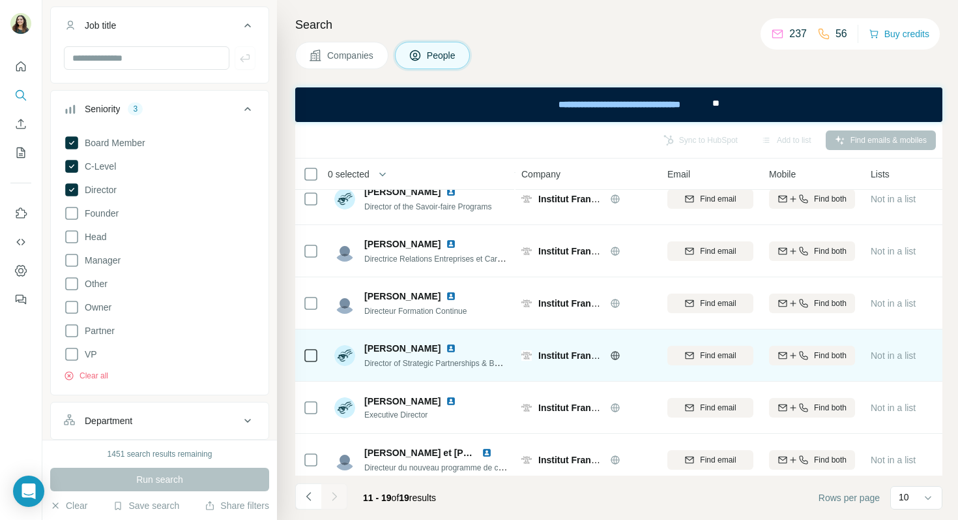
scroll to position [184, 1]
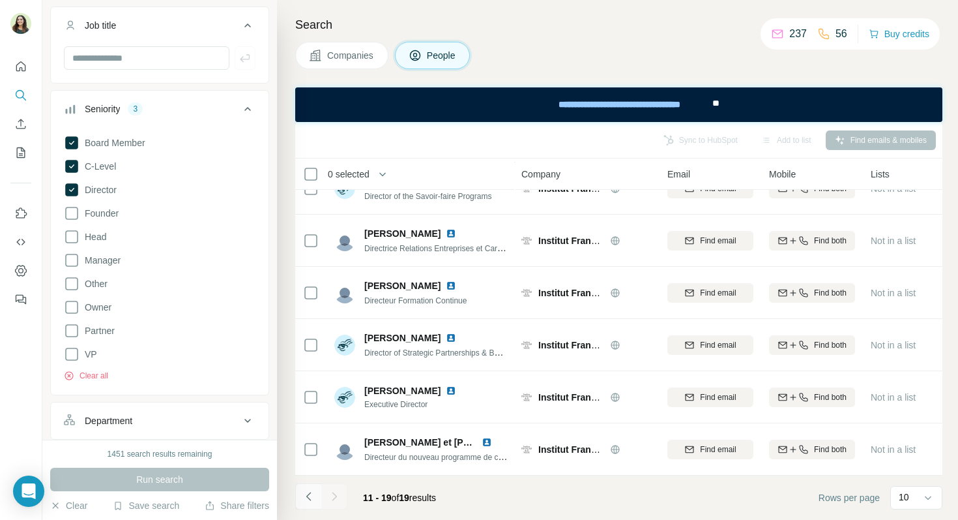
click at [310, 497] on icon "Navigate to previous page" at bounding box center [309, 496] width 13 height 13
click at [76, 191] on icon at bounding box center [71, 189] width 13 height 13
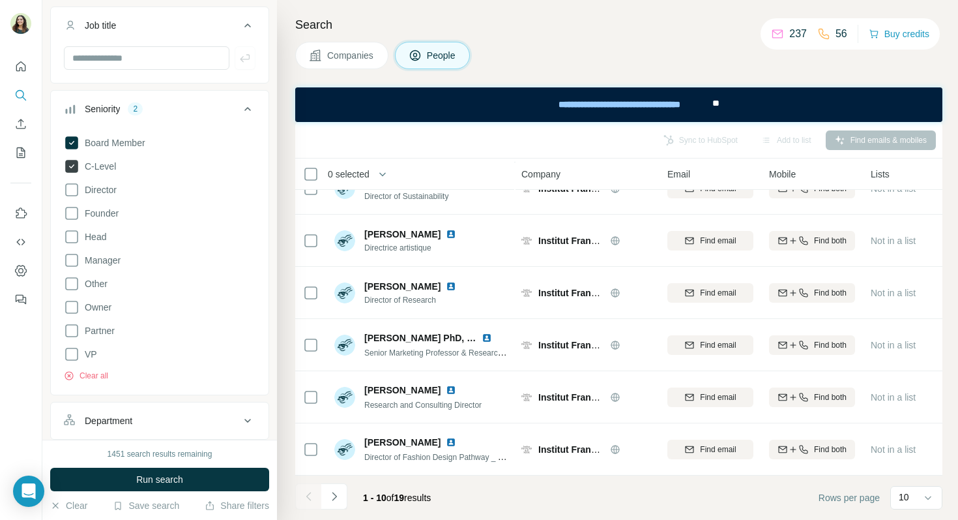
click at [75, 168] on icon at bounding box center [71, 166] width 13 height 13
click at [75, 145] on icon at bounding box center [71, 142] width 13 height 13
click at [120, 408] on button "Department" at bounding box center [160, 400] width 218 height 31
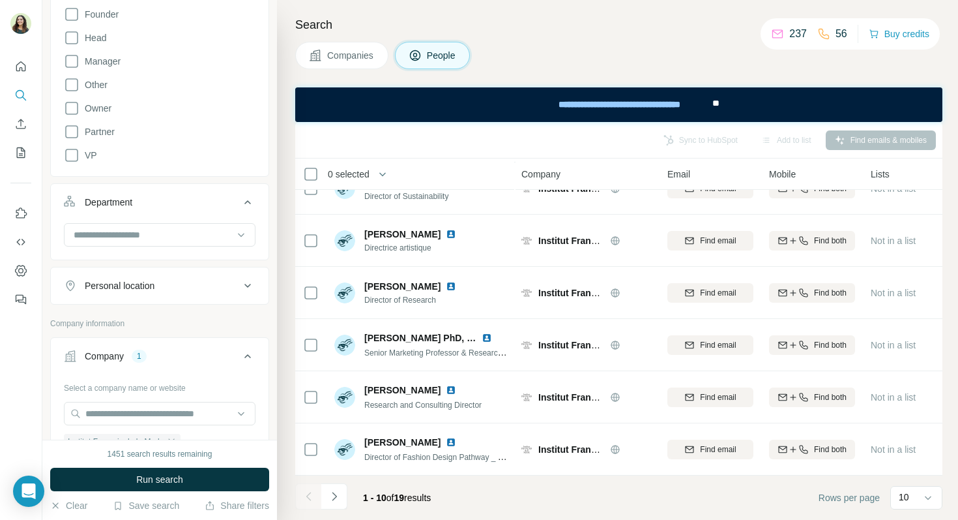
scroll to position [299, 0]
click at [133, 234] on input at bounding box center [152, 232] width 161 height 14
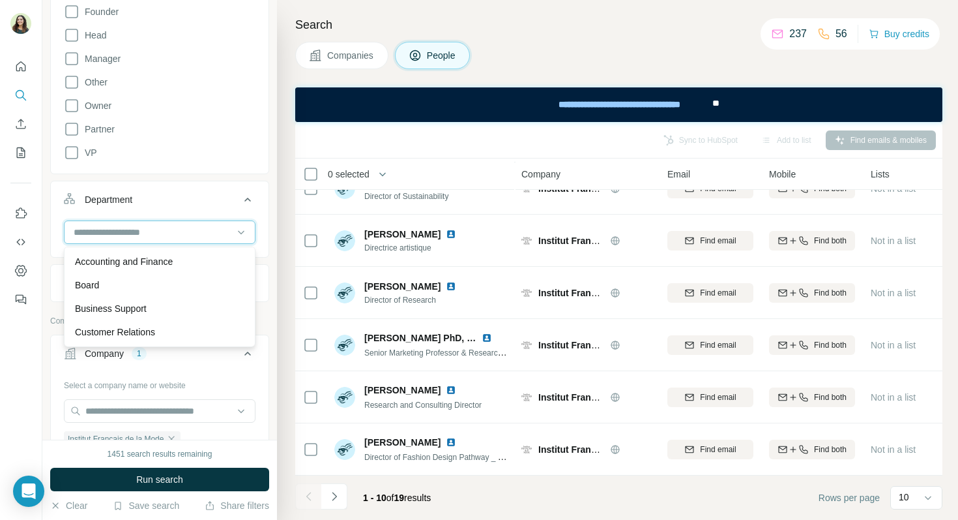
click at [130, 232] on input at bounding box center [152, 232] width 161 height 14
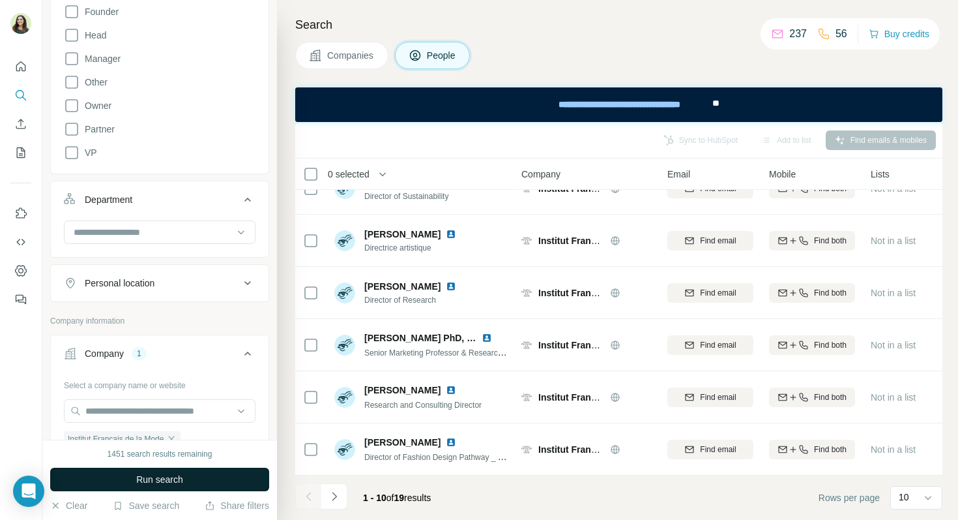
click at [173, 488] on button "Run search" at bounding box center [159, 479] width 219 height 23
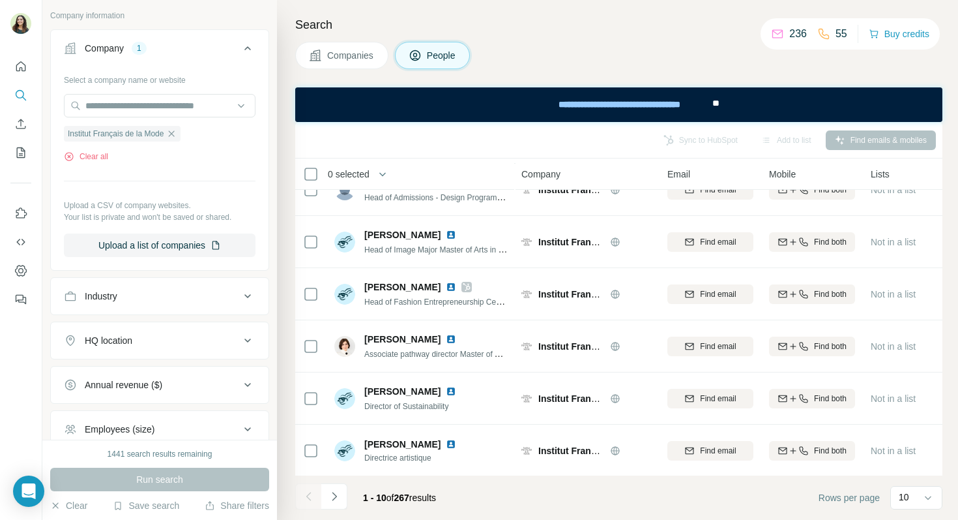
scroll to position [604, 0]
click at [177, 135] on icon "button" at bounding box center [171, 134] width 10 height 10
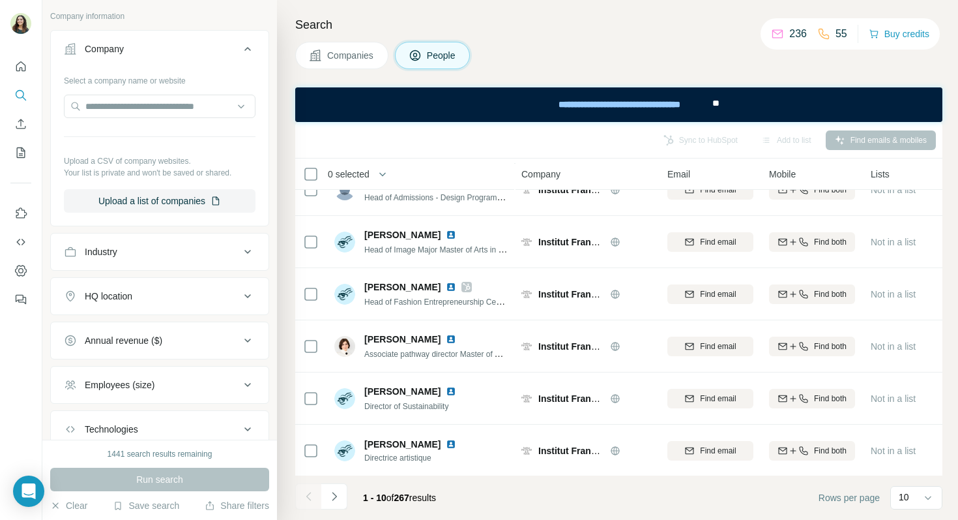
click at [134, 119] on div at bounding box center [160, 108] width 192 height 26
click at [127, 100] on input "text" at bounding box center [160, 106] width 192 height 23
type input "*"
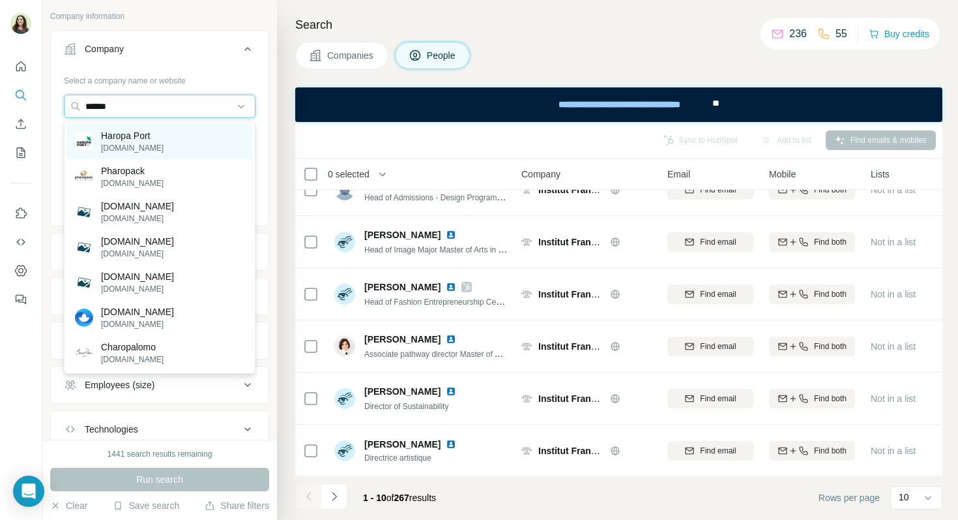
type input "******"
click at [181, 128] on div "Haropa Port [DOMAIN_NAME]" at bounding box center [159, 141] width 185 height 35
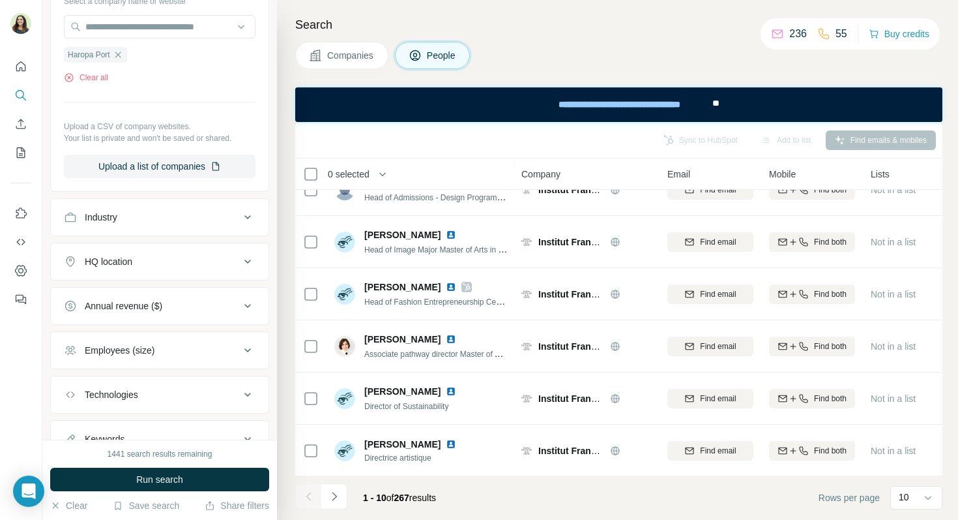
scroll to position [684, 0]
click at [186, 476] on button "Run search" at bounding box center [159, 479] width 219 height 23
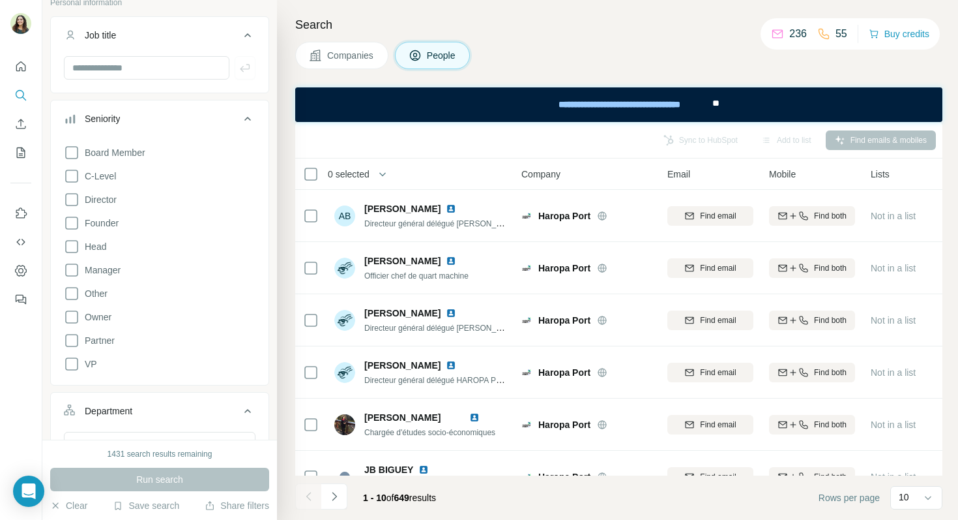
scroll to position [0, 0]
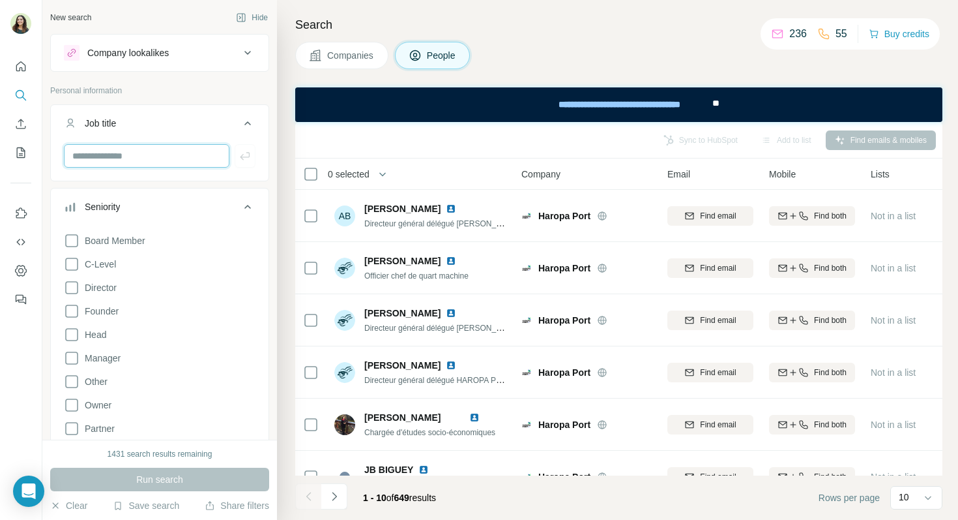
click at [123, 162] on input "text" at bounding box center [147, 155] width 166 height 23
type input "*********"
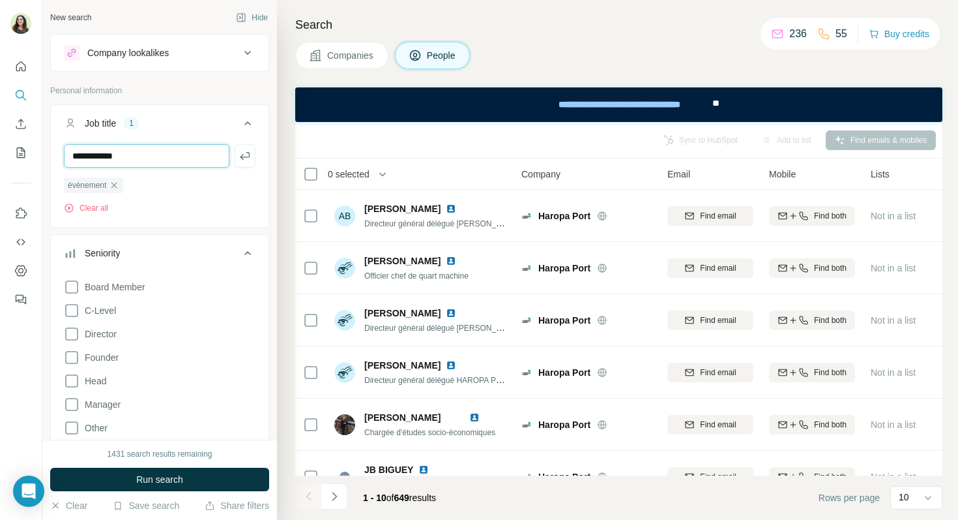
type input "**********"
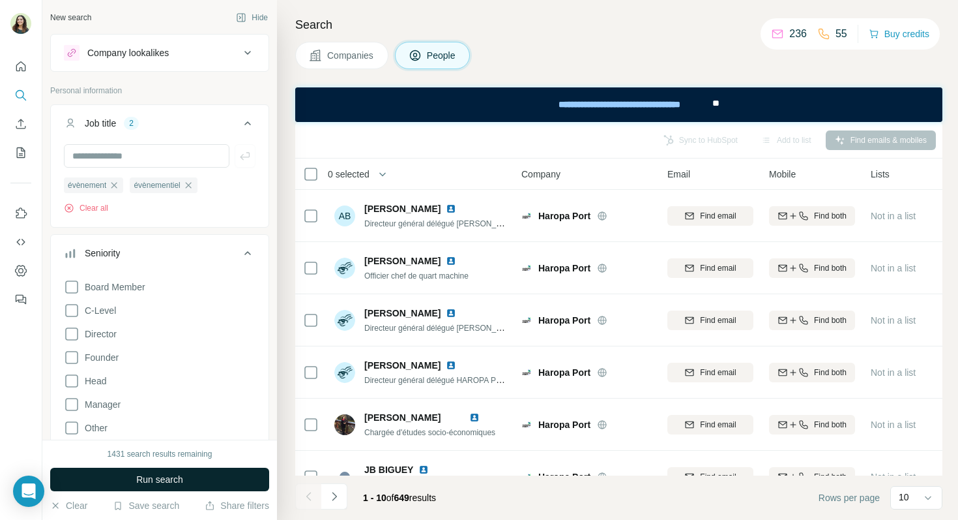
click at [186, 479] on button "Run search" at bounding box center [159, 479] width 219 height 23
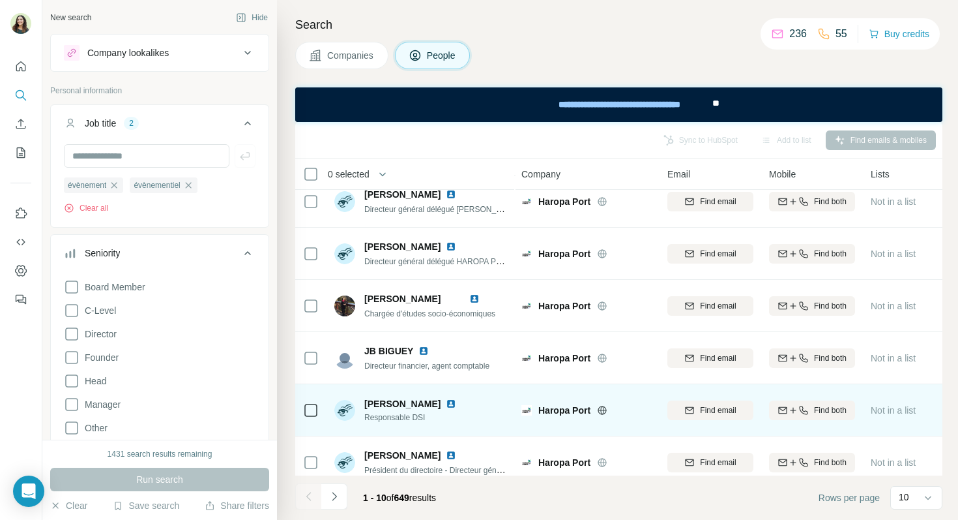
scroll to position [0, 1]
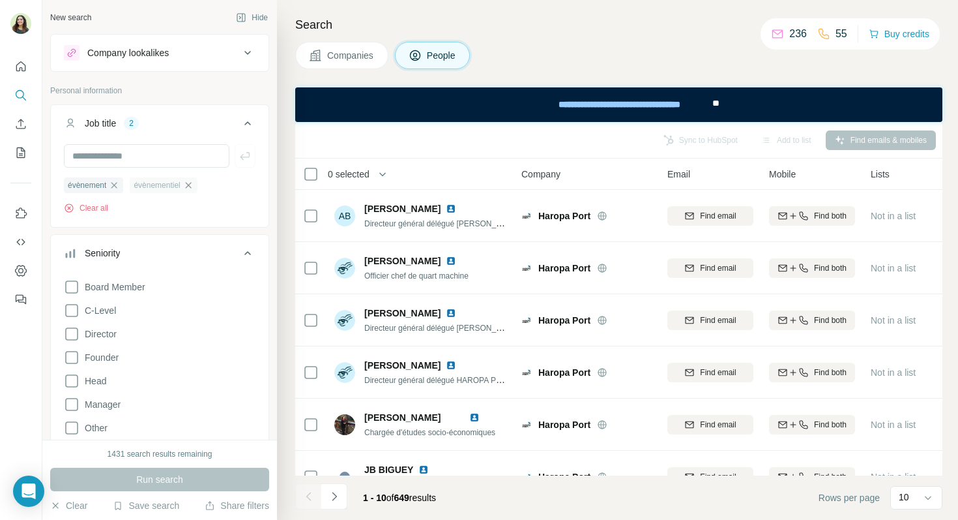
click at [193, 181] on icon "button" at bounding box center [188, 185] width 10 height 10
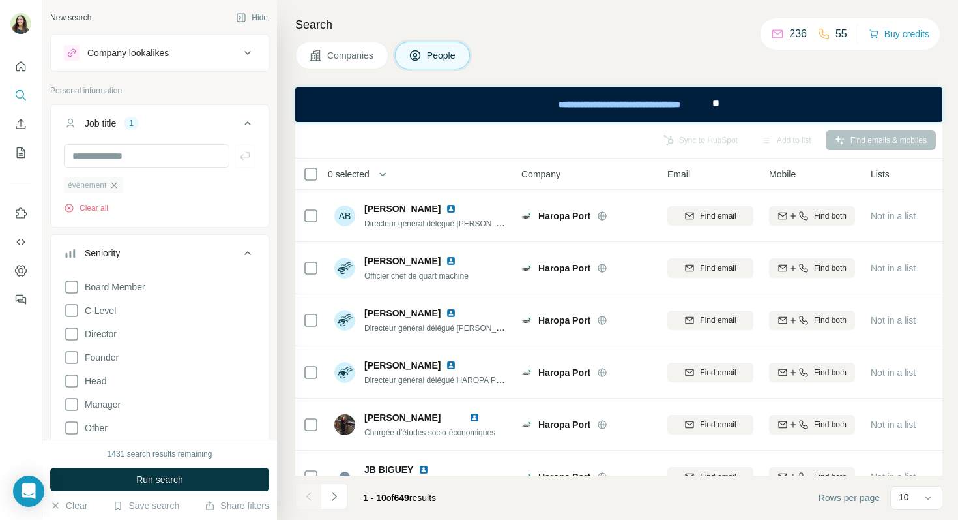
click at [119, 185] on icon "button" at bounding box center [114, 185] width 10 height 10
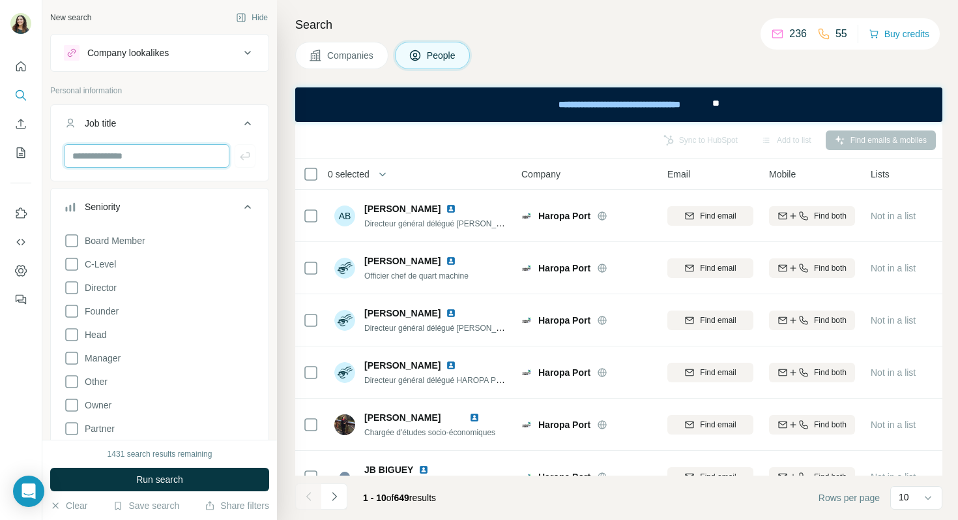
click at [104, 154] on input "text" at bounding box center [147, 155] width 166 height 23
type input "*****"
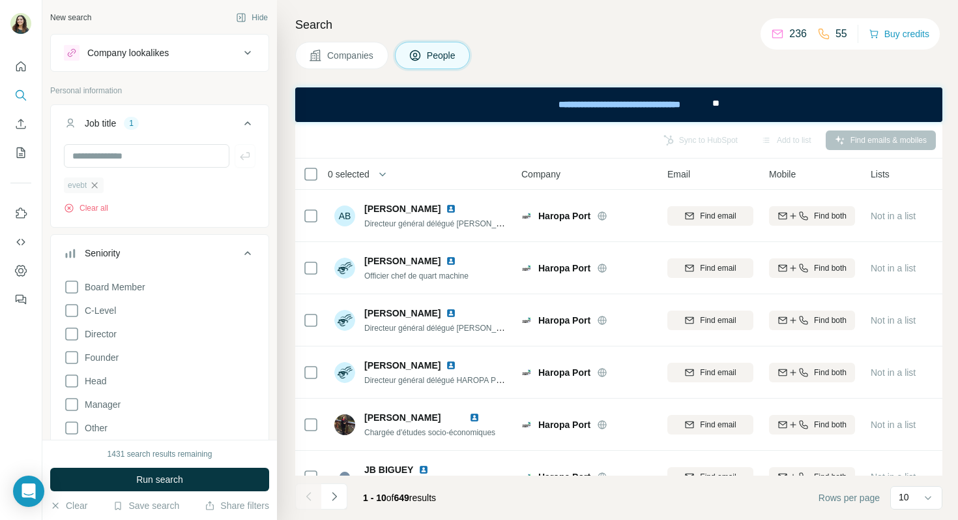
click at [100, 180] on icon "button" at bounding box center [94, 185] width 10 height 10
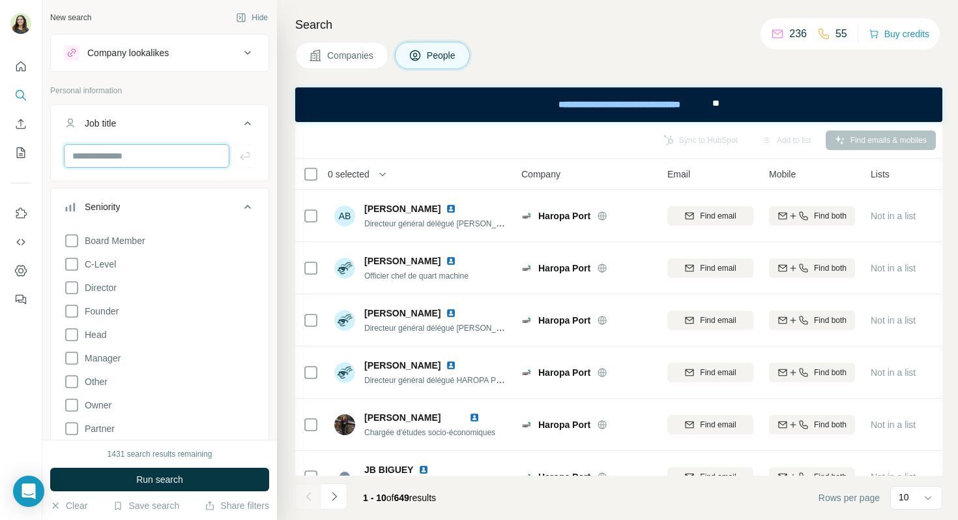
click at [100, 153] on input "text" at bounding box center [147, 155] width 166 height 23
type input "*****"
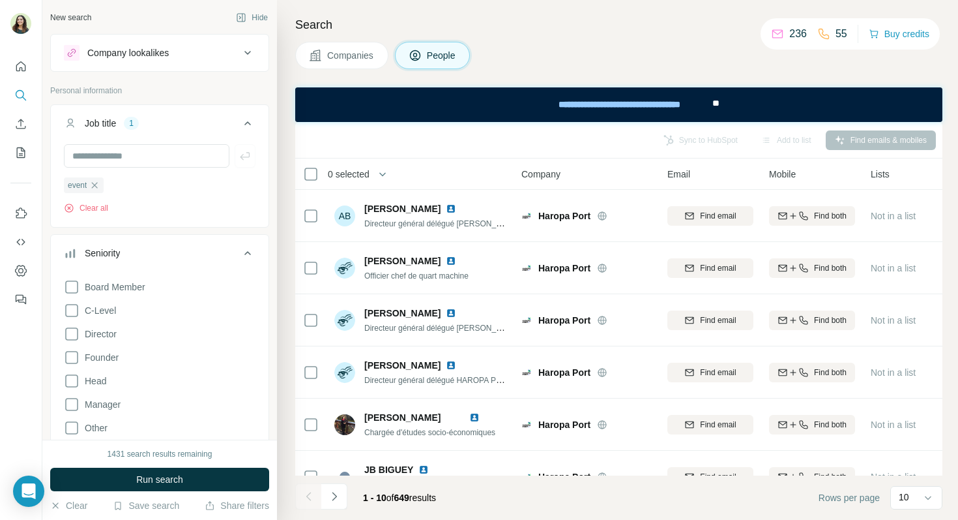
click at [186, 495] on div "1431 search results remaining Run search Clear Save search Share filters" at bounding box center [159, 479] width 235 height 80
click at [183, 482] on span "Run search" at bounding box center [159, 479] width 47 height 13
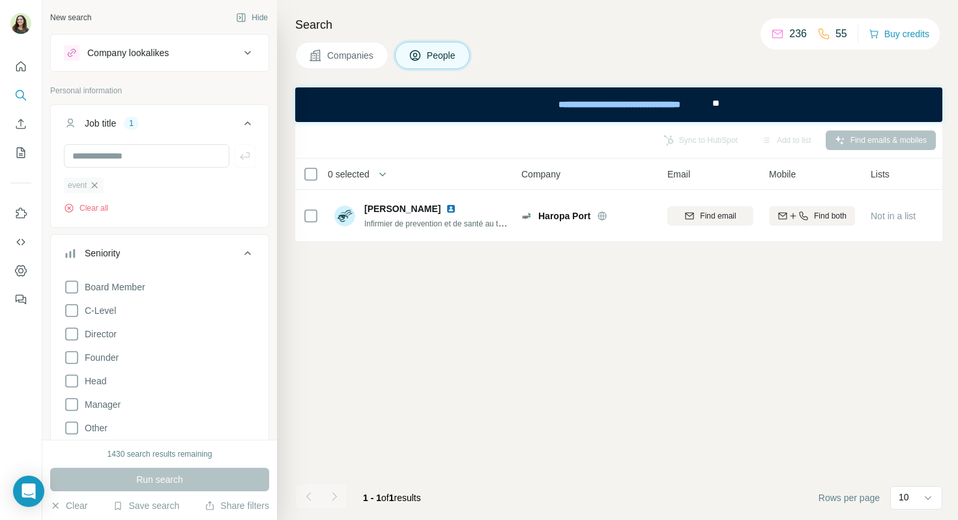
click at [96, 185] on icon "button" at bounding box center [95, 185] width 6 height 6
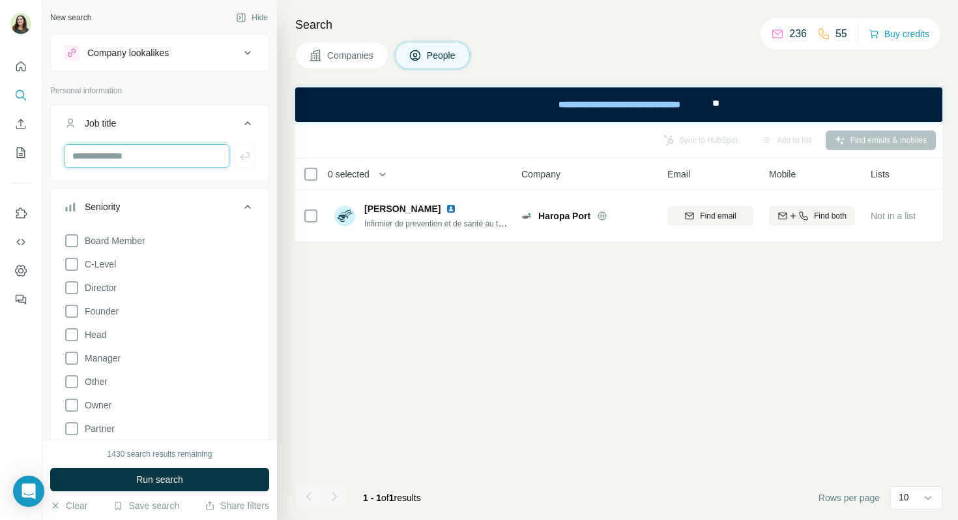
click at [90, 160] on input "text" at bounding box center [147, 155] width 166 height 23
type input "**********"
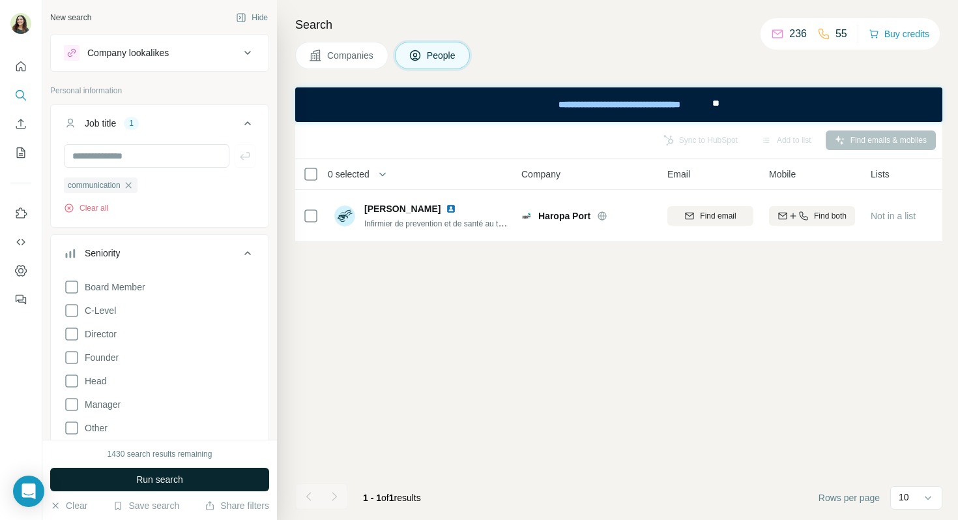
click at [165, 474] on span "Run search" at bounding box center [159, 479] width 47 height 13
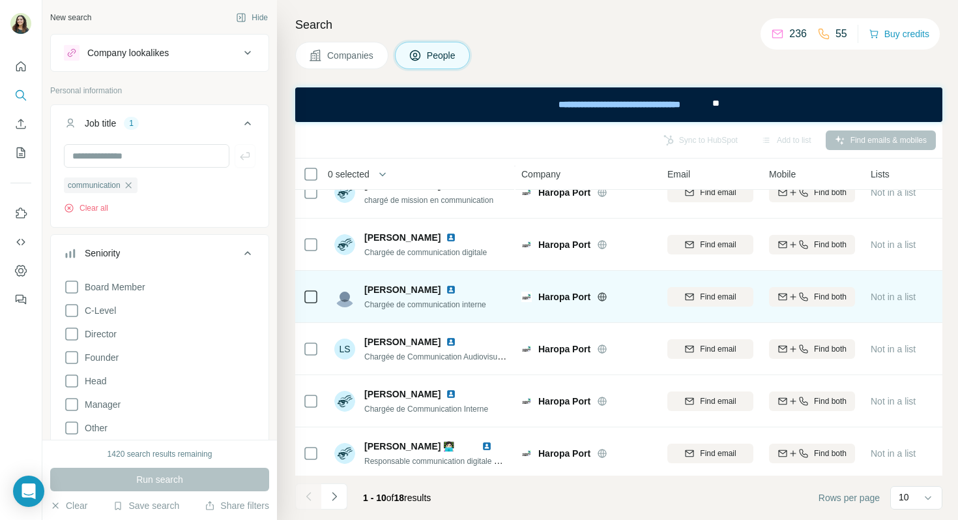
scroll to position [236, 1]
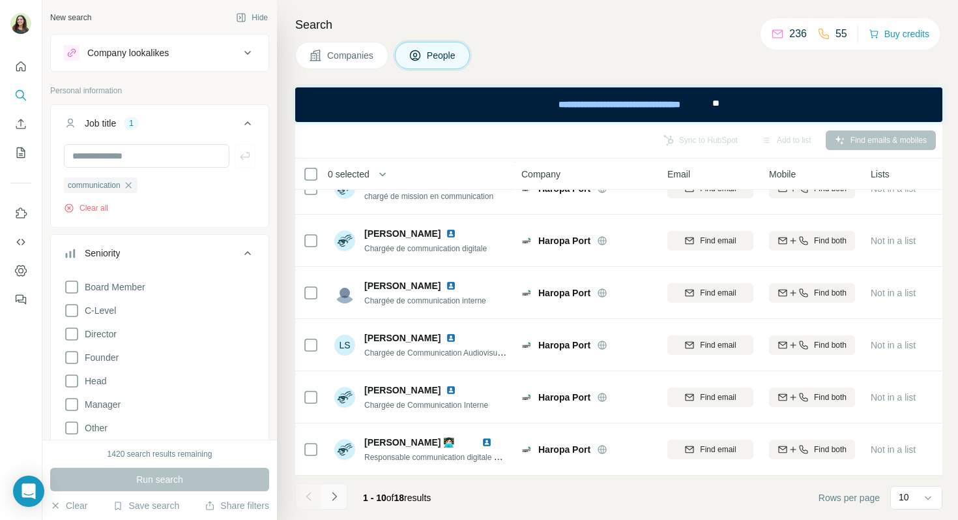
click at [336, 500] on icon "Navigate to next page" at bounding box center [334, 496] width 13 height 13
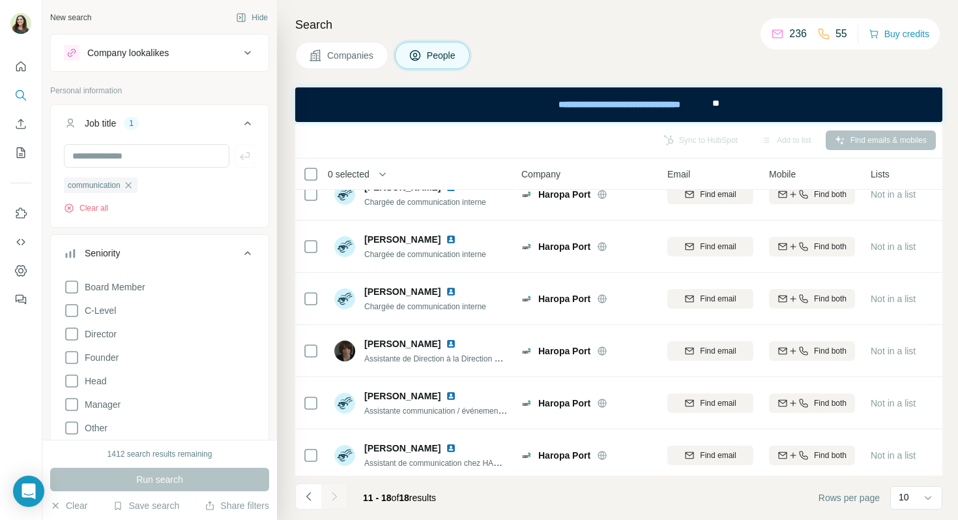
scroll to position [132, 1]
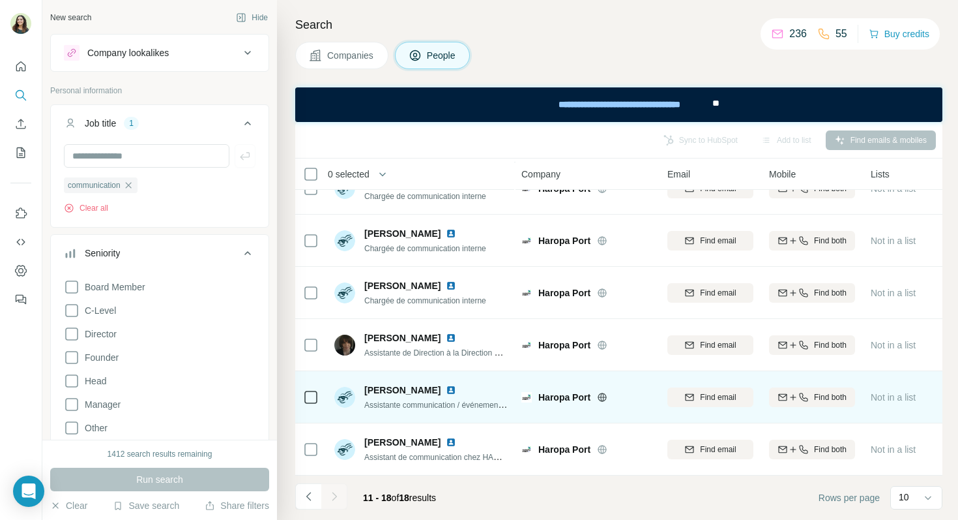
click at [446, 387] on img at bounding box center [451, 390] width 10 height 10
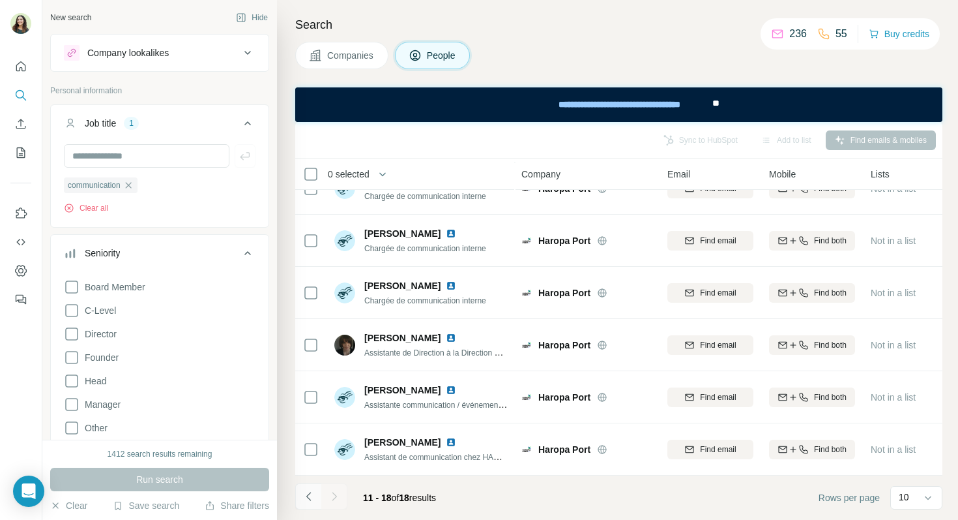
click at [312, 502] on icon "Navigate to previous page" at bounding box center [309, 496] width 13 height 13
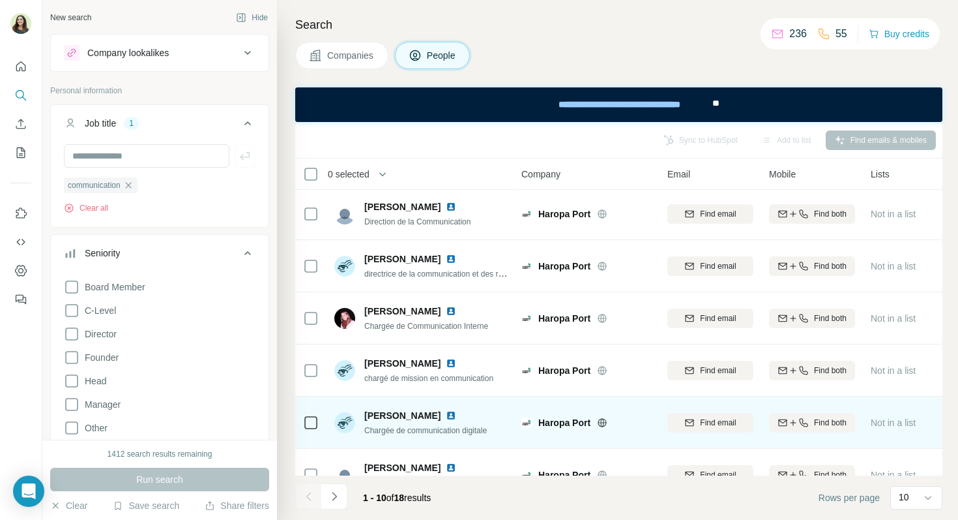
scroll to position [0, 1]
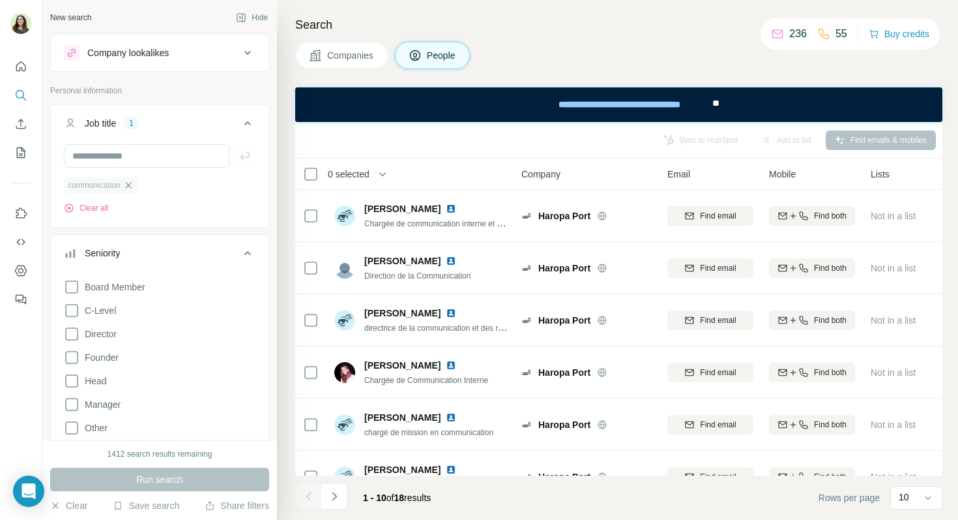
click at [129, 186] on icon "button" at bounding box center [128, 185] width 10 height 10
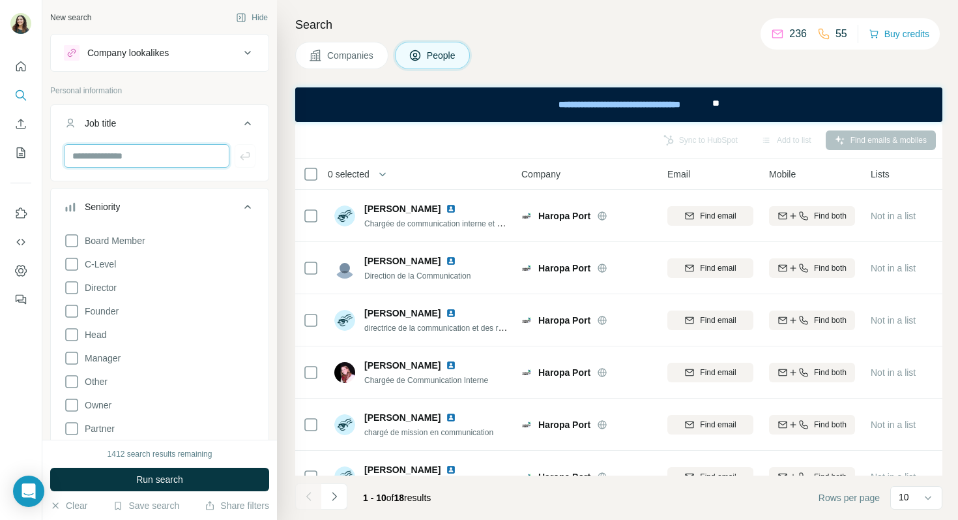
click at [111, 151] on input "text" at bounding box center [147, 155] width 166 height 23
type input "**********"
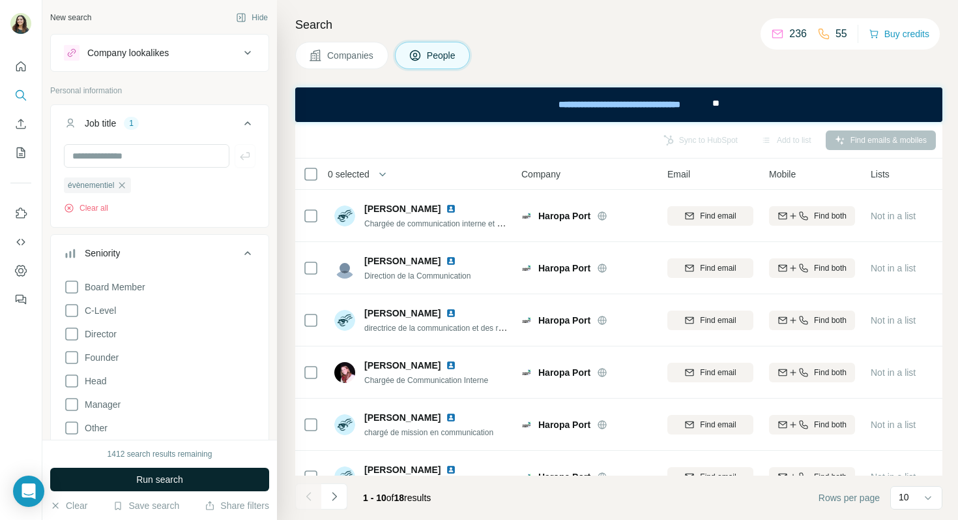
click at [159, 487] on button "Run search" at bounding box center [159, 479] width 219 height 23
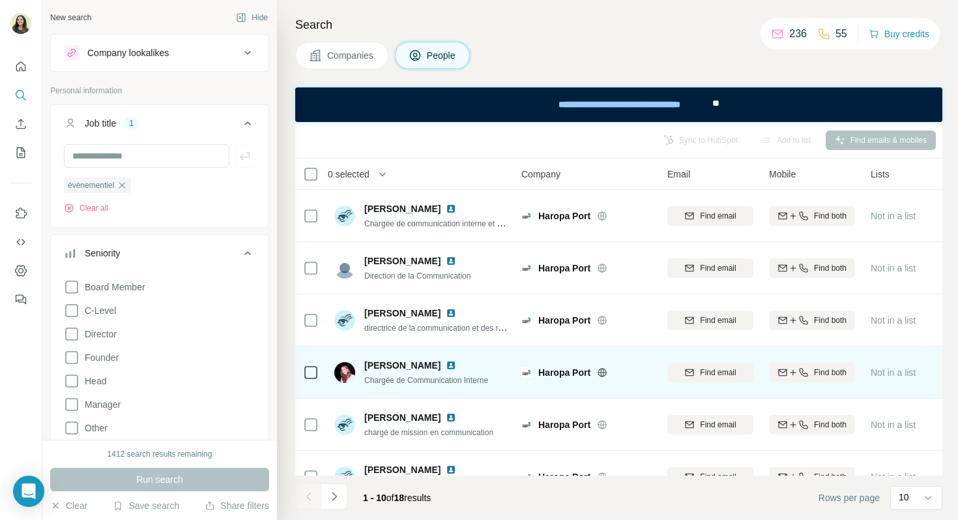
scroll to position [14, 1]
